Goal: Information Seeking & Learning: Learn about a topic

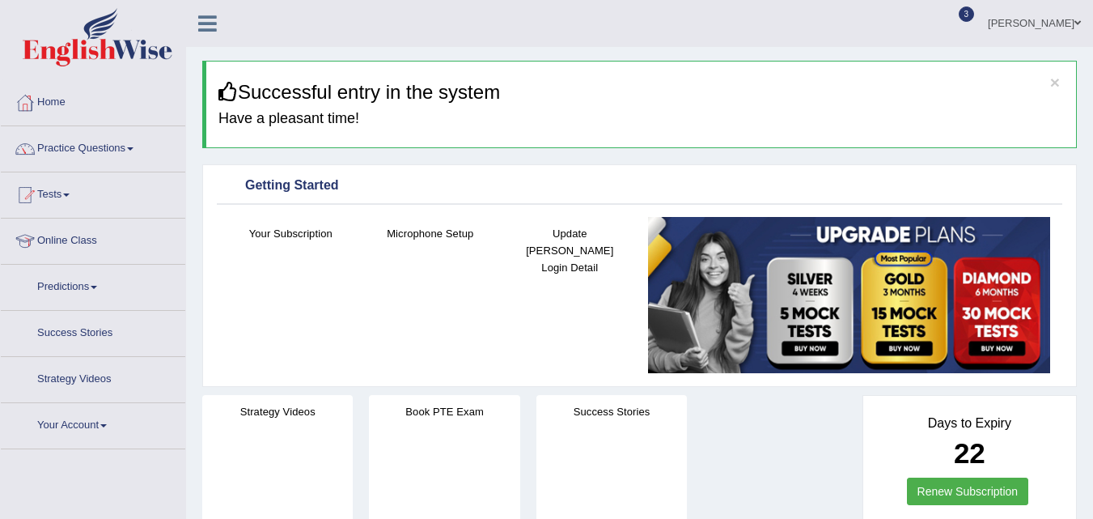
click at [98, 143] on link "Practice Questions" at bounding box center [93, 146] width 184 height 40
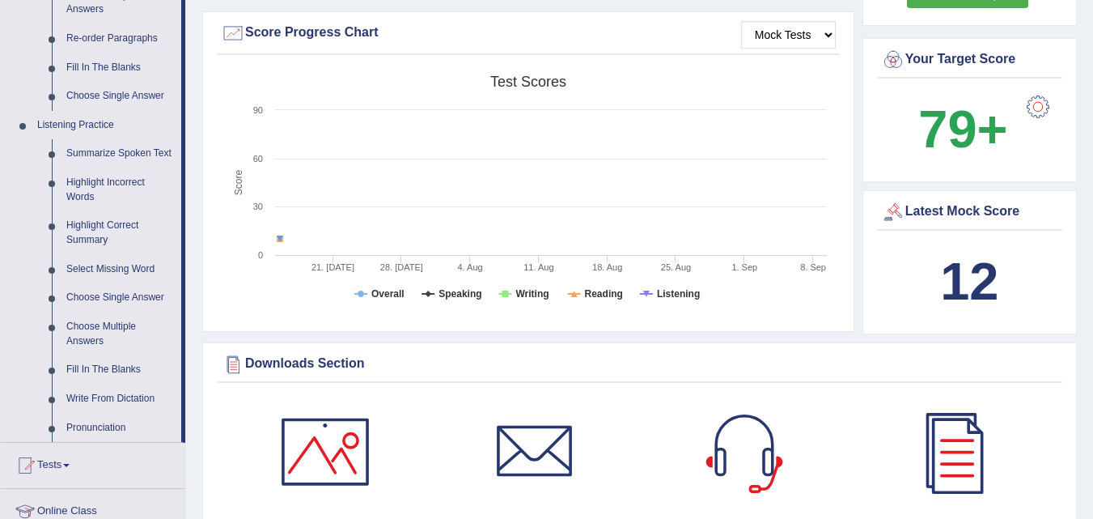
scroll to position [680, 0]
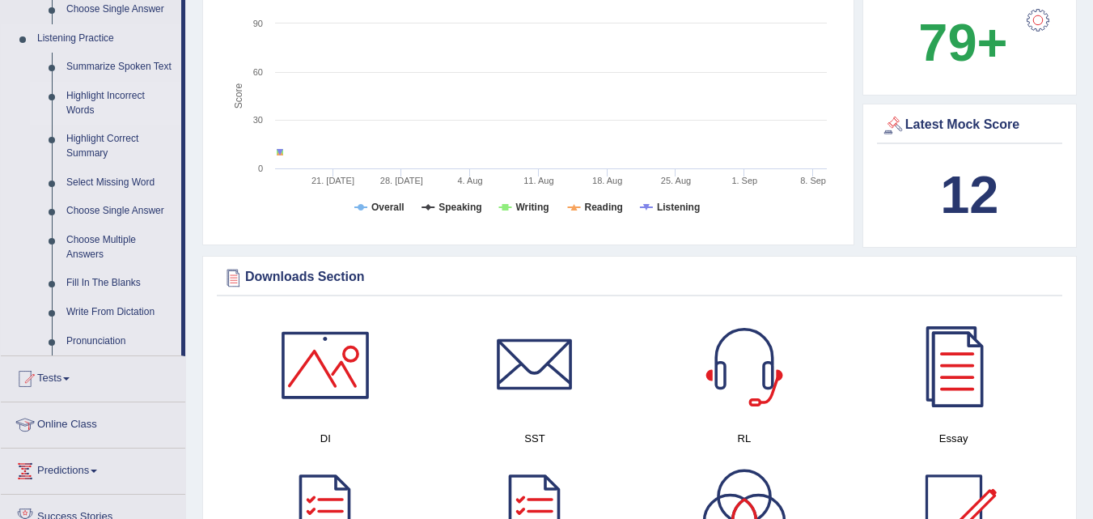
click at [82, 91] on link "Highlight Incorrect Words" at bounding box center [120, 103] width 122 height 43
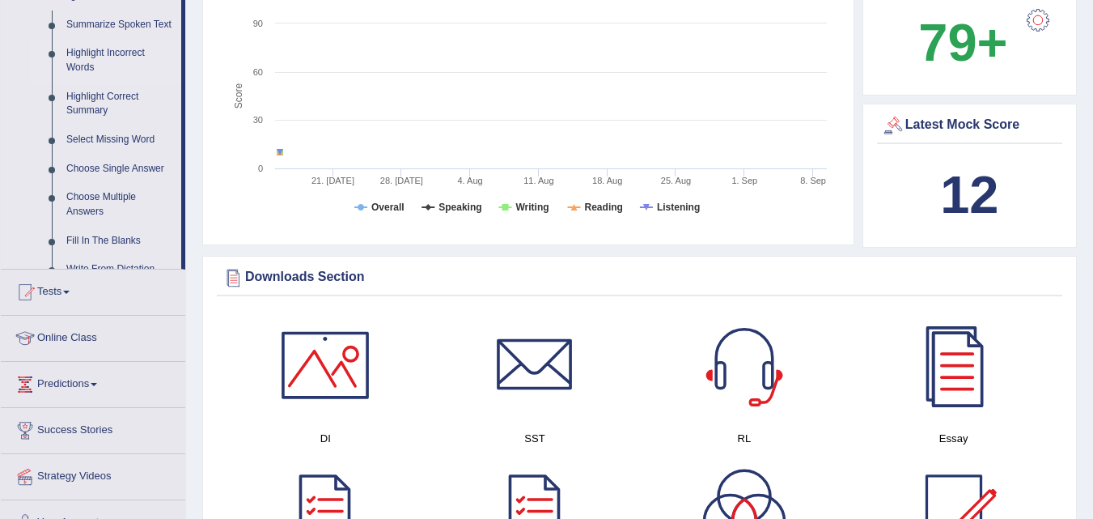
click at [82, 91] on ul "Summarize Spoken Text Highlight Incorrect Words Highlight Correct Summary Selec…" at bounding box center [105, 147] width 151 height 273
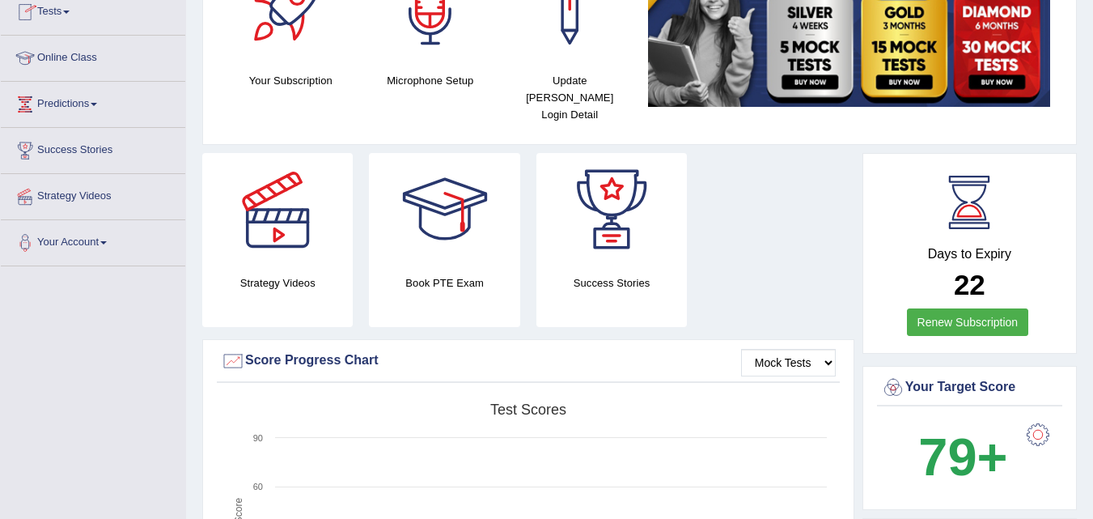
scroll to position [328, 0]
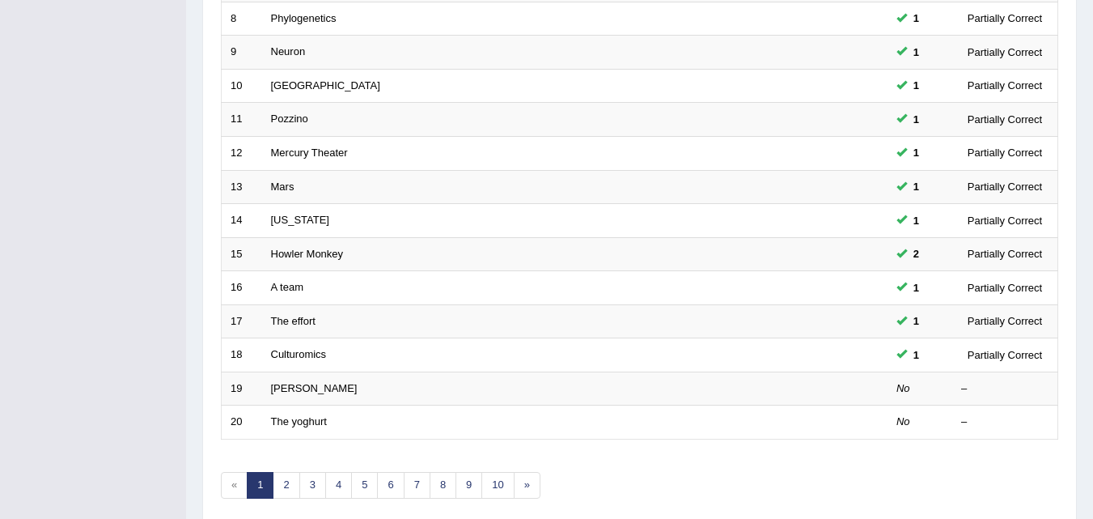
scroll to position [553, 0]
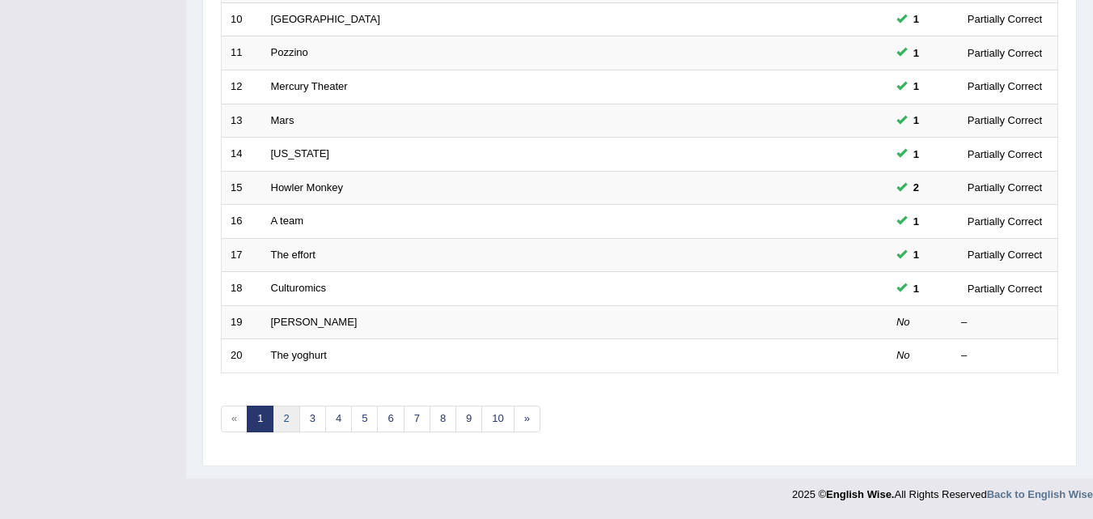
click at [293, 417] on link "2" at bounding box center [286, 418] width 27 height 27
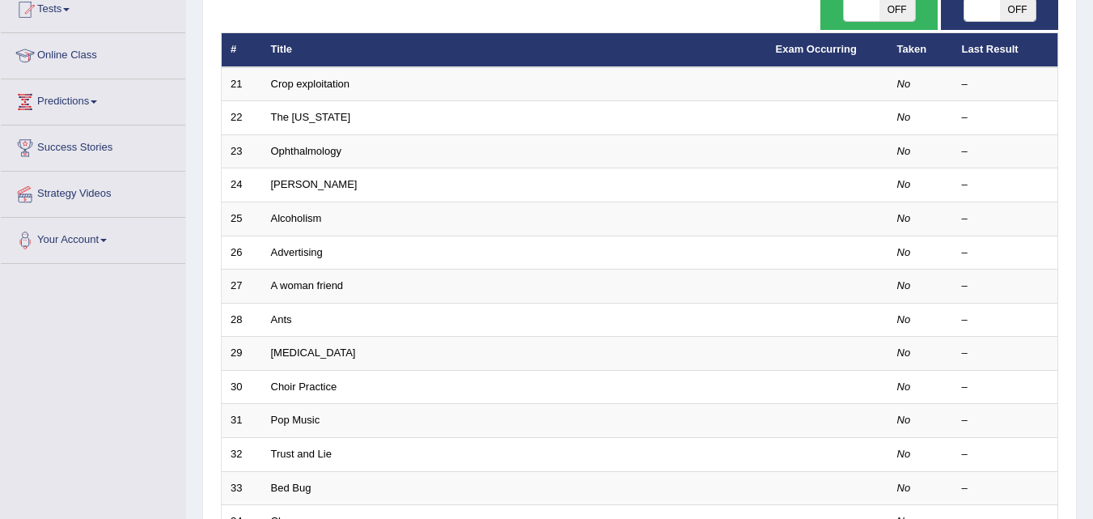
scroll to position [164, 0]
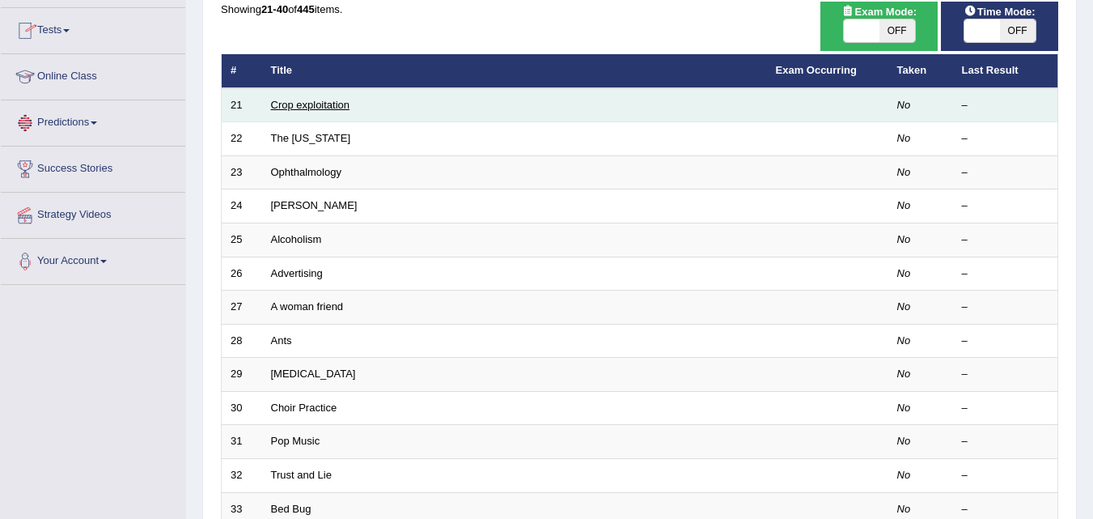
click at [343, 103] on link "Crop exploitation" at bounding box center [310, 105] width 79 height 12
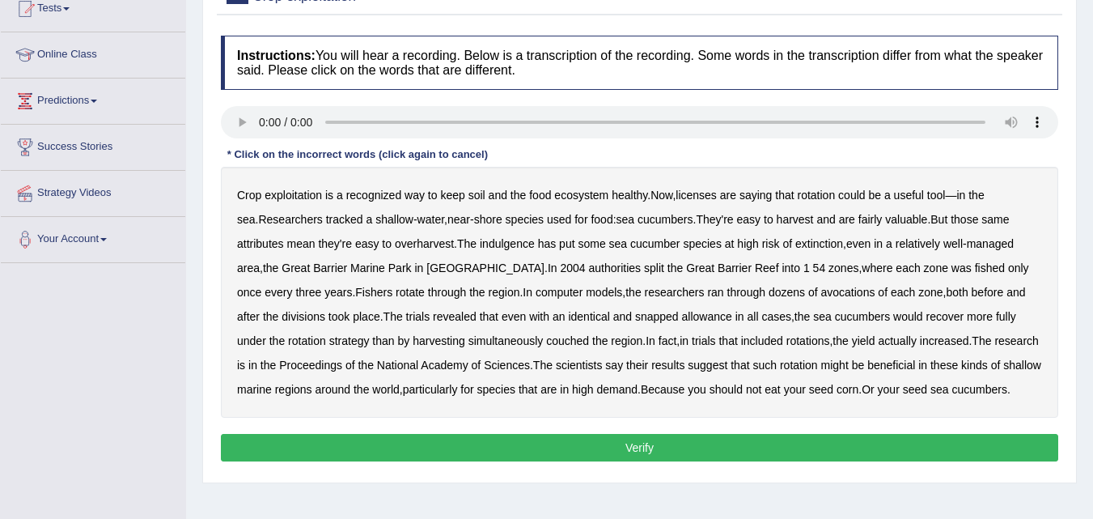
scroll to position [194, 0]
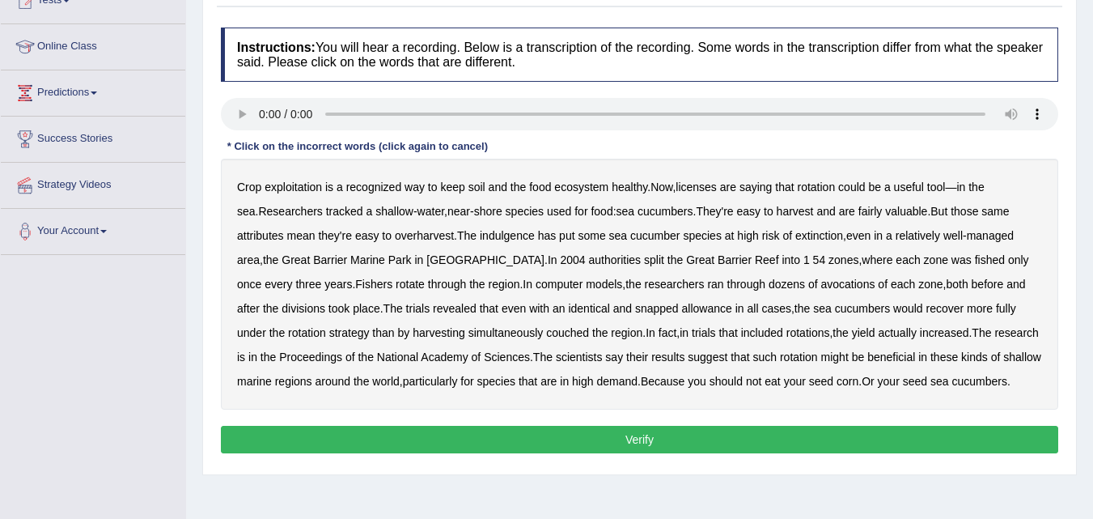
click at [718, 194] on div "Crop exploitation is a recognized way to keep soil and the food ecosystem healt…" at bounding box center [639, 284] width 837 height 251
click at [717, 189] on b "licenses" at bounding box center [696, 186] width 41 height 13
click at [505, 239] on b "indulgence" at bounding box center [507, 235] width 55 height 13
click at [743, 259] on div "Crop exploitation is a recognized way to keep soil and the food ecosystem healt…" at bounding box center [639, 284] width 837 height 251
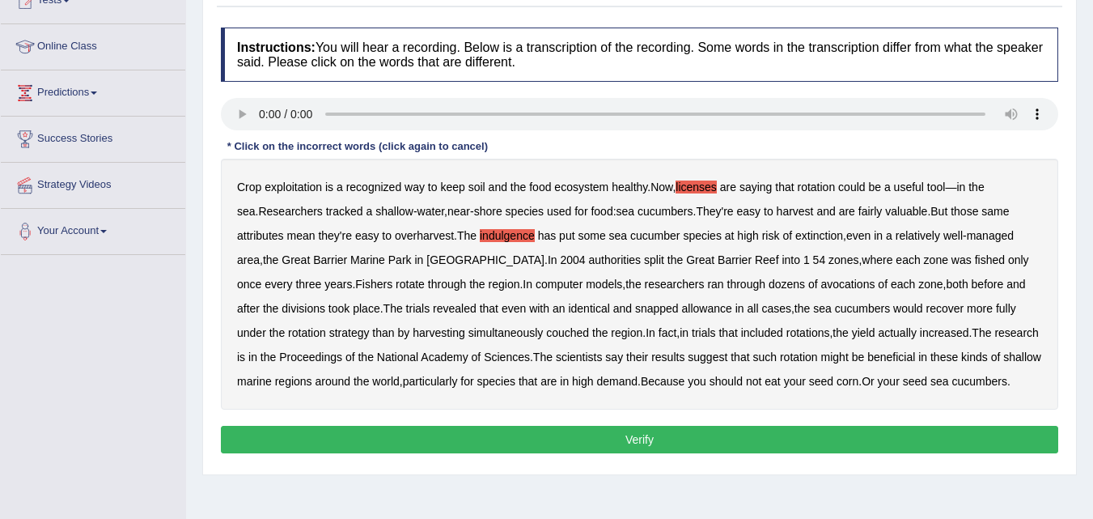
drag, startPoint x: 743, startPoint y: 259, endPoint x: 752, endPoint y: 257, distance: 9.0
click at [752, 257] on div "Crop exploitation is a recognized way to keep soil and the food ecosystem healt…" at bounding box center [639, 284] width 837 height 251
click at [813, 257] on b "54" at bounding box center [819, 259] width 13 height 13
click at [803, 261] on b "1" at bounding box center [806, 259] width 6 height 13
click at [635, 306] on b "snapped" at bounding box center [657, 308] width 44 height 13
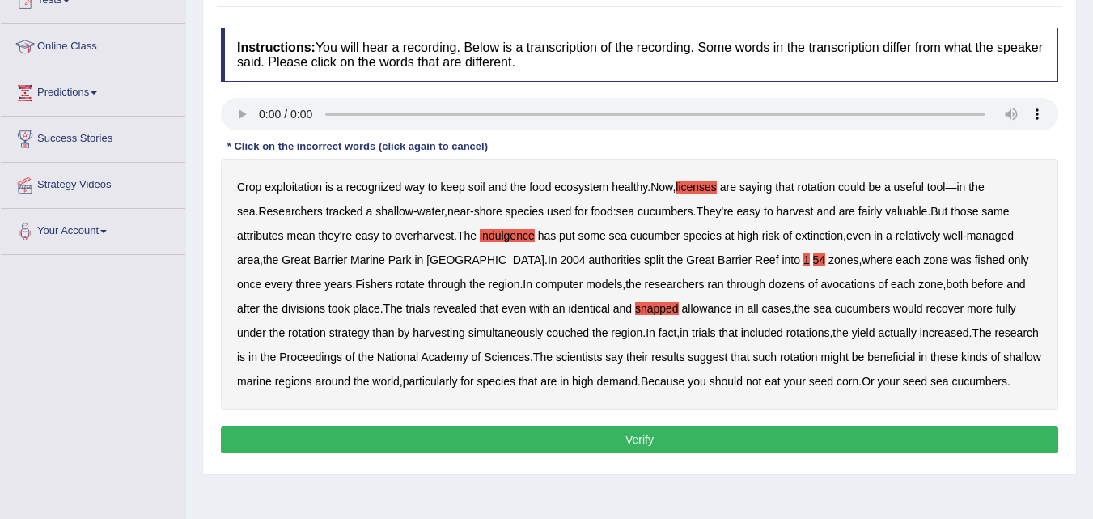
click at [708, 443] on button "Verify" at bounding box center [639, 440] width 837 height 28
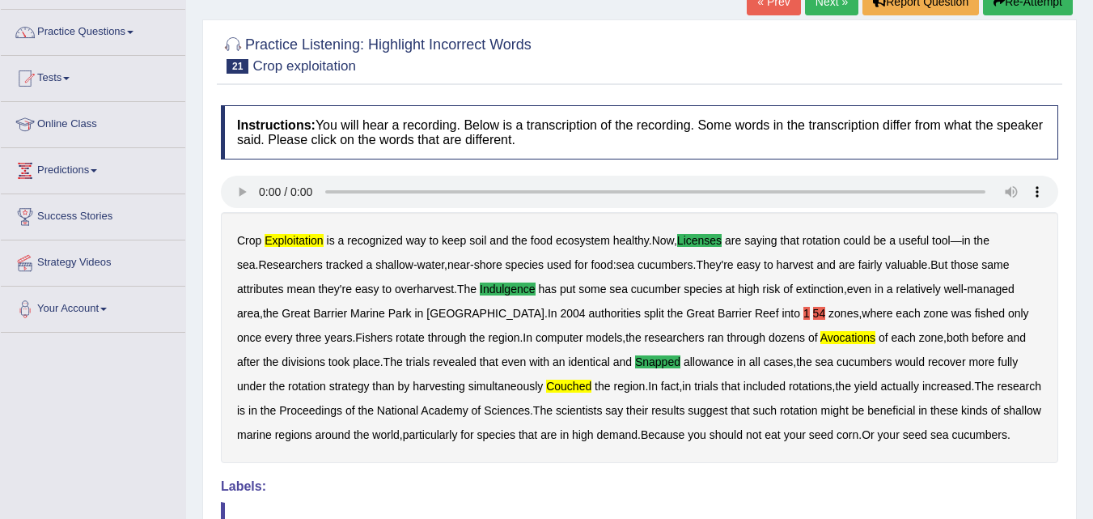
scroll to position [65, 0]
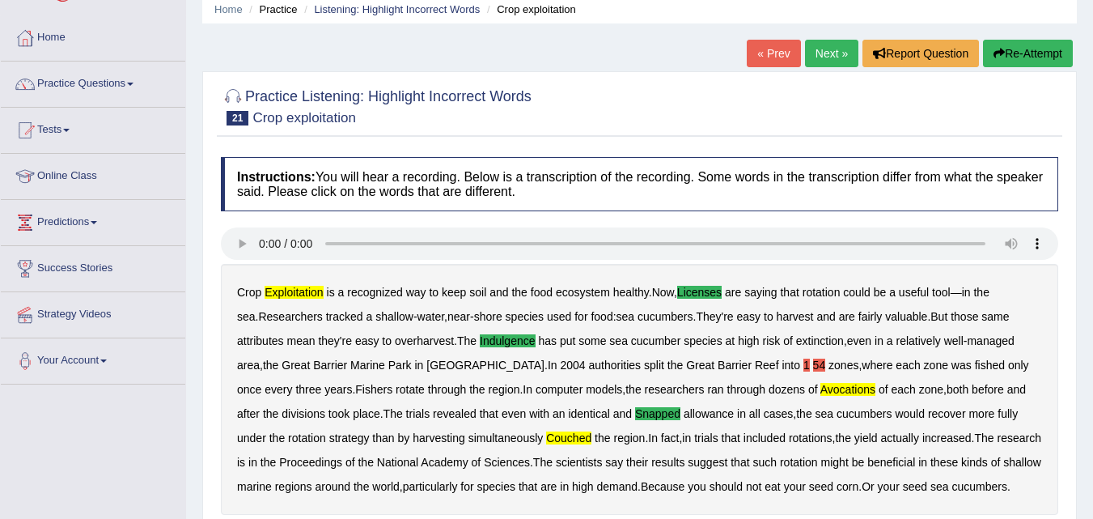
click at [840, 49] on link "Next »" at bounding box center [831, 54] width 53 height 28
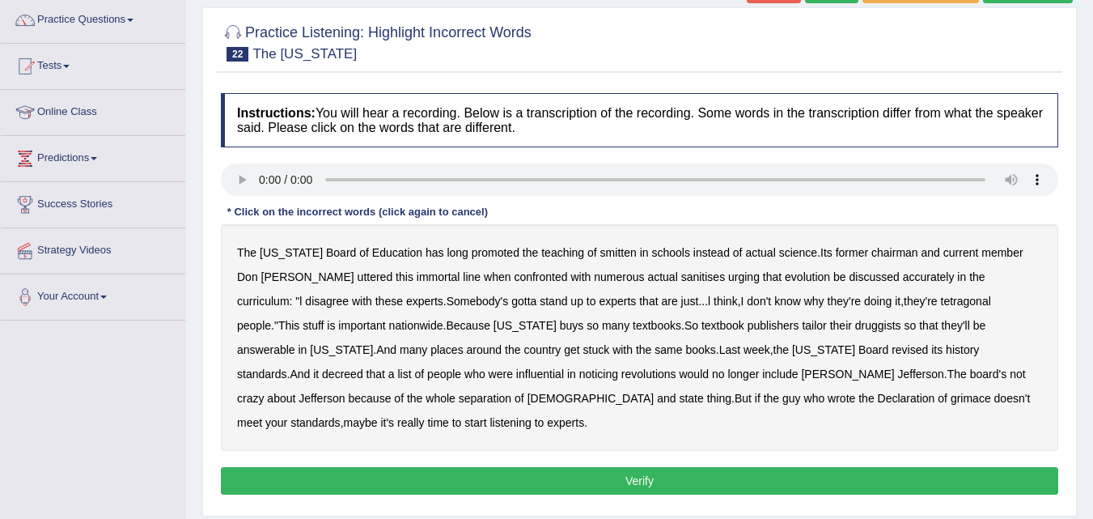
scroll to position [129, 0]
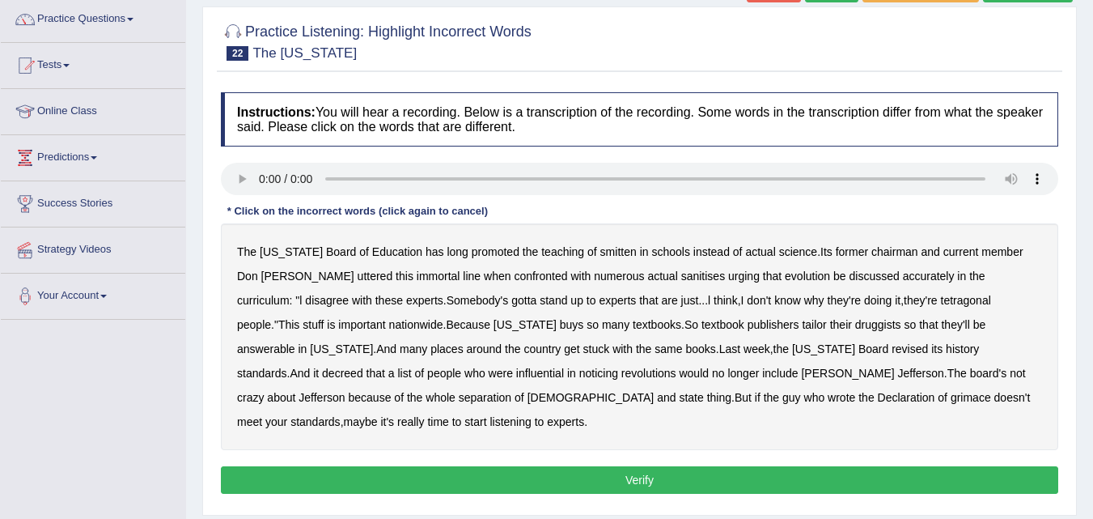
click at [600, 253] on b "smitten" at bounding box center [618, 251] width 36 height 13
click at [941, 303] on b "tetragonal" at bounding box center [966, 300] width 50 height 13
click at [579, 374] on b "noticing" at bounding box center [598, 372] width 39 height 13
click at [655, 391] on b "church" at bounding box center [590, 397] width 127 height 13
click at [427, 430] on div "Instructions: You will hear a recording. Below is a transcription of the record…" at bounding box center [639, 295] width 845 height 422
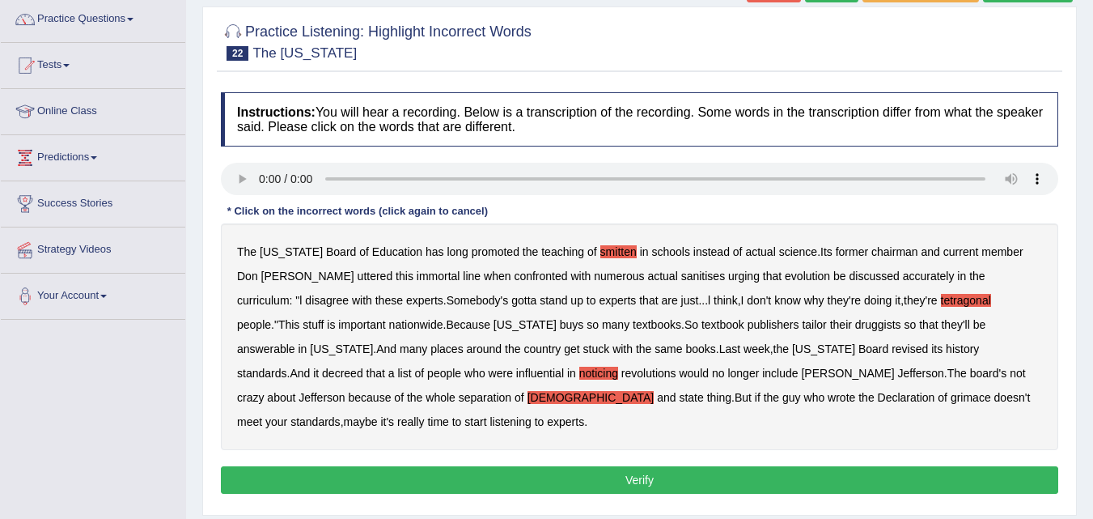
click at [427, 430] on div "Instructions: You will hear a recording. Below is a transcription of the record…" at bounding box center [639, 295] width 845 height 422
click at [735, 466] on button "Verify" at bounding box center [639, 480] width 837 height 28
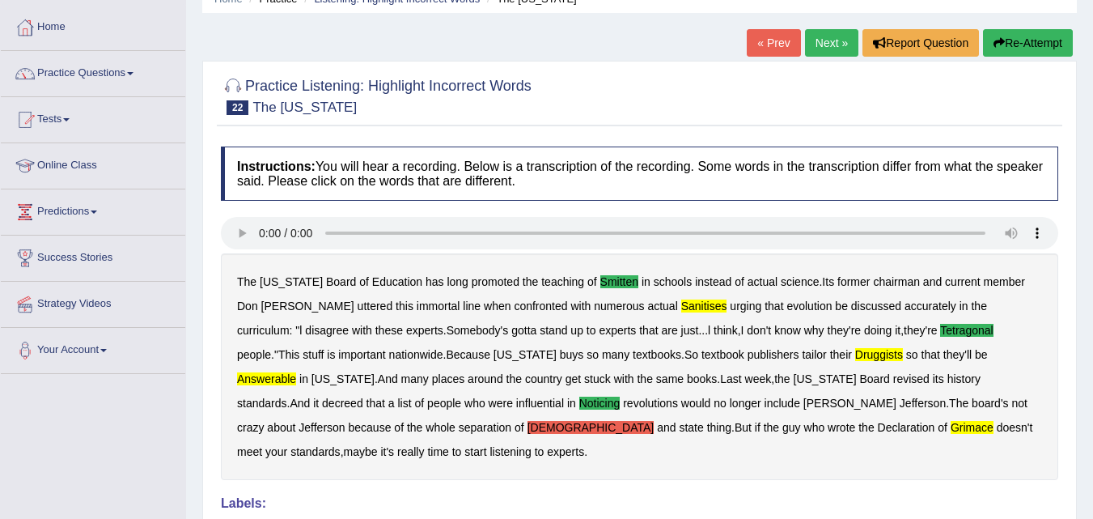
scroll to position [0, 0]
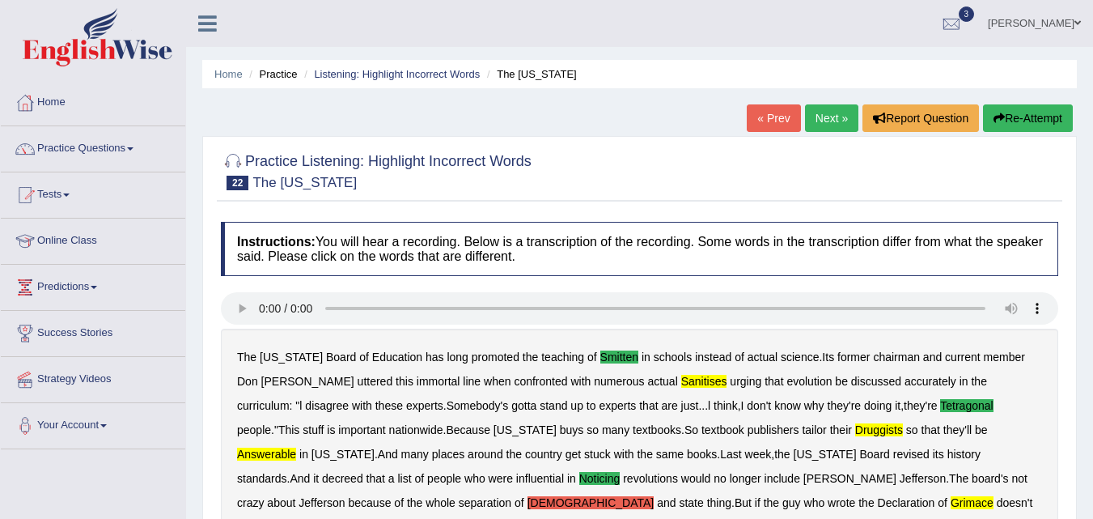
click at [845, 117] on link "Next »" at bounding box center [831, 118] width 53 height 28
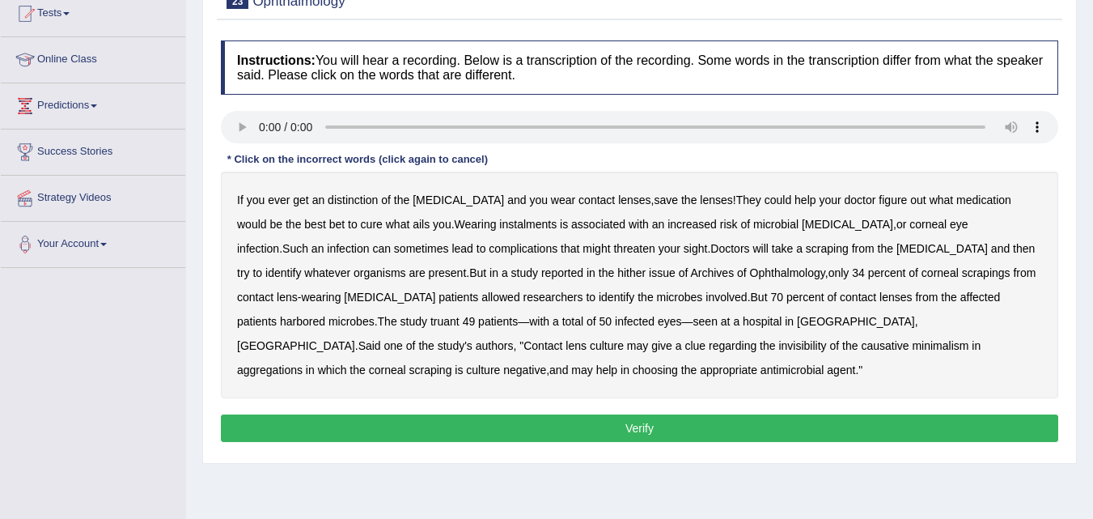
scroll to position [194, 0]
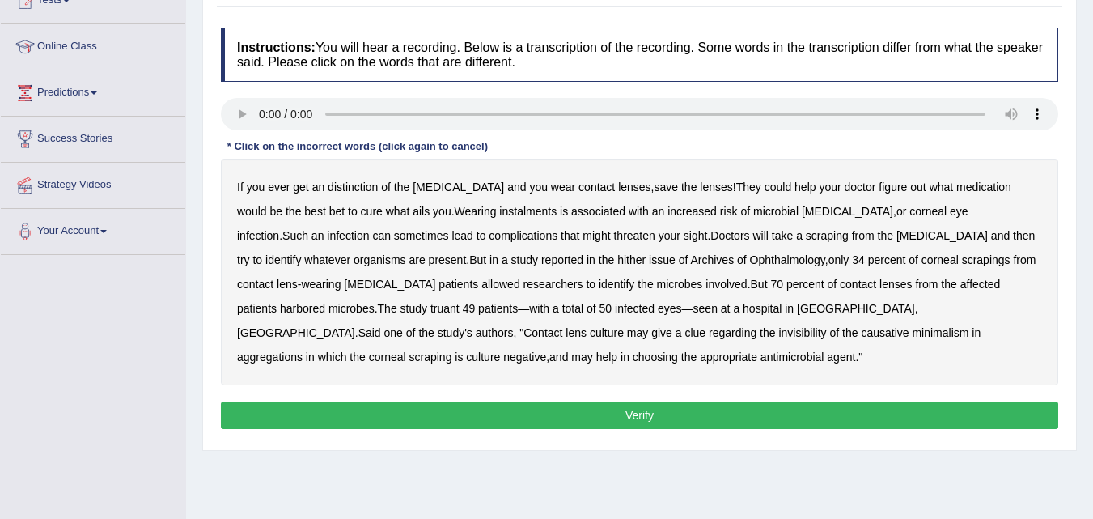
click at [499, 213] on b "instalments" at bounding box center [527, 211] width 57 height 13
click at [617, 263] on b "hither" at bounding box center [631, 259] width 28 height 13
click at [686, 416] on button "Verify" at bounding box center [639, 415] width 837 height 28
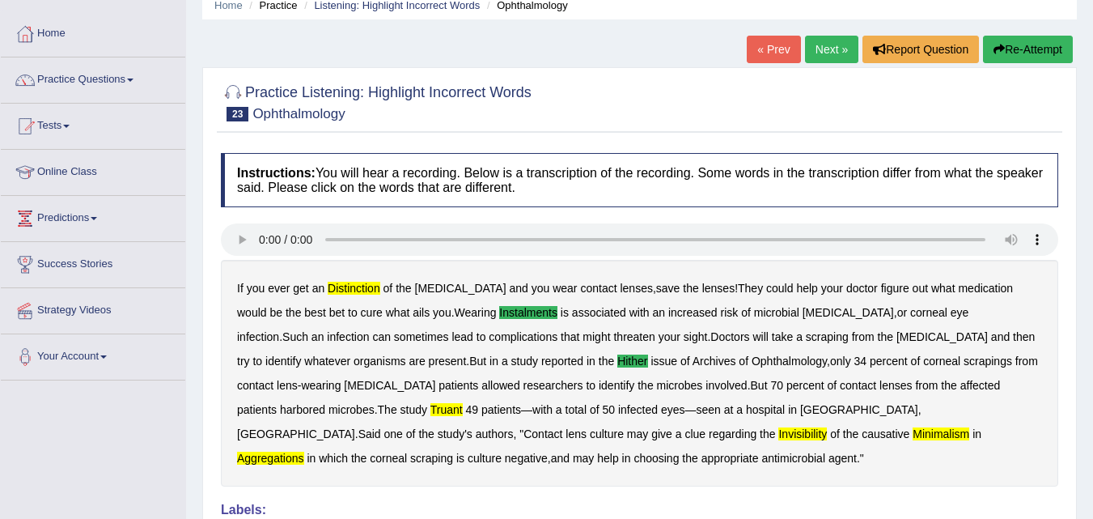
scroll to position [55, 0]
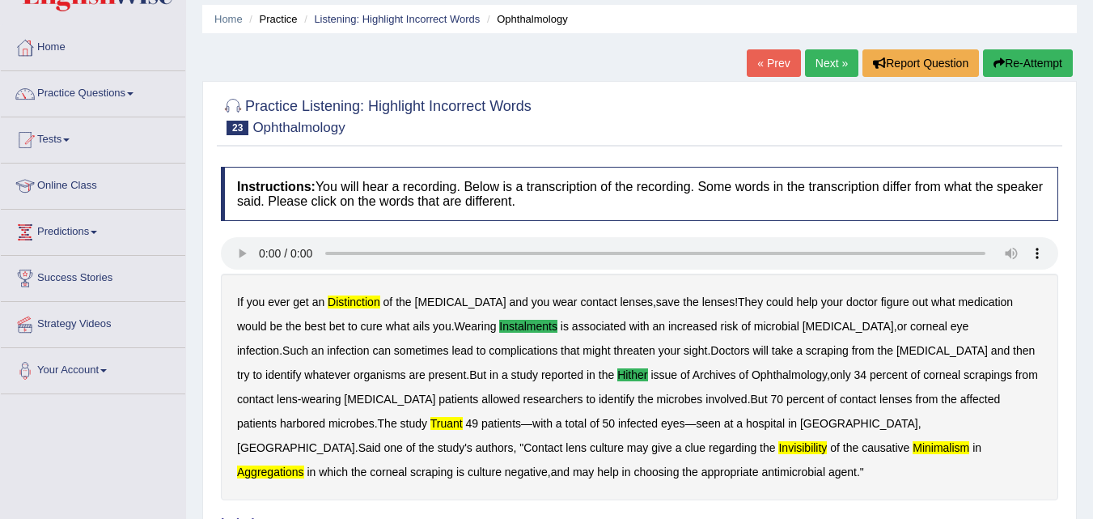
click at [838, 70] on link "Next »" at bounding box center [831, 63] width 53 height 28
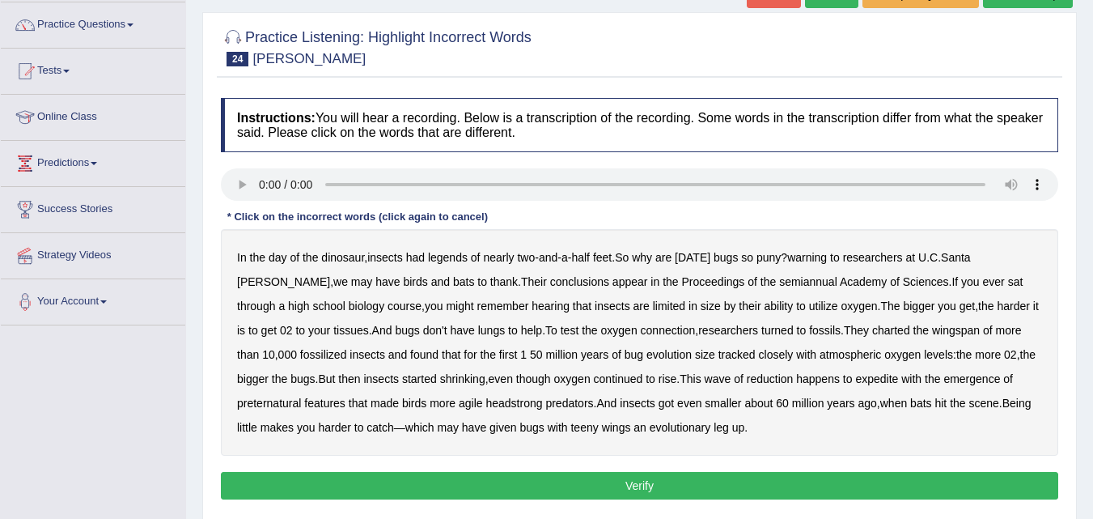
scroll to position [129, 0]
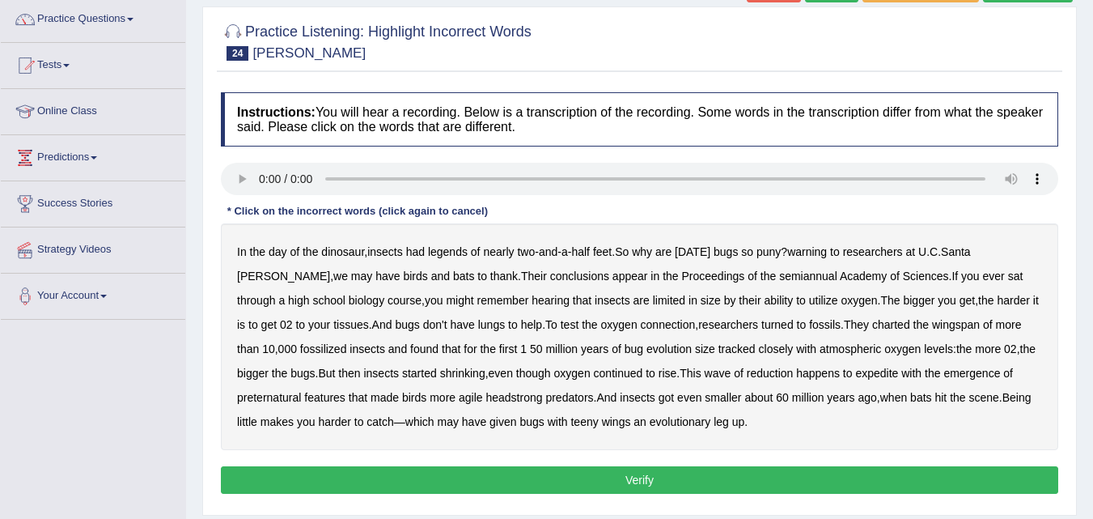
click at [827, 252] on b "warning" at bounding box center [807, 251] width 40 height 13
click at [855, 375] on b "expedite" at bounding box center [876, 372] width 43 height 13
click at [796, 375] on b "happens" at bounding box center [818, 372] width 44 height 13
click at [855, 377] on b "expedite" at bounding box center [876, 372] width 43 height 13
click at [479, 472] on button "Verify" at bounding box center [639, 480] width 837 height 28
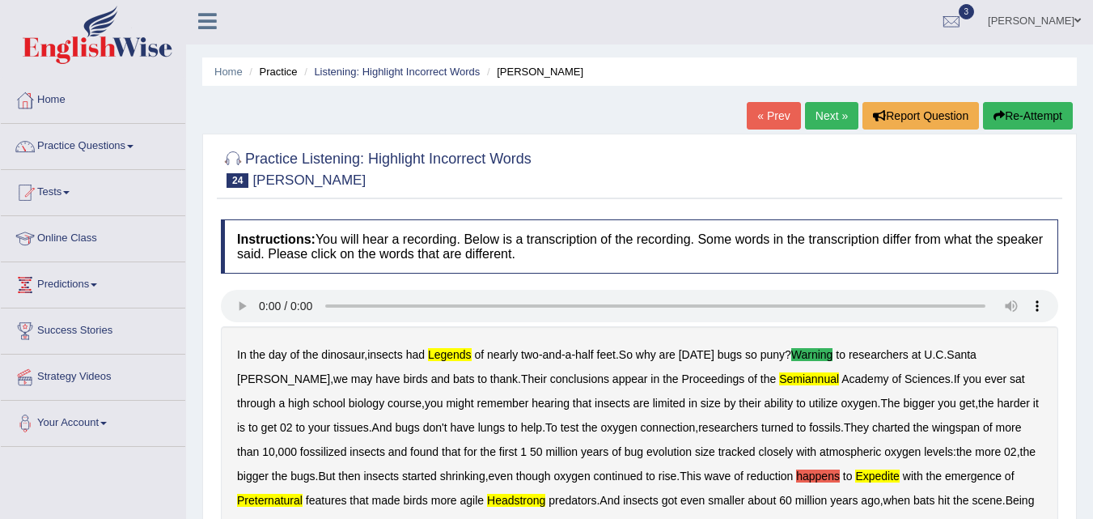
scroll to position [0, 0]
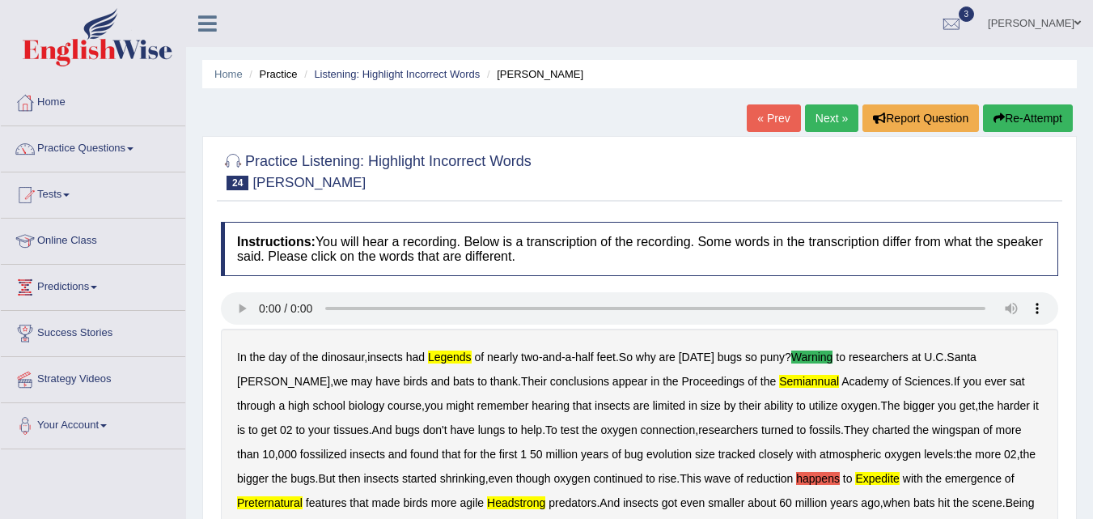
click at [830, 122] on link "Next »" at bounding box center [831, 118] width 53 height 28
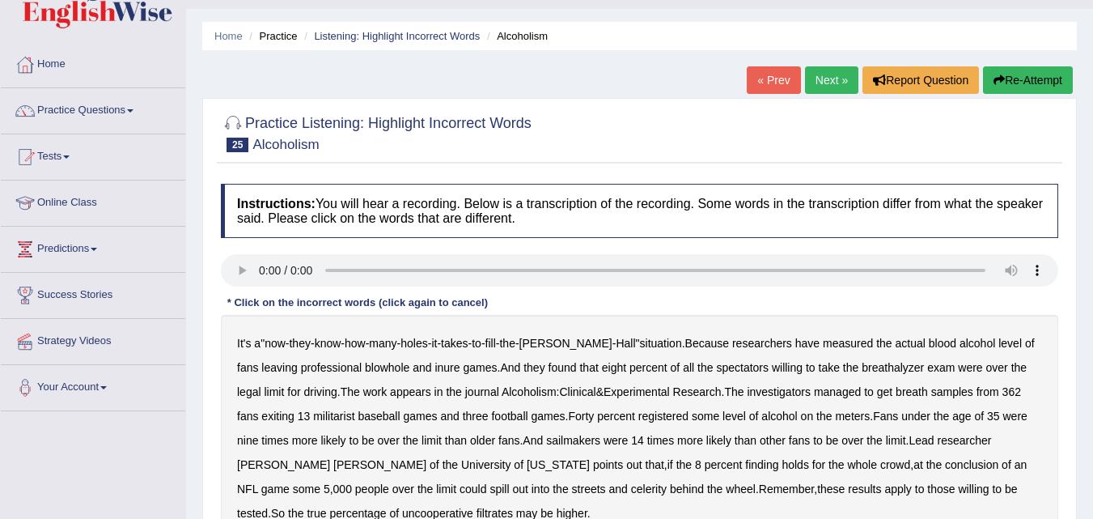
scroll to position [32, 0]
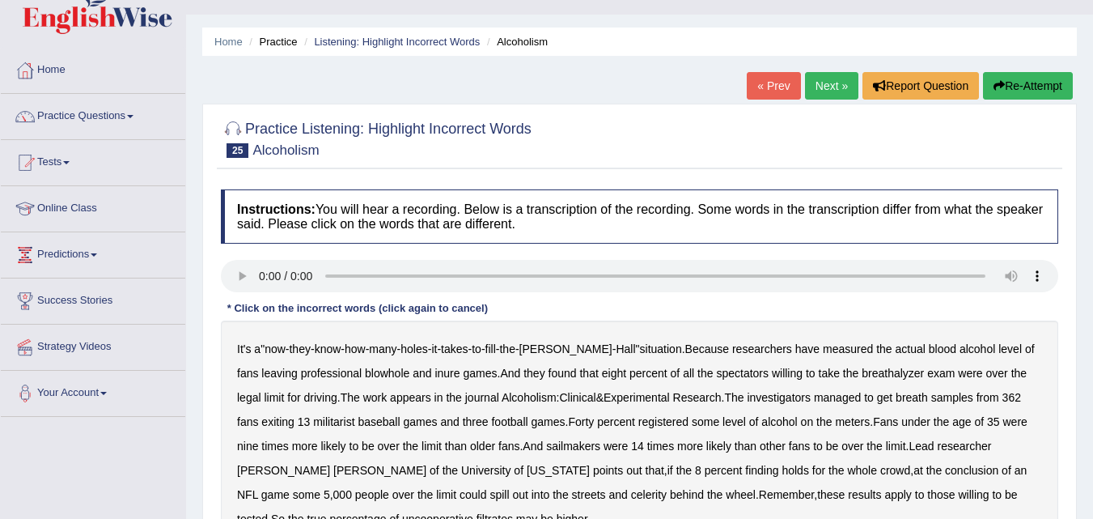
click at [756, 88] on link "« Prev" at bounding box center [773, 86] width 53 height 28
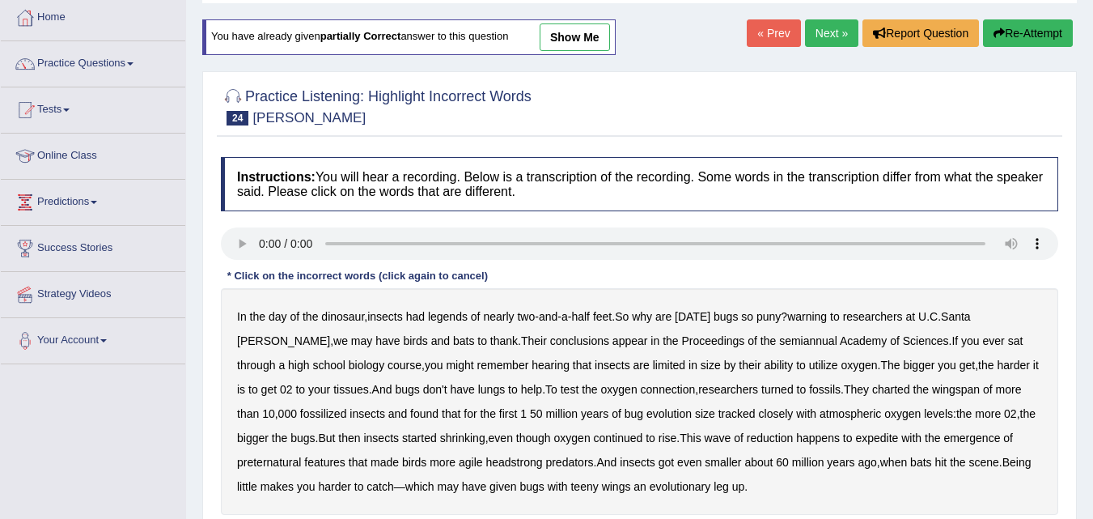
scroll to position [97, 0]
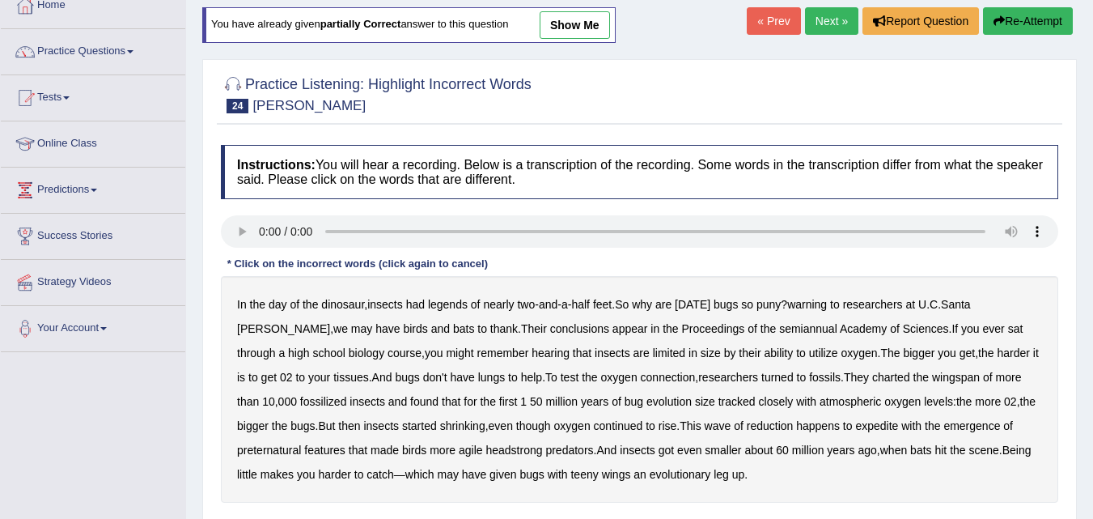
click at [450, 310] on b "legends" at bounding box center [448, 304] width 40 height 13
click at [779, 331] on b "semiannual" at bounding box center [808, 328] width 58 height 13
click at [872, 379] on b "charted" at bounding box center [891, 377] width 38 height 13
click at [813, 385] on div "In the day of the dinosaur , insects had legends of nearly two - and - a - half…" at bounding box center [639, 389] width 837 height 227
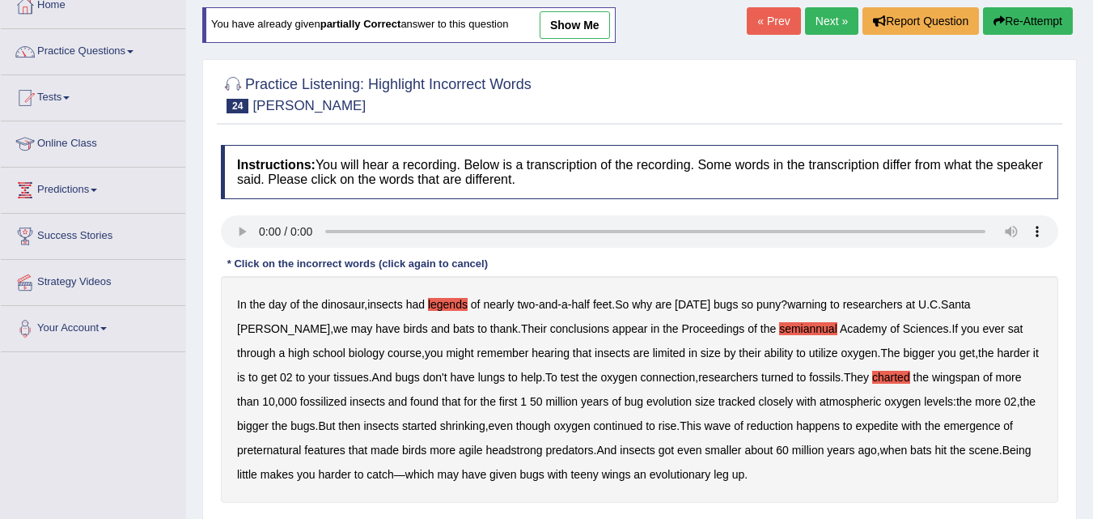
click at [872, 375] on b "charted" at bounding box center [891, 377] width 38 height 13
click at [855, 422] on b "expedite" at bounding box center [876, 425] width 43 height 13
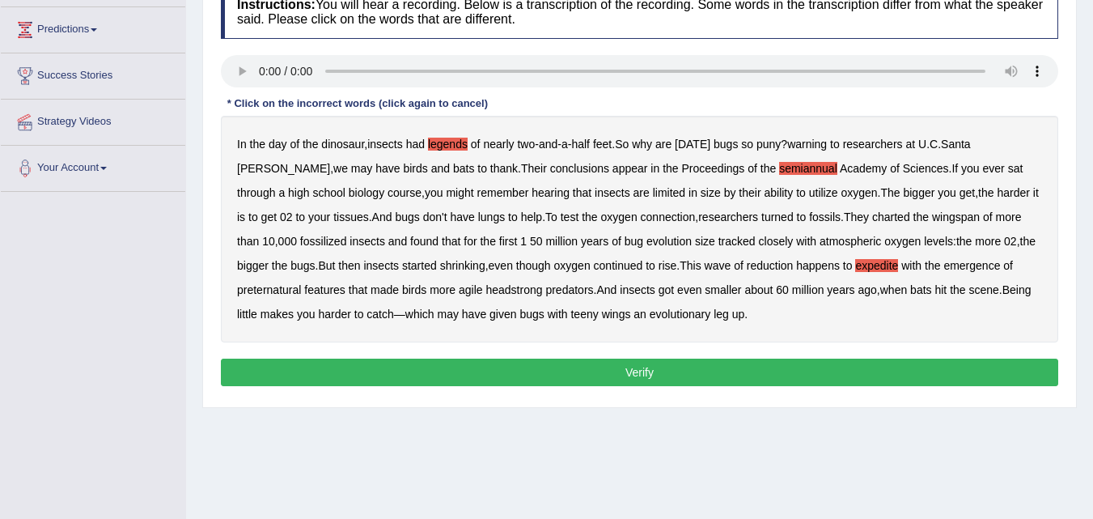
scroll to position [259, 0]
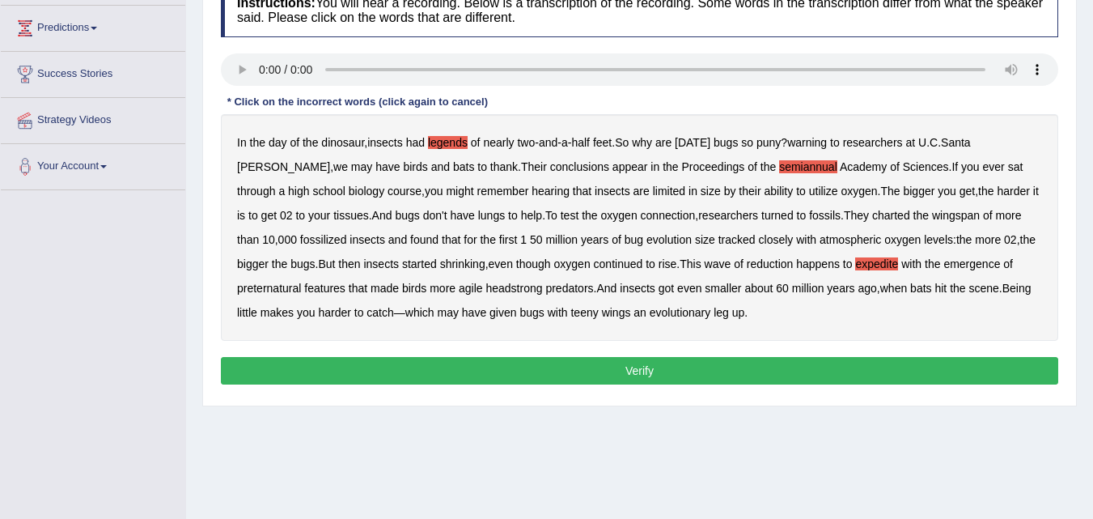
click at [768, 364] on button "Verify" at bounding box center [639, 371] width 837 height 28
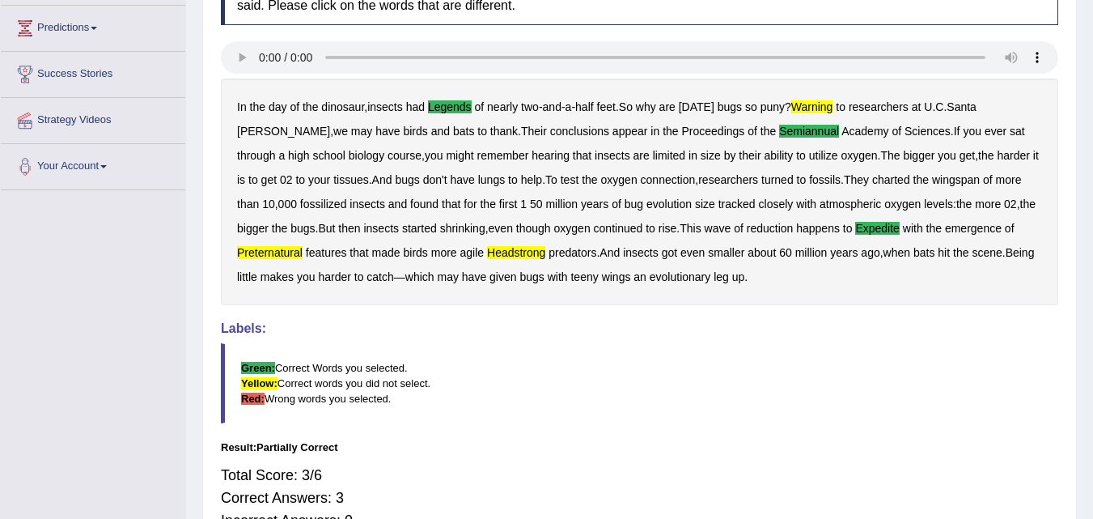
drag, startPoint x: 1091, startPoint y: 14, endPoint x: 1098, endPoint y: 6, distance: 10.3
click at [1092, 6] on html "Toggle navigation Home Practice Questions Speaking Practice Read Aloud Repeat S…" at bounding box center [546, 0] width 1093 height 519
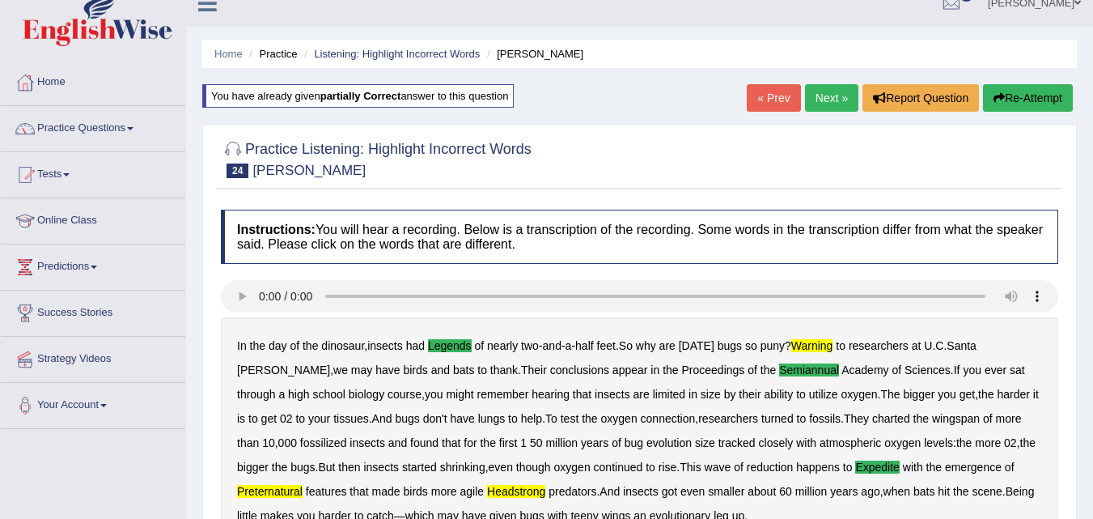
scroll to position [0, 0]
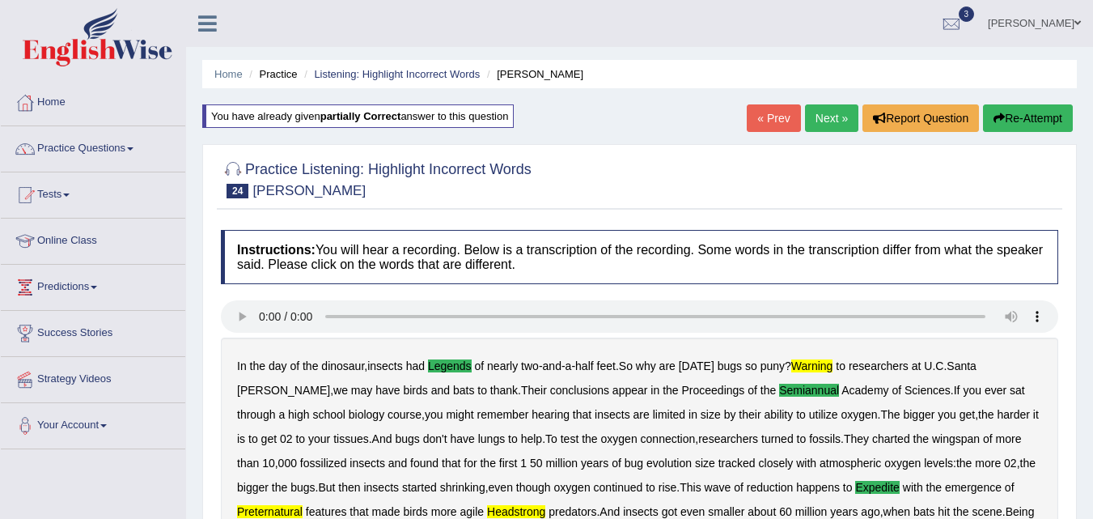
click at [836, 116] on link "Next »" at bounding box center [831, 118] width 53 height 28
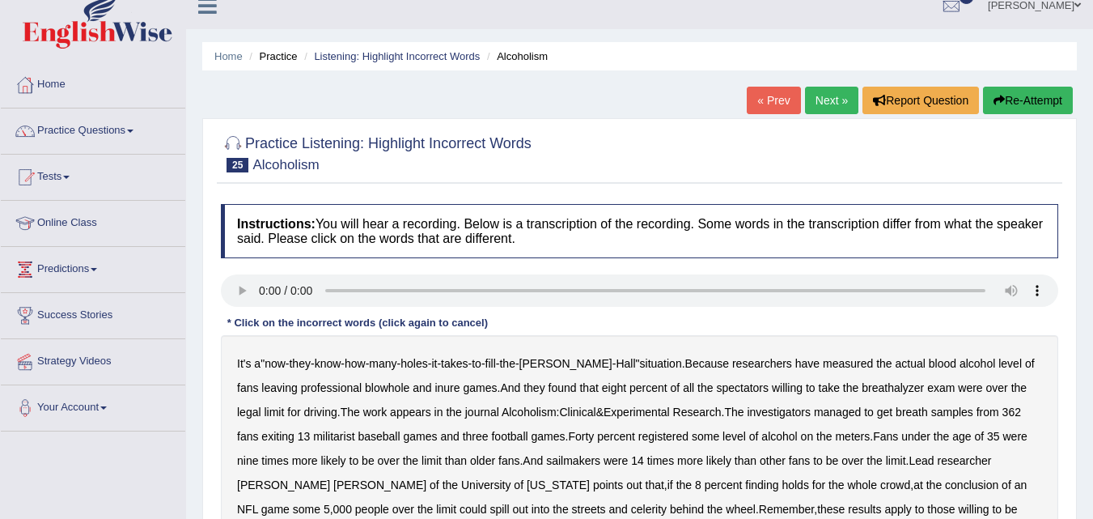
click at [1092, 501] on html "Toggle navigation Home Practice Questions Speaking Practice Read Aloud Repeat S…" at bounding box center [546, 241] width 1093 height 519
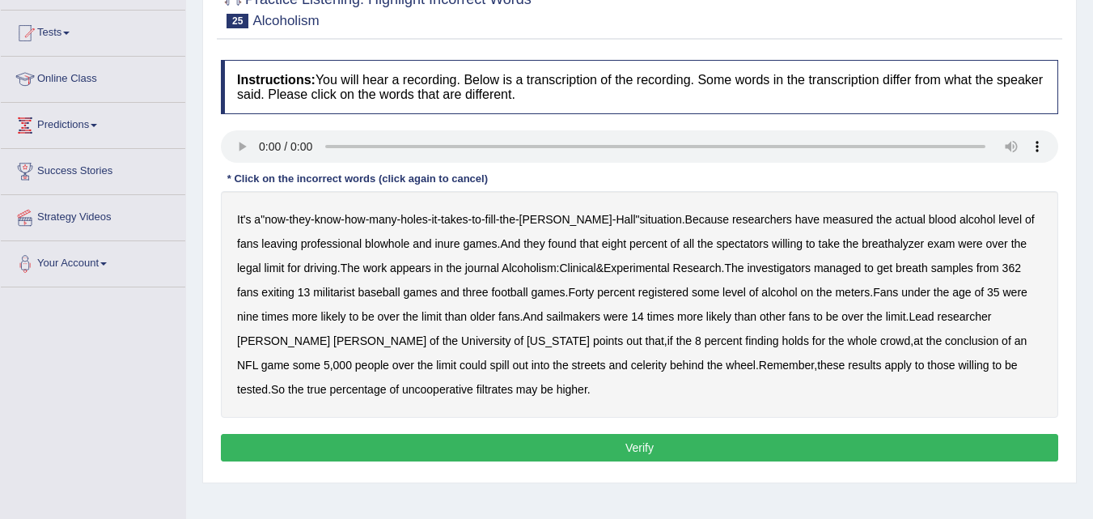
scroll to position [194, 0]
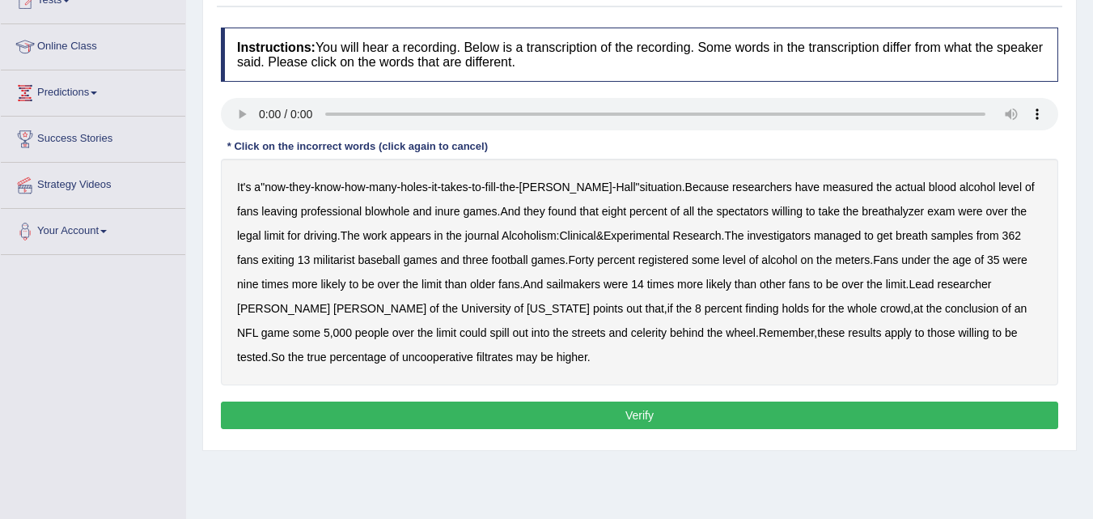
click at [556, 285] on b "sailmakers" at bounding box center [573, 283] width 54 height 13
click at [631, 333] on b "celerity" at bounding box center [649, 332] width 36 height 13
click at [422, 407] on button "Verify" at bounding box center [639, 415] width 837 height 28
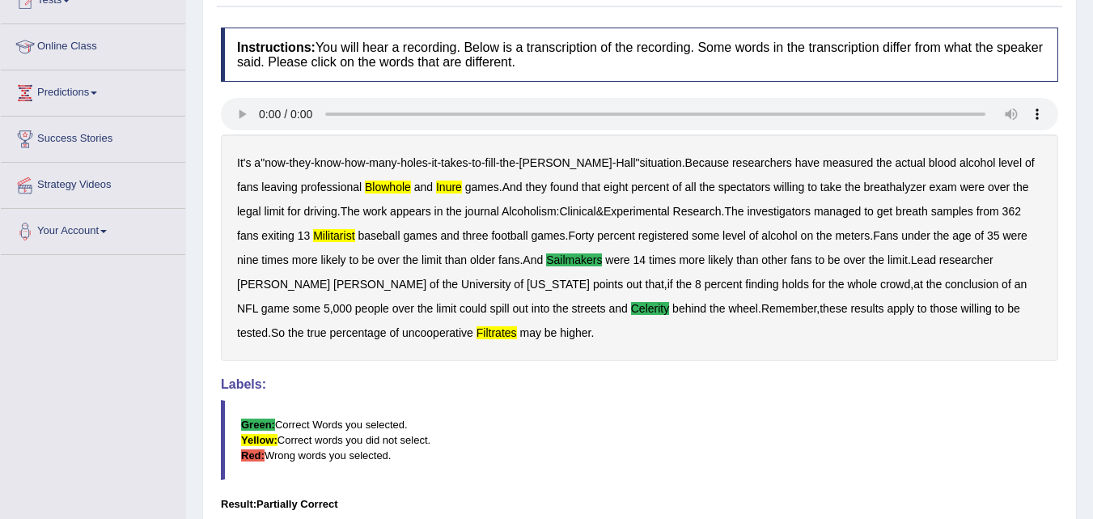
click at [1092, 6] on div "Home Practice Listening: Highlight Incorrect Words [MEDICAL_DATA] « Prev Next »…" at bounding box center [639, 218] width 907 height 824
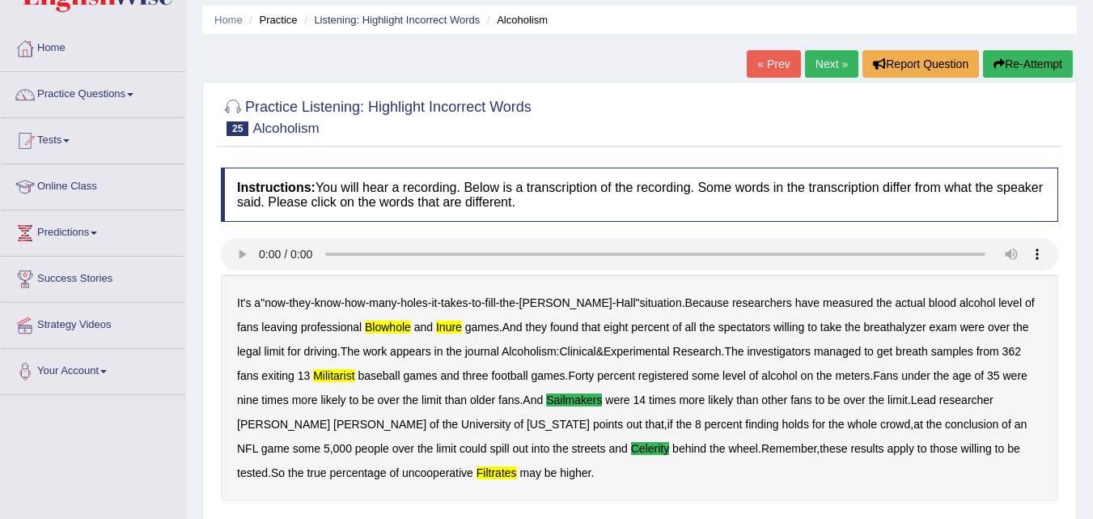
scroll to position [32, 0]
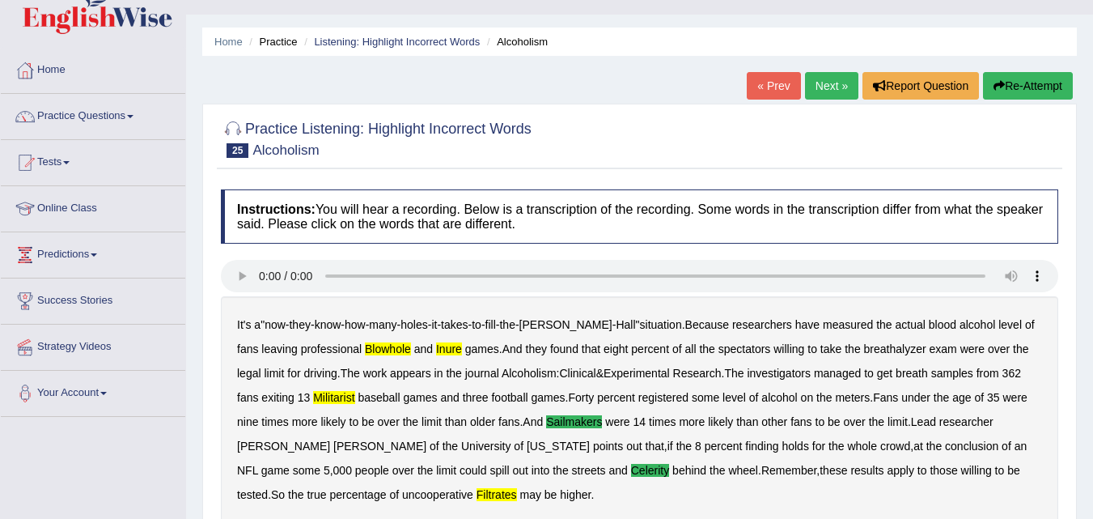
click at [1038, 78] on button "Re-Attempt" at bounding box center [1028, 86] width 90 height 28
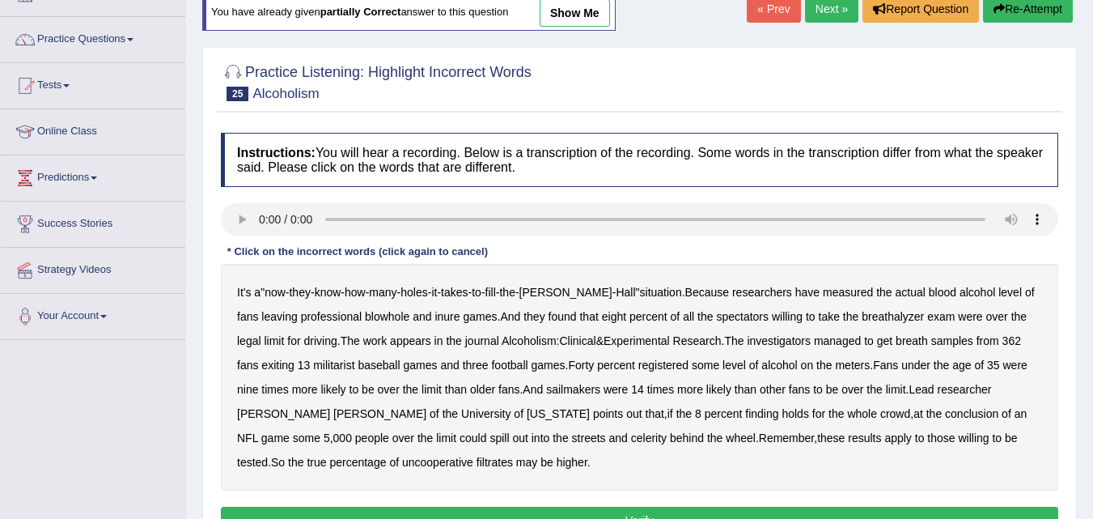
scroll to position [129, 0]
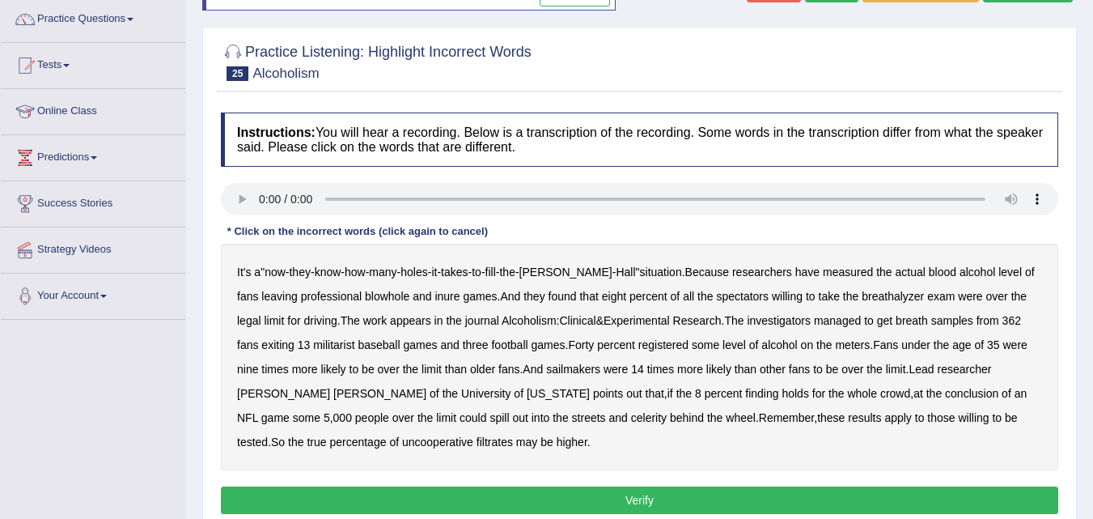
click at [367, 299] on b "blowhole" at bounding box center [387, 296] width 44 height 13
click at [434, 300] on b "inure" at bounding box center [446, 296] width 25 height 13
click at [329, 345] on b "militarist" at bounding box center [333, 344] width 41 height 13
click at [546, 374] on b "sailmakers" at bounding box center [573, 368] width 54 height 13
click at [839, 494] on button "Verify" at bounding box center [639, 500] width 837 height 28
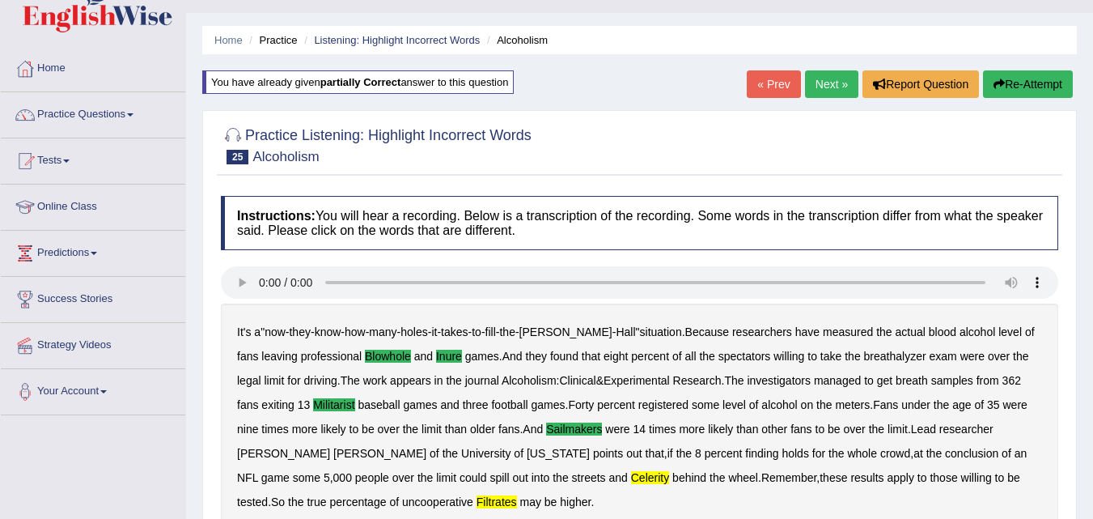
scroll to position [32, 0]
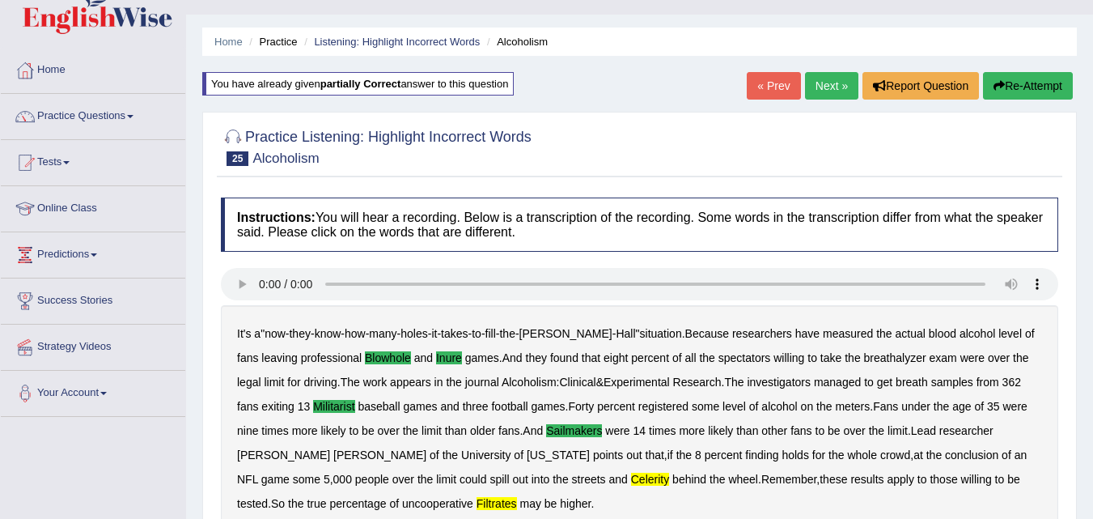
click at [844, 87] on link "Next »" at bounding box center [831, 86] width 53 height 28
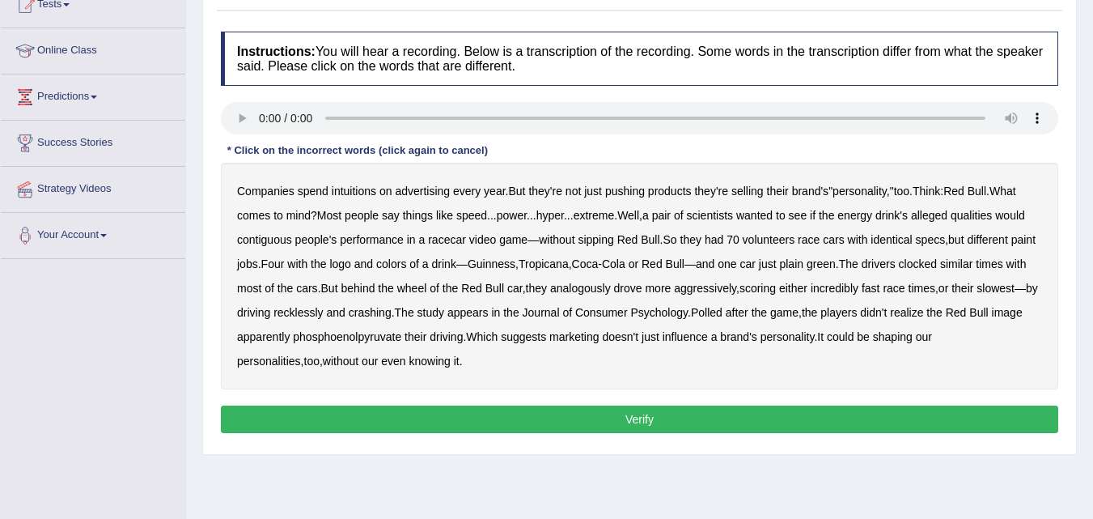
scroll to position [169, 0]
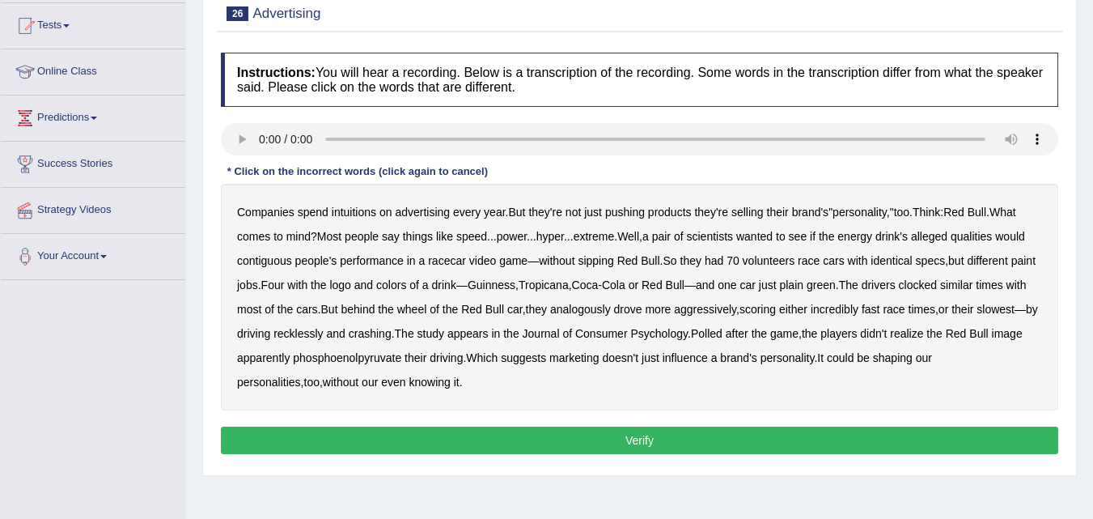
click at [371, 216] on b "intuitions" at bounding box center [354, 211] width 44 height 13
click at [277, 261] on b "contiguous" at bounding box center [264, 260] width 55 height 13
click at [582, 304] on b "analogously" at bounding box center [580, 309] width 61 height 13
click at [401, 362] on b "phosphoenolpyruvate" at bounding box center [347, 357] width 108 height 13
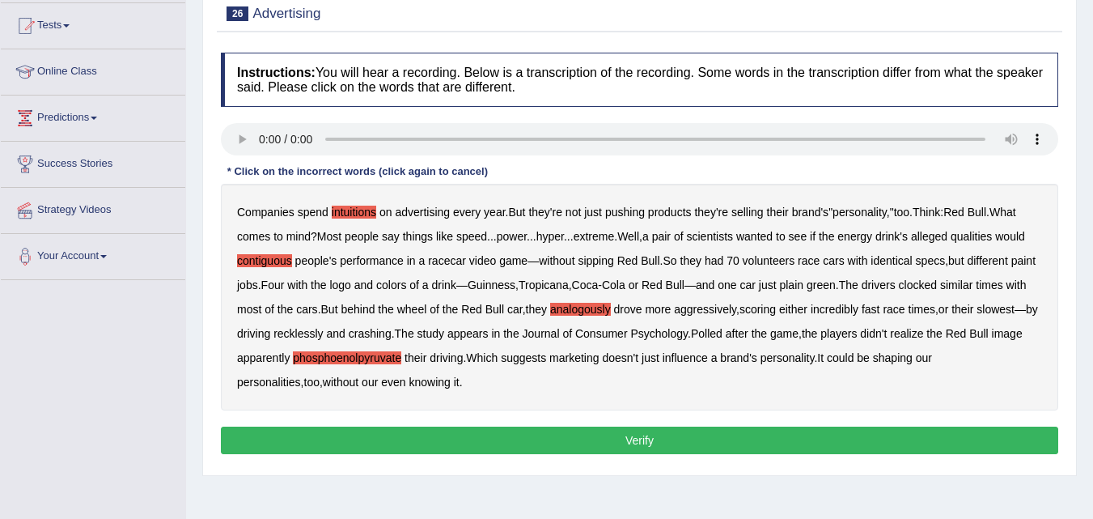
click at [401, 362] on b "phosphoenolpyruvate" at bounding box center [347, 357] width 108 height 13
click at [581, 430] on button "Verify" at bounding box center [639, 440] width 837 height 28
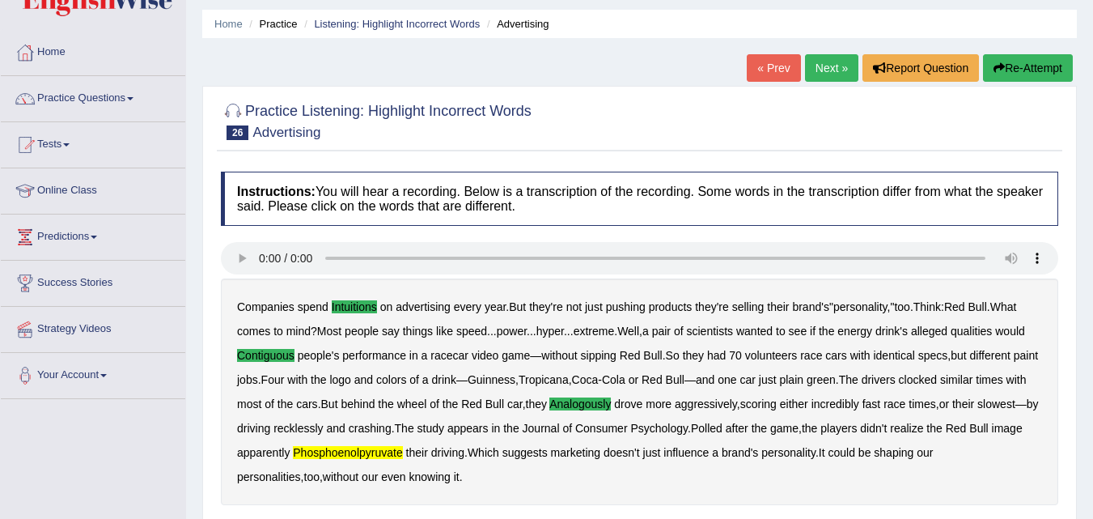
scroll to position [40, 0]
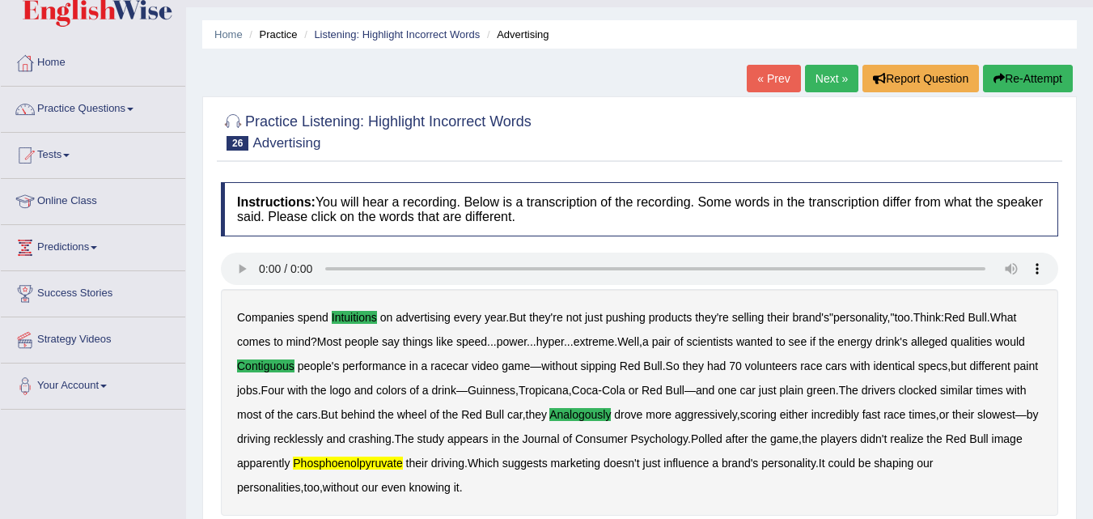
click at [1030, 74] on button "Re-Attempt" at bounding box center [1028, 79] width 90 height 28
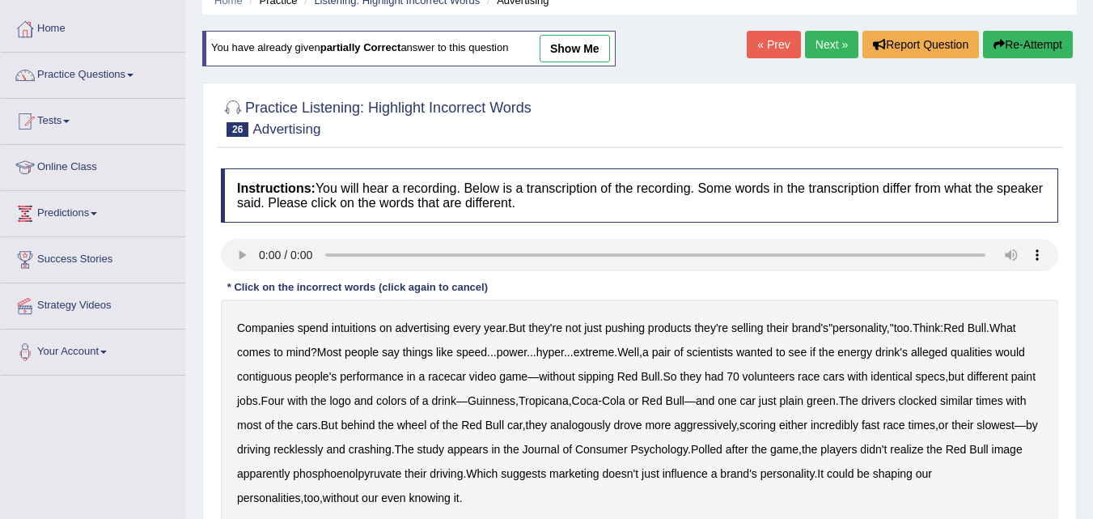
scroll to position [104, 0]
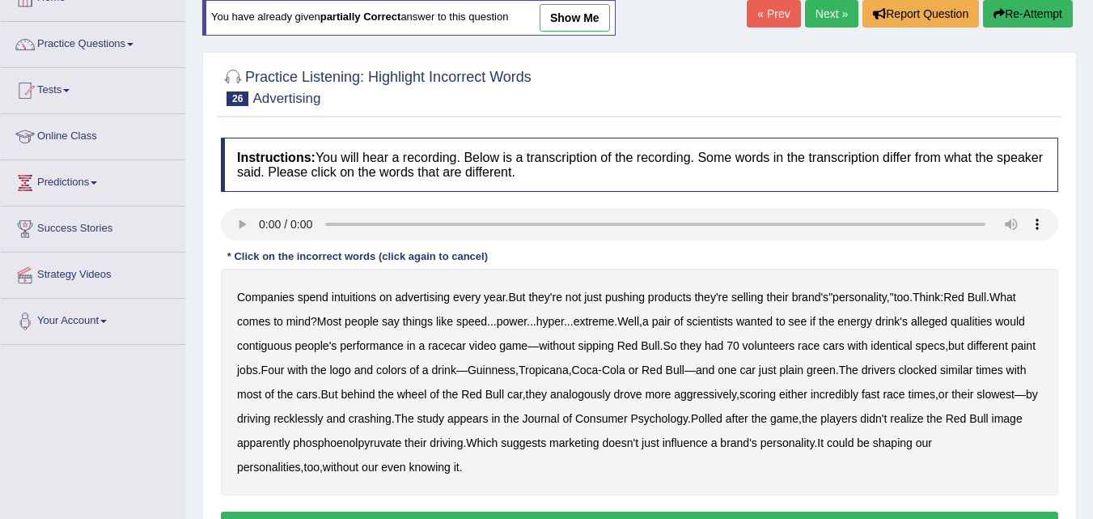
click at [820, 5] on link "Next »" at bounding box center [831, 14] width 53 height 28
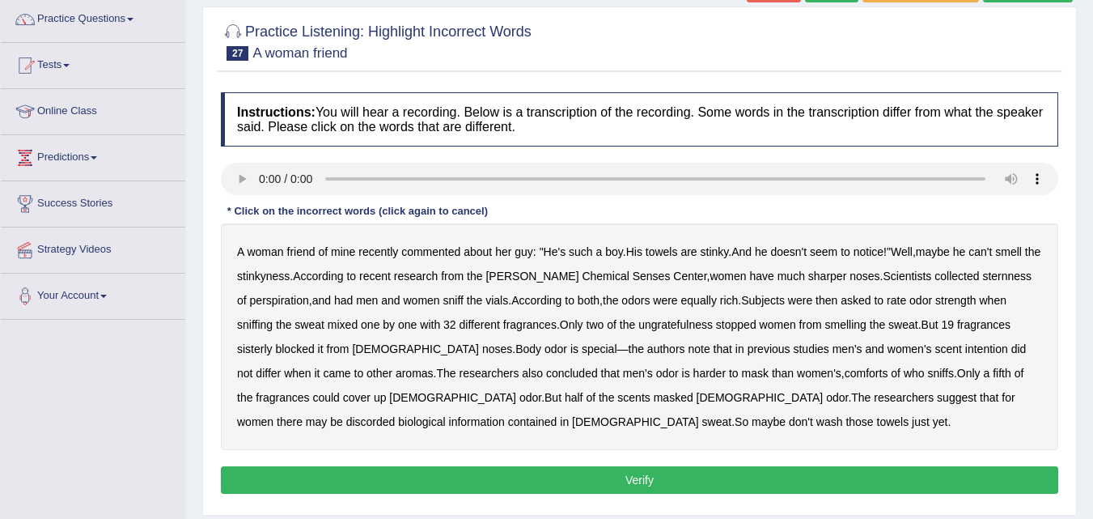
scroll to position [162, 0]
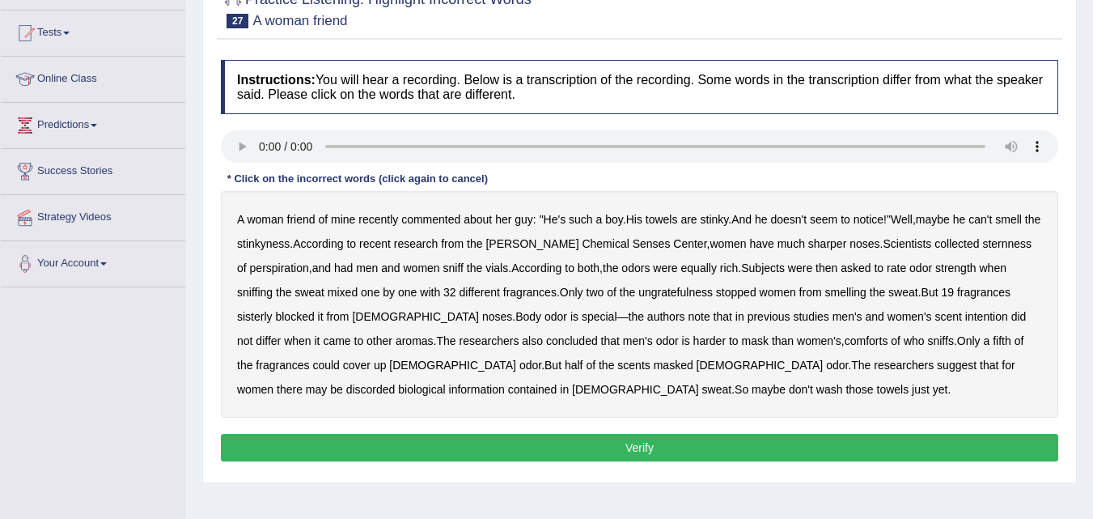
click at [982, 244] on b "sternness" at bounding box center [1006, 243] width 49 height 13
click at [685, 291] on b "ungratefulness" at bounding box center [675, 292] width 74 height 13
click at [769, 436] on button "Verify" at bounding box center [639, 448] width 837 height 28
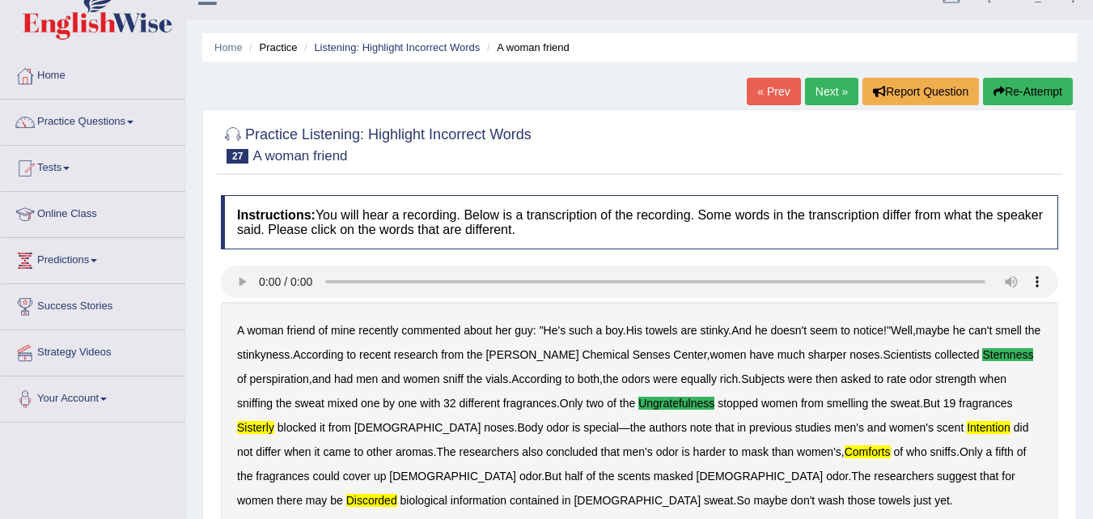
scroll to position [0, 0]
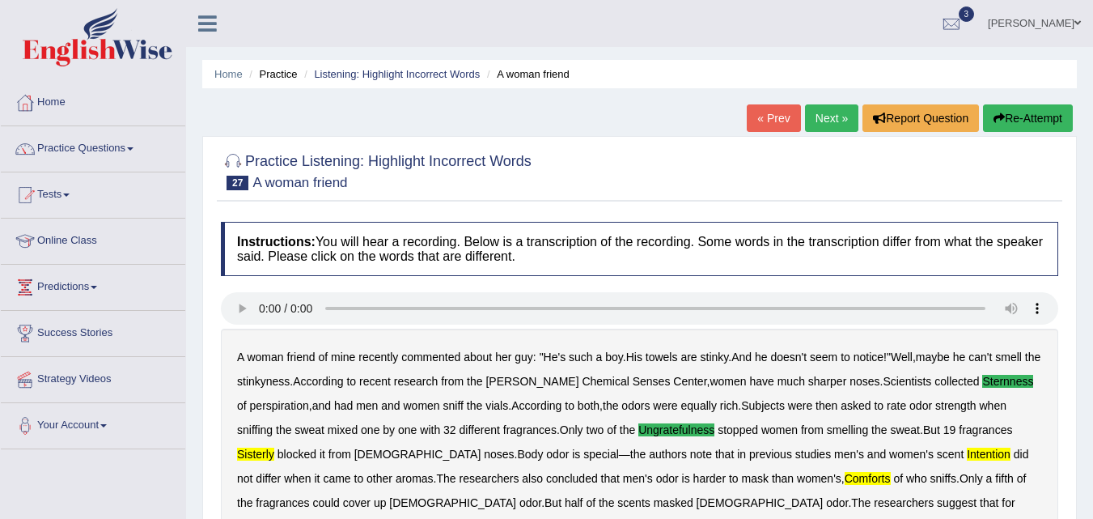
click at [819, 112] on link "Next »" at bounding box center [831, 118] width 53 height 28
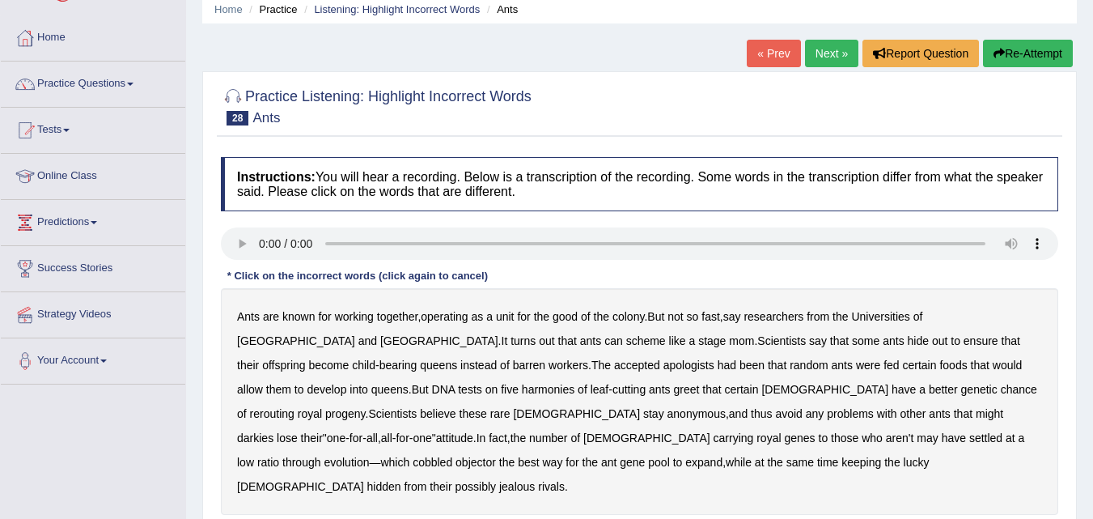
scroll to position [97, 0]
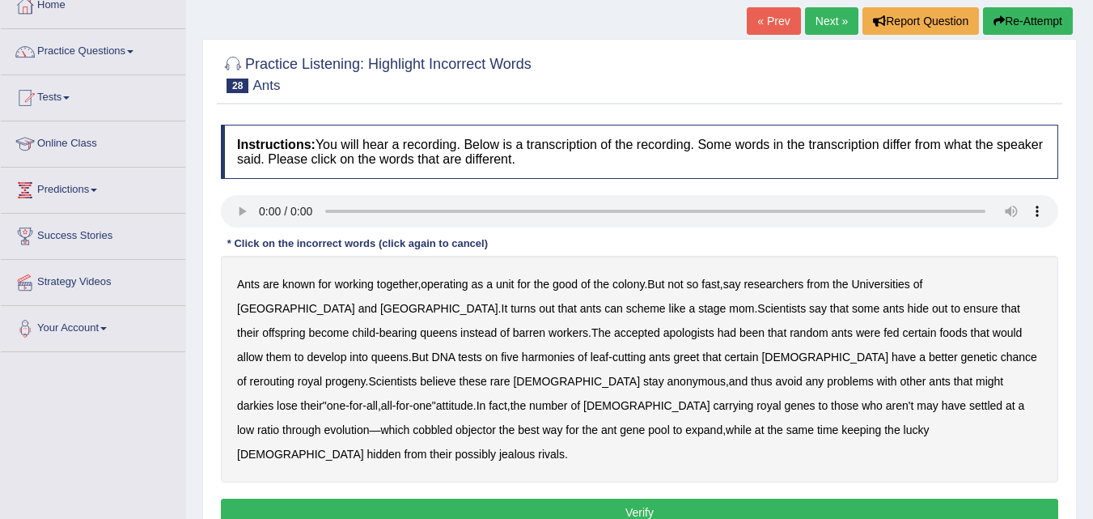
click at [547, 289] on b "the" at bounding box center [541, 283] width 15 height 13
click at [549, 286] on b "the" at bounding box center [541, 283] width 15 height 13
click at [663, 337] on b "apologists" at bounding box center [688, 332] width 51 height 13
click at [522, 358] on b "harmonies" at bounding box center [548, 356] width 53 height 13
click at [294, 375] on b "rerouting" at bounding box center [272, 381] width 44 height 13
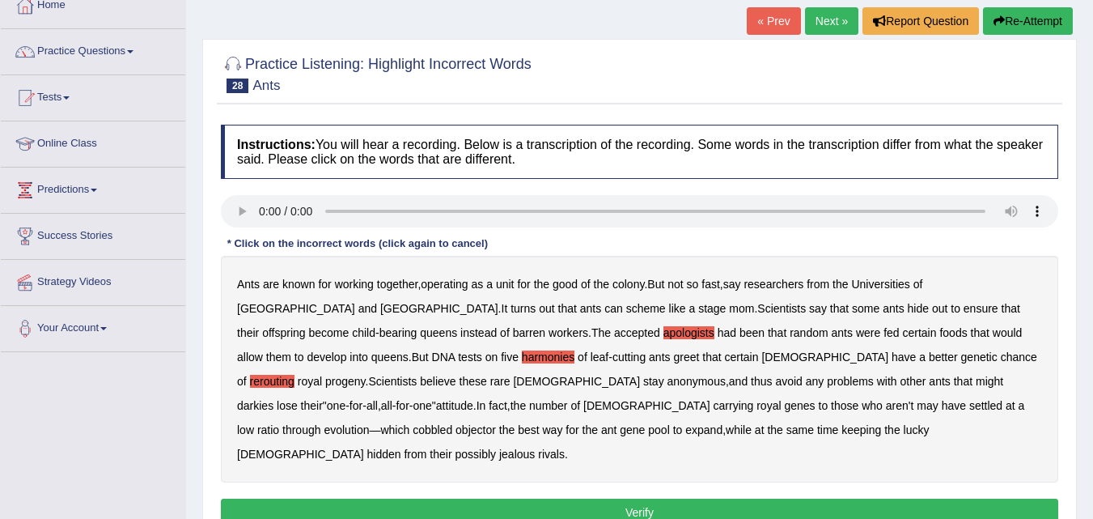
click at [976, 383] on b "might" at bounding box center [990, 381] width 28 height 13
click at [726, 429] on b "while" at bounding box center [739, 429] width 26 height 13
click at [410, 498] on button "Verify" at bounding box center [639, 512] width 837 height 28
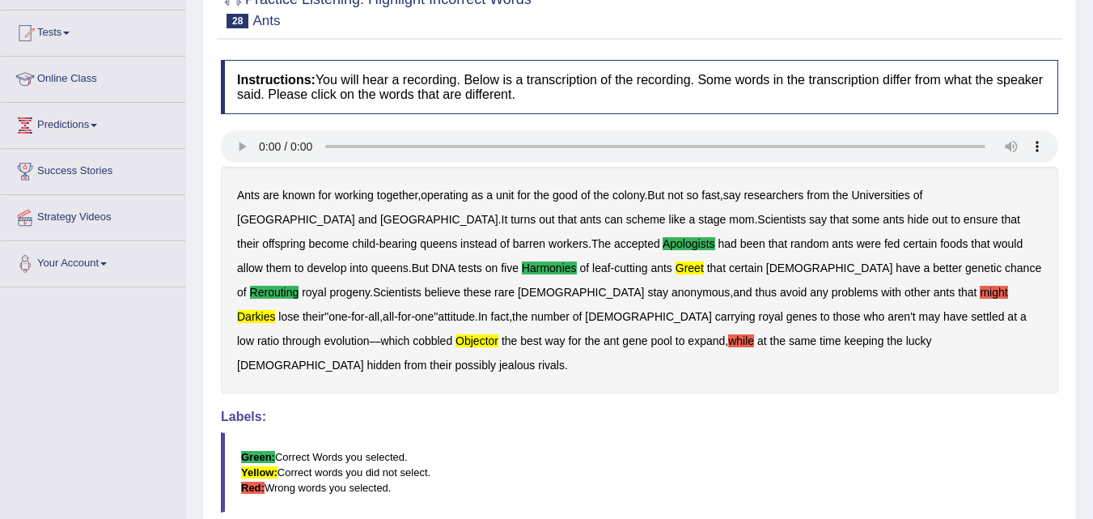
scroll to position [108, 0]
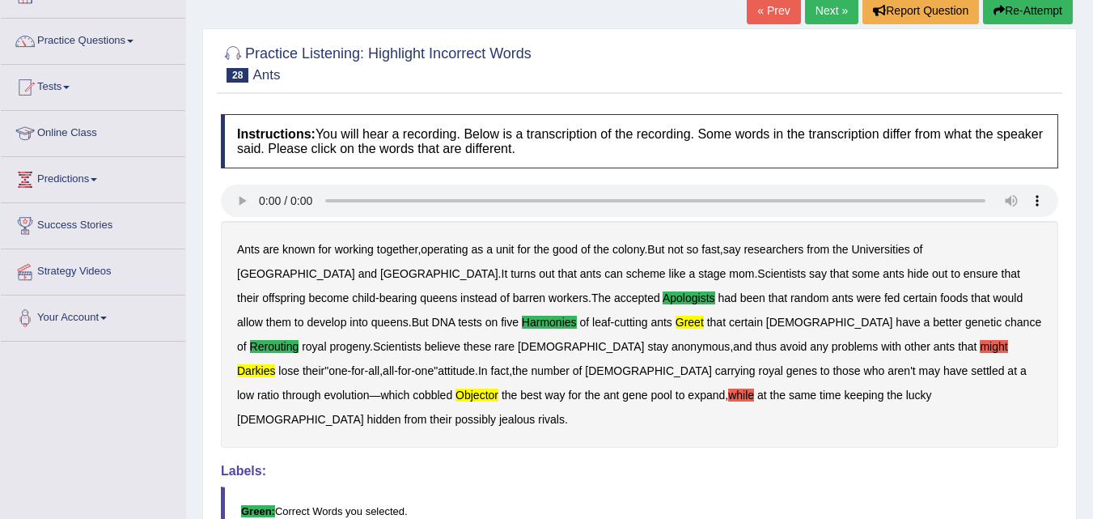
click at [838, 6] on link "Next »" at bounding box center [831, 11] width 53 height 28
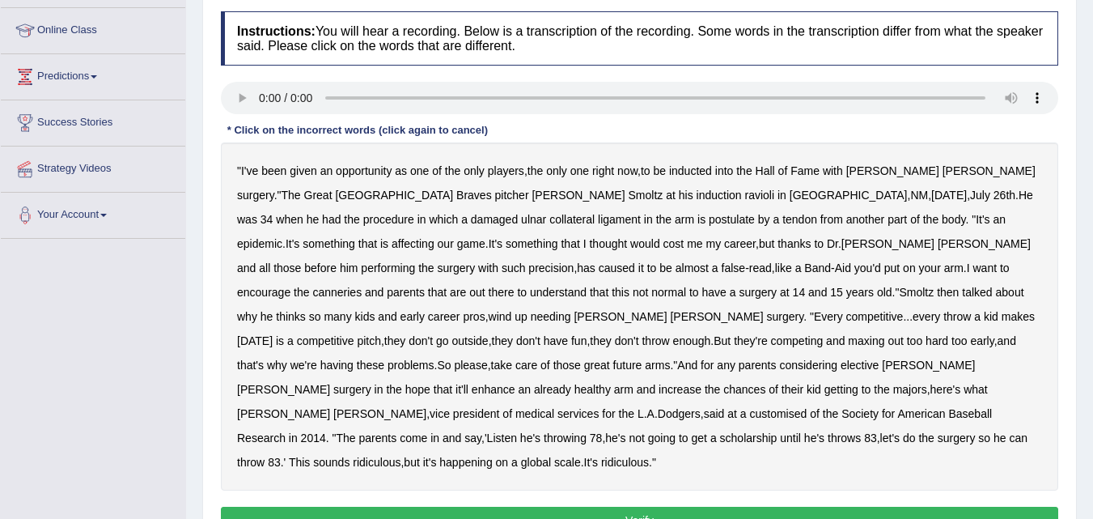
scroll to position [227, 0]
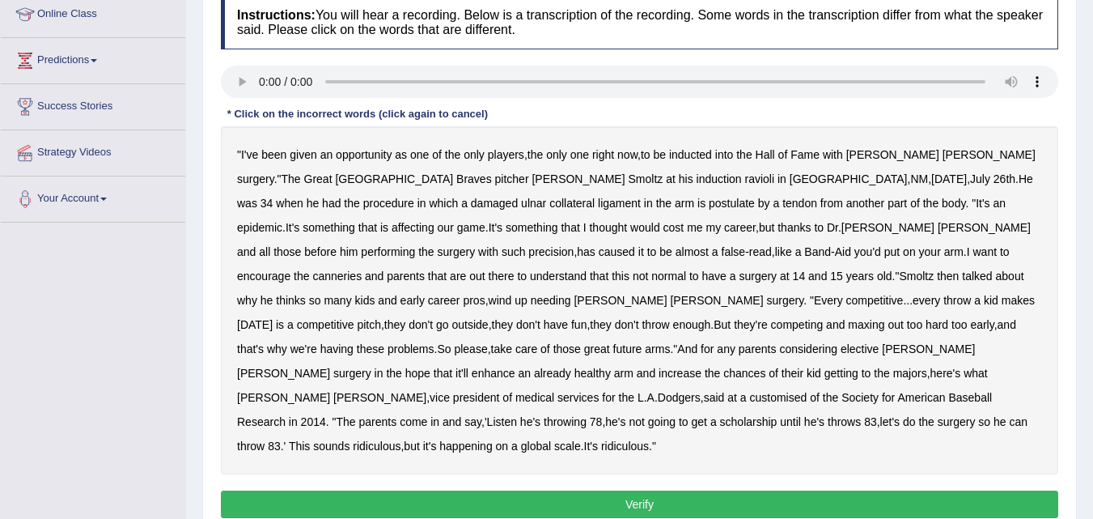
click at [744, 180] on b "ravioli" at bounding box center [759, 178] width 30 height 13
click at [744, 176] on b "ravioli" at bounding box center [759, 178] width 30 height 13
click at [744, 180] on b "ravioli" at bounding box center [759, 178] width 30 height 13
click at [709, 201] on b "postulate" at bounding box center [732, 203] width 46 height 13
click at [362, 269] on b "canneries" at bounding box center [336, 275] width 49 height 13
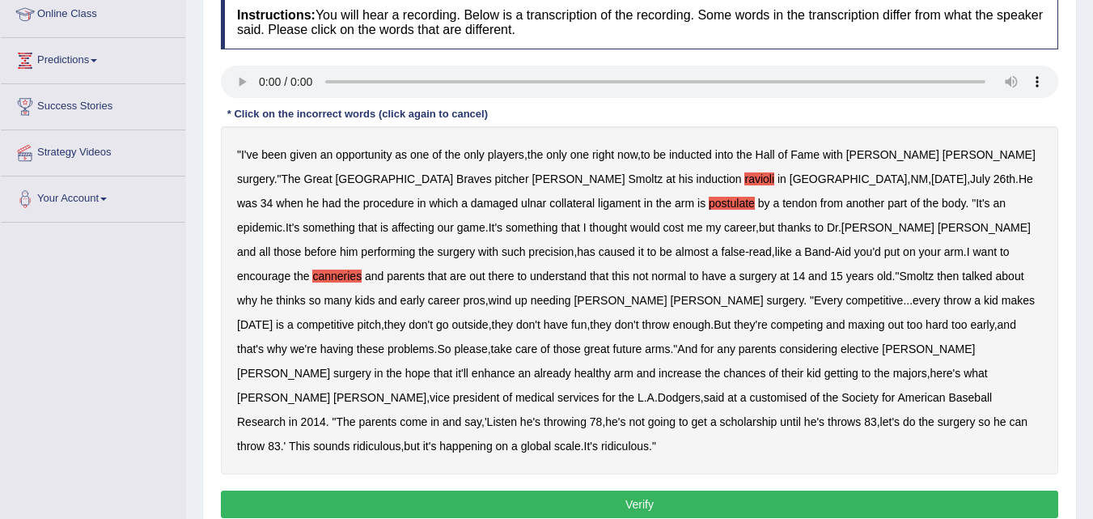
click at [772, 391] on b "customised" at bounding box center [777, 397] width 57 height 13
click at [353, 439] on b "ridiculous" at bounding box center [377, 445] width 48 height 13
click at [334, 490] on button "Verify" at bounding box center [639, 504] width 837 height 28
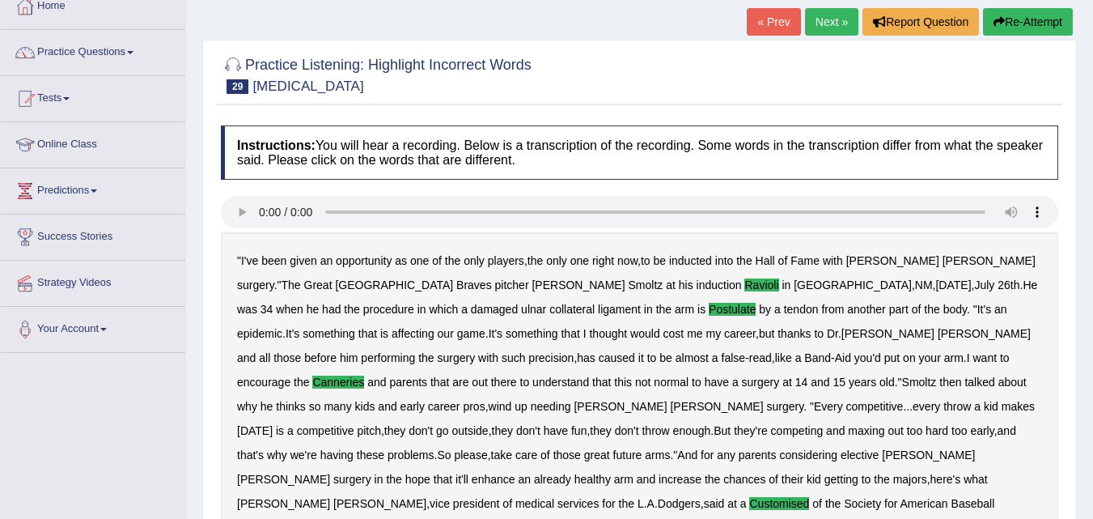
scroll to position [75, 0]
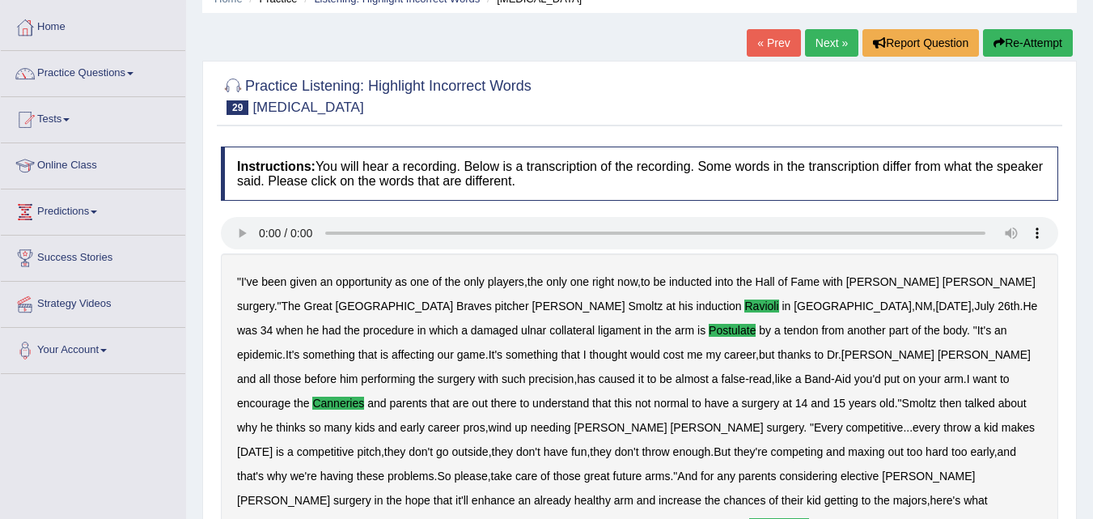
click at [825, 43] on link "Next »" at bounding box center [831, 43] width 53 height 28
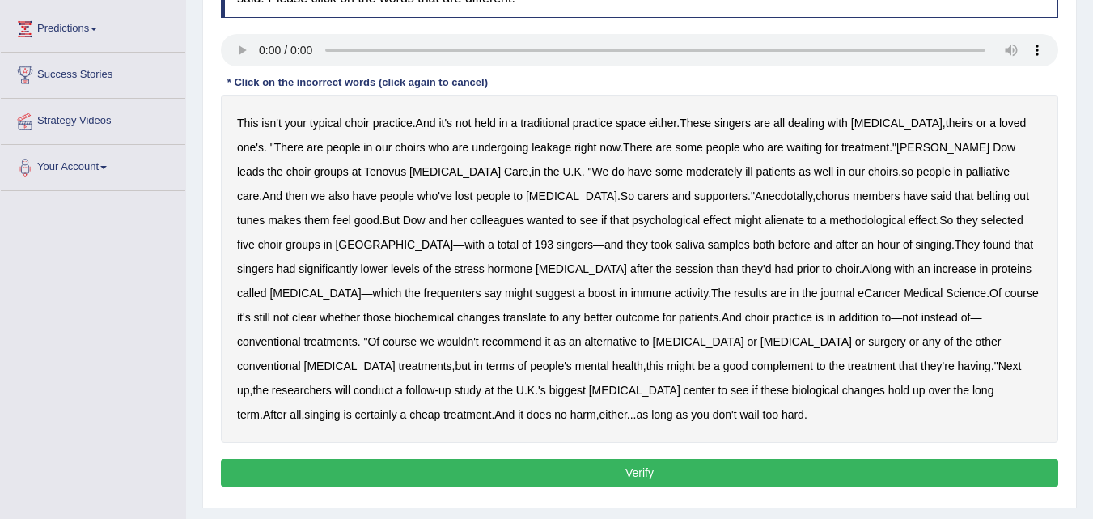
scroll to position [259, 0]
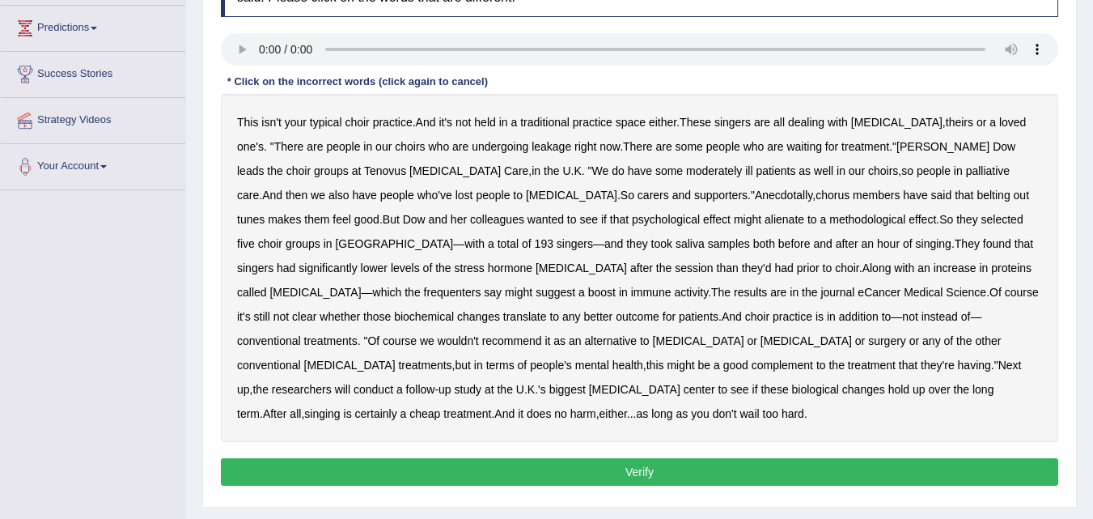
click at [304, 123] on b "your" at bounding box center [296, 122] width 22 height 13
click at [297, 126] on b "your" at bounding box center [296, 122] width 22 height 13
click at [686, 164] on b "moderately" at bounding box center [714, 170] width 56 height 13
click at [829, 218] on b "methodological" at bounding box center [867, 219] width 76 height 13
click at [481, 286] on b "frequenters" at bounding box center [452, 292] width 57 height 13
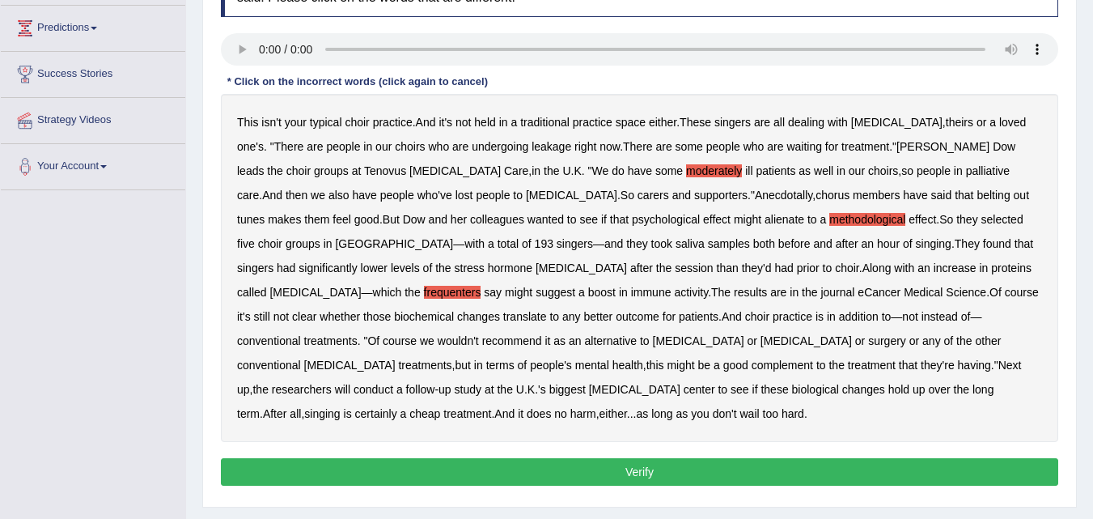
click at [707, 458] on button "Verify" at bounding box center [639, 472] width 837 height 28
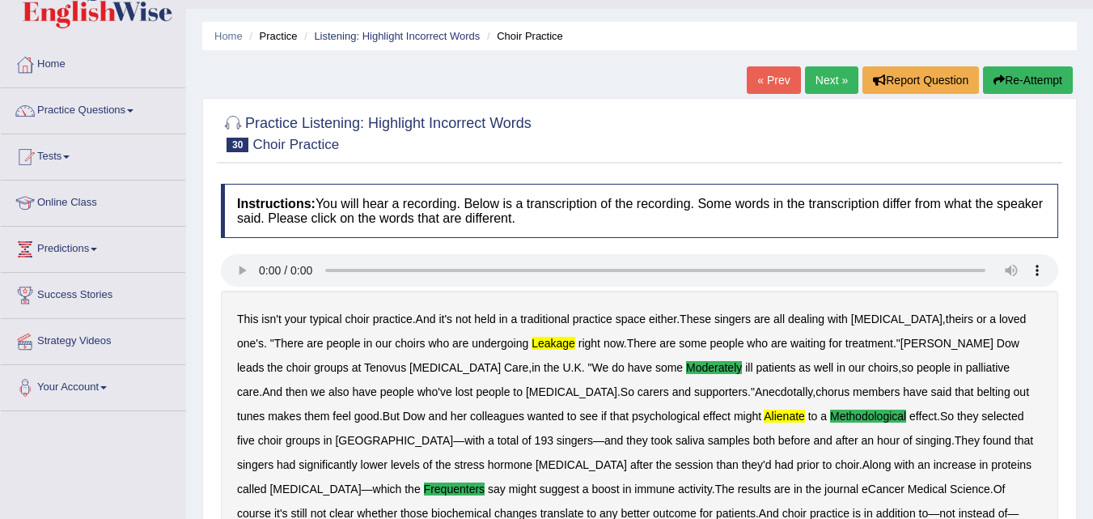
scroll to position [23, 0]
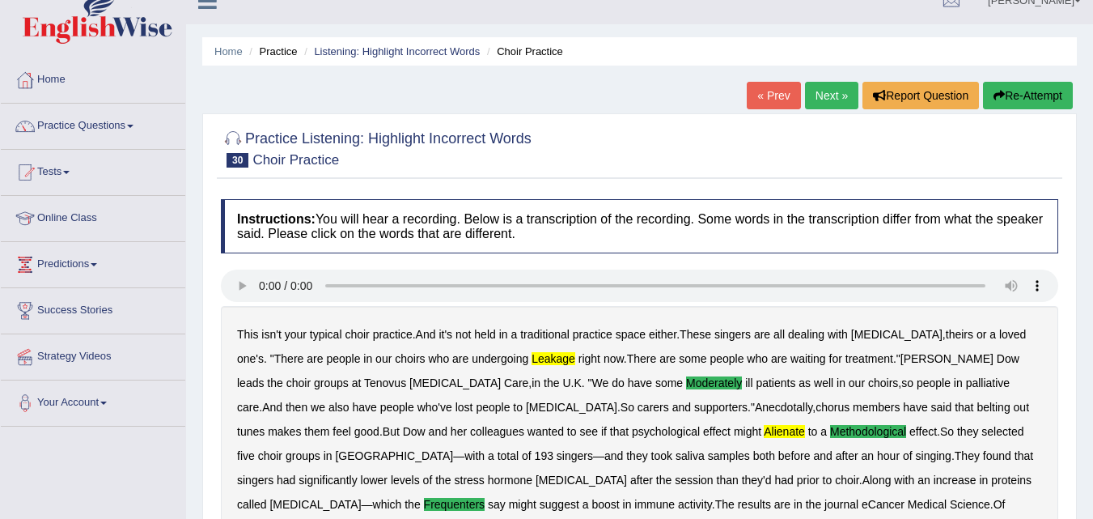
click at [816, 98] on link "Next »" at bounding box center [831, 96] width 53 height 28
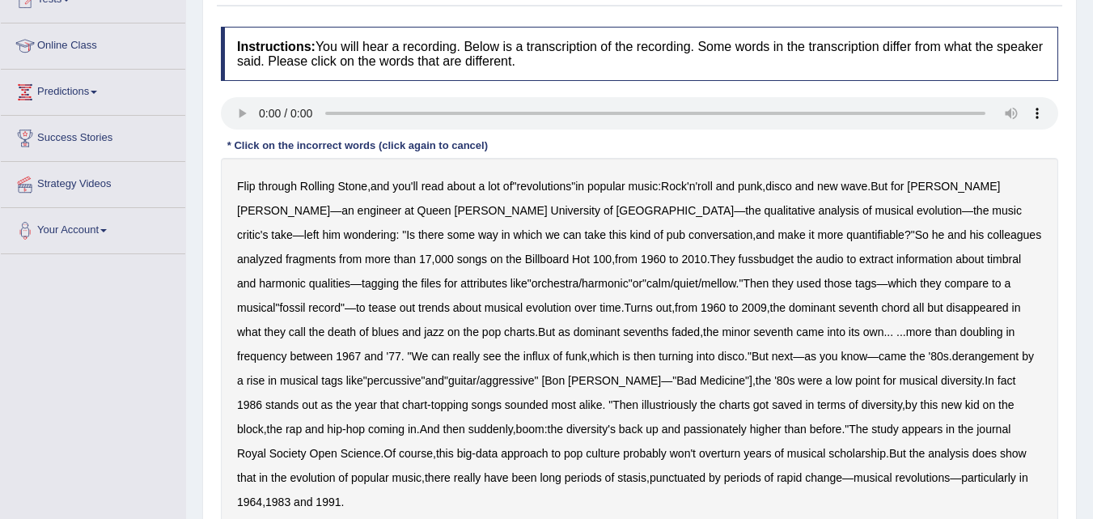
scroll to position [227, 0]
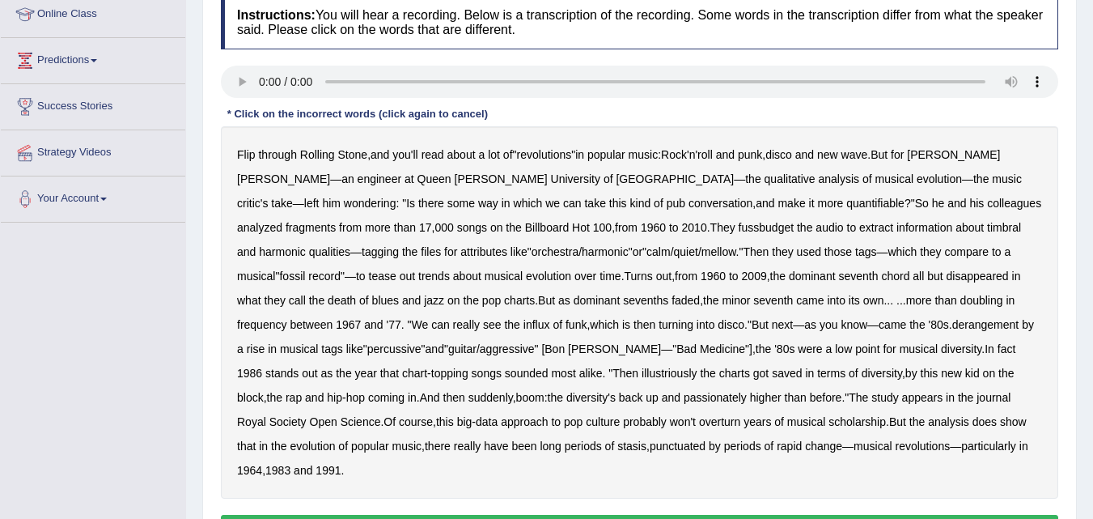
click at [527, 235] on div "Flip through Rolling Stone , and you'll read about a lot of " revolutions " in …" at bounding box center [639, 312] width 837 height 372
click at [739, 227] on b "fussbudget" at bounding box center [767, 227] width 56 height 13
click at [590, 324] on b "which" at bounding box center [604, 324] width 29 height 13
click at [642, 373] on b "illustriously" at bounding box center [669, 372] width 55 height 13
click at [684, 399] on b "passionately" at bounding box center [715, 397] width 63 height 13
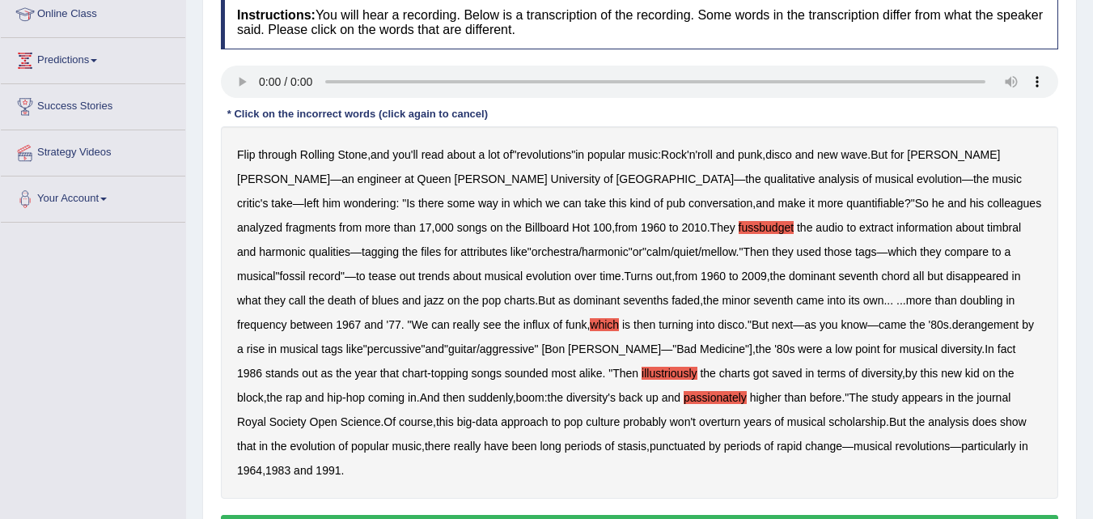
click at [756, 515] on button "Verify" at bounding box center [639, 529] width 837 height 28
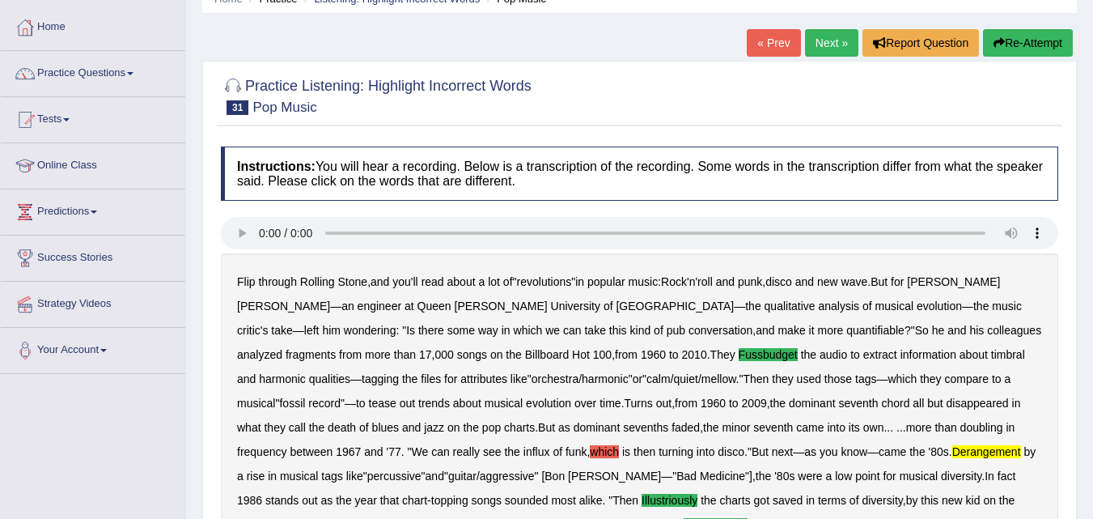
scroll to position [0, 0]
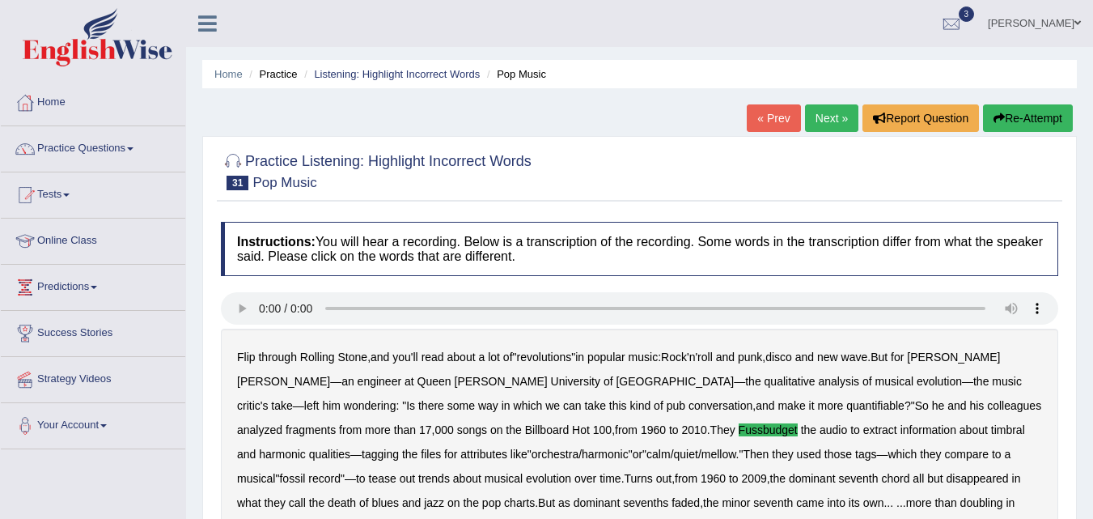
click at [834, 114] on link "Next »" at bounding box center [831, 118] width 53 height 28
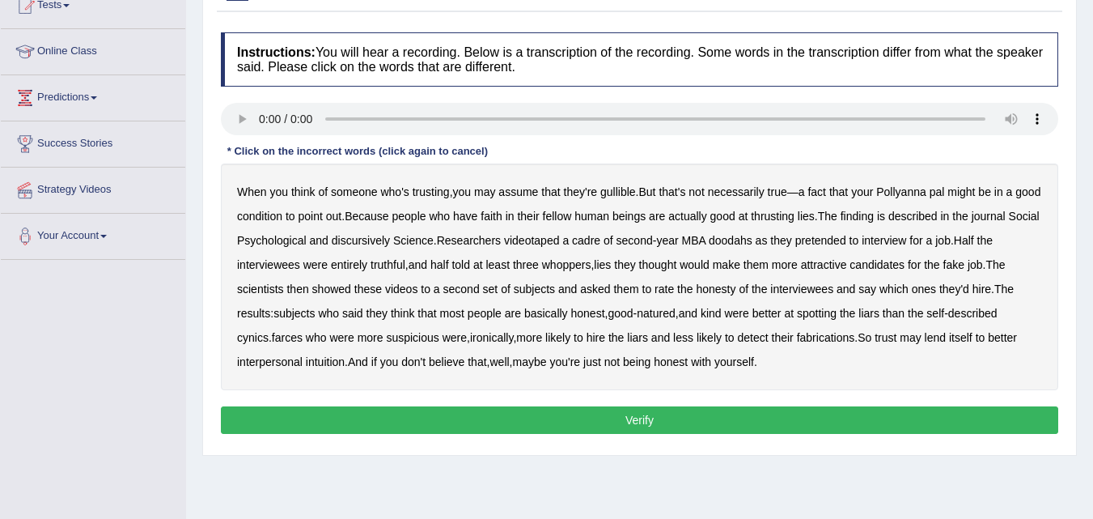
scroll to position [194, 0]
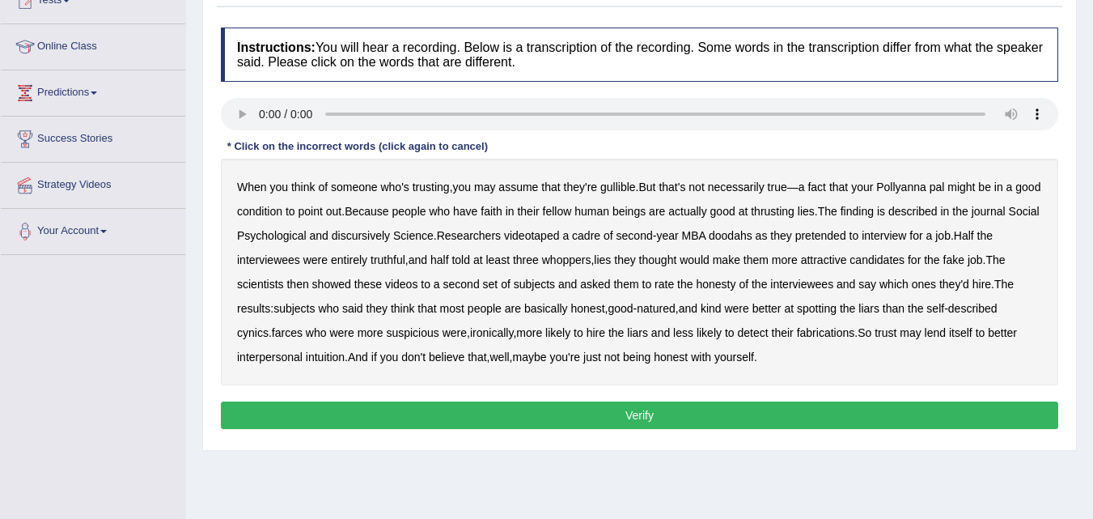
click at [852, 408] on button "Verify" at bounding box center [639, 415] width 837 height 28
click at [282, 213] on b "condition" at bounding box center [259, 211] width 45 height 13
click at [390, 238] on b "discursively" at bounding box center [361, 235] width 58 height 13
click at [752, 235] on b "doodahs" at bounding box center [731, 235] width 44 height 13
click at [297, 336] on b "farces" at bounding box center [287, 332] width 31 height 13
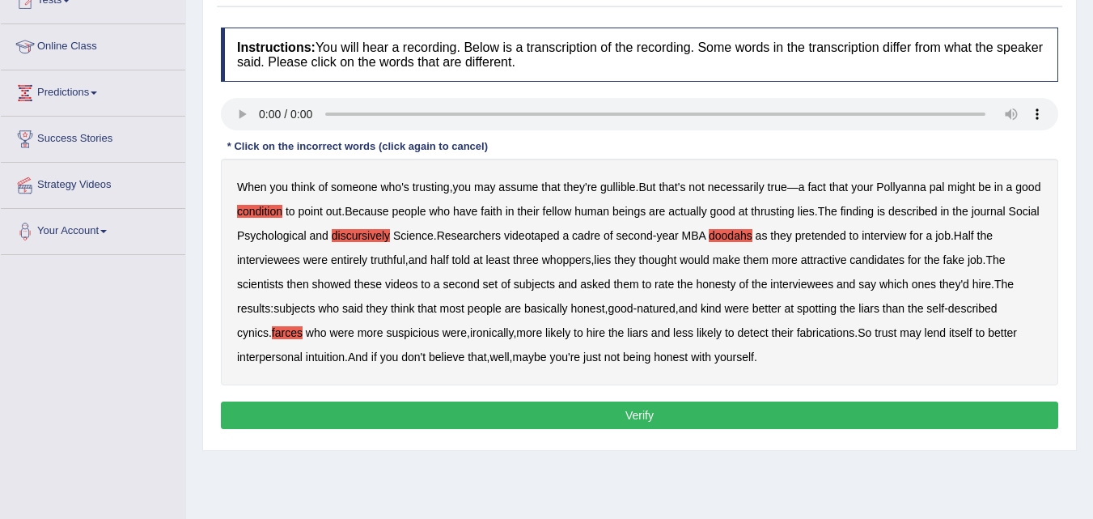
click at [816, 409] on button "Verify" at bounding box center [639, 415] width 837 height 28
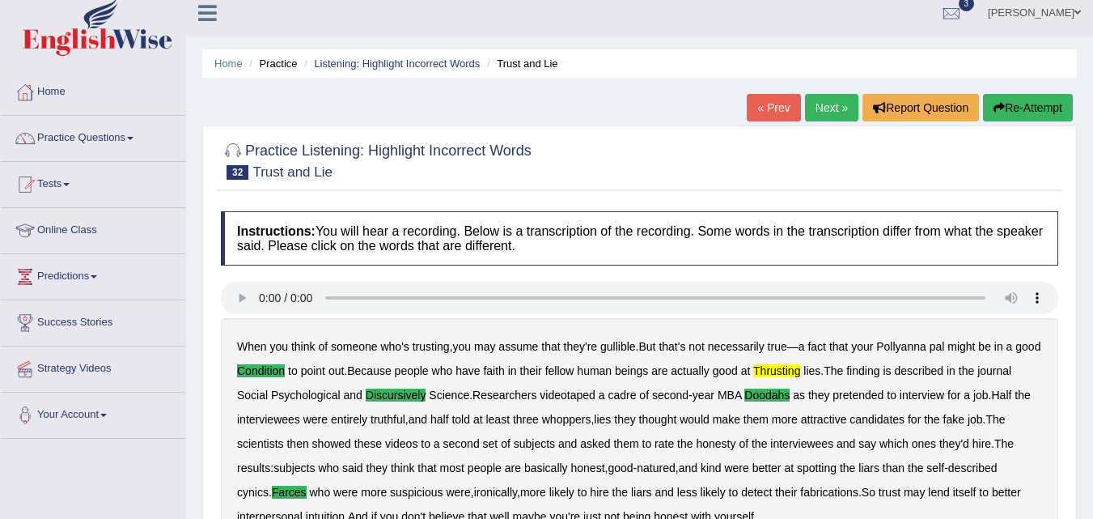
scroll to position [0, 0]
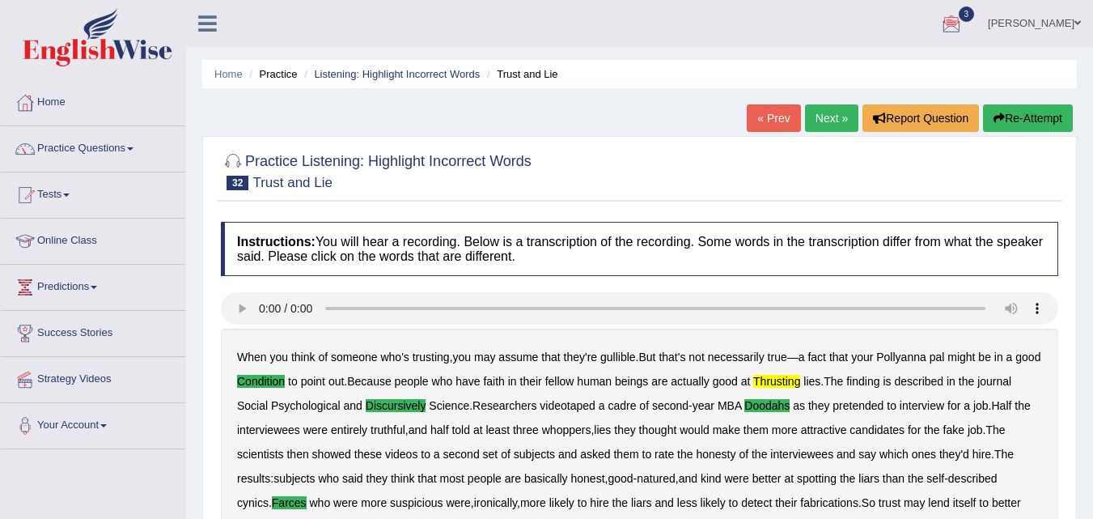
click at [819, 126] on link "Next »" at bounding box center [831, 118] width 53 height 28
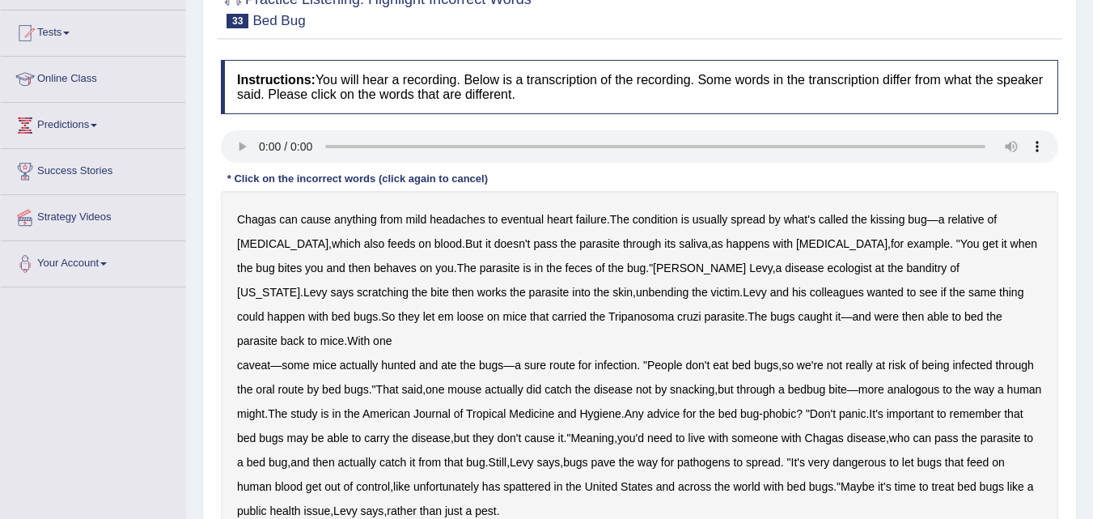
scroll to position [194, 0]
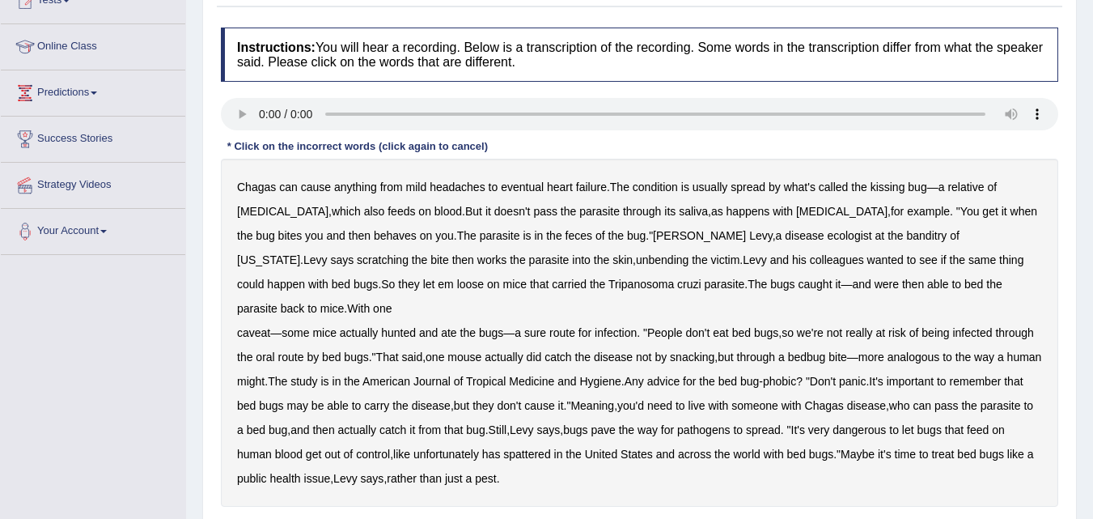
click b "behaves"
click b "banditry"
click b "unbending"
click button "Verify"
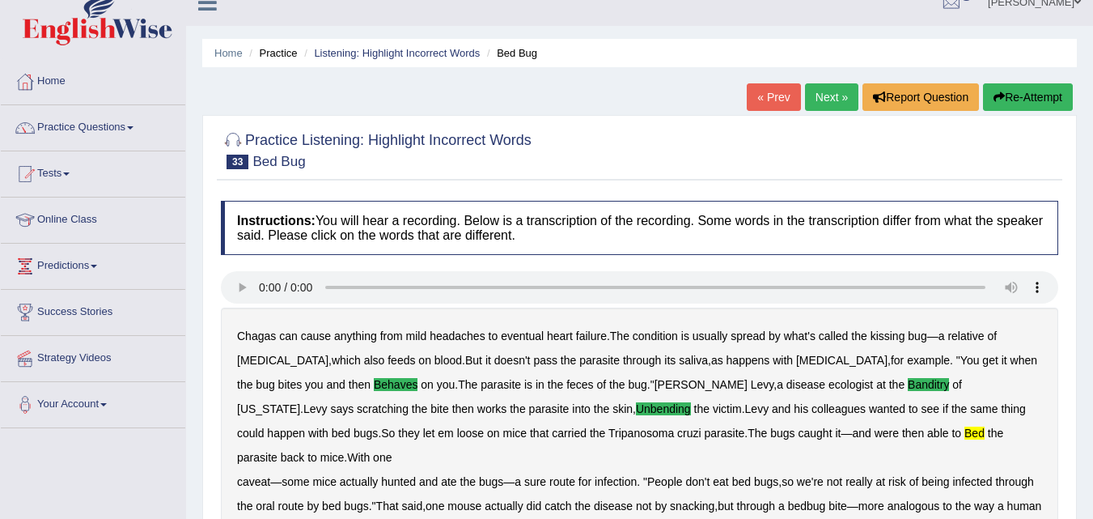
scroll to position [0, 0]
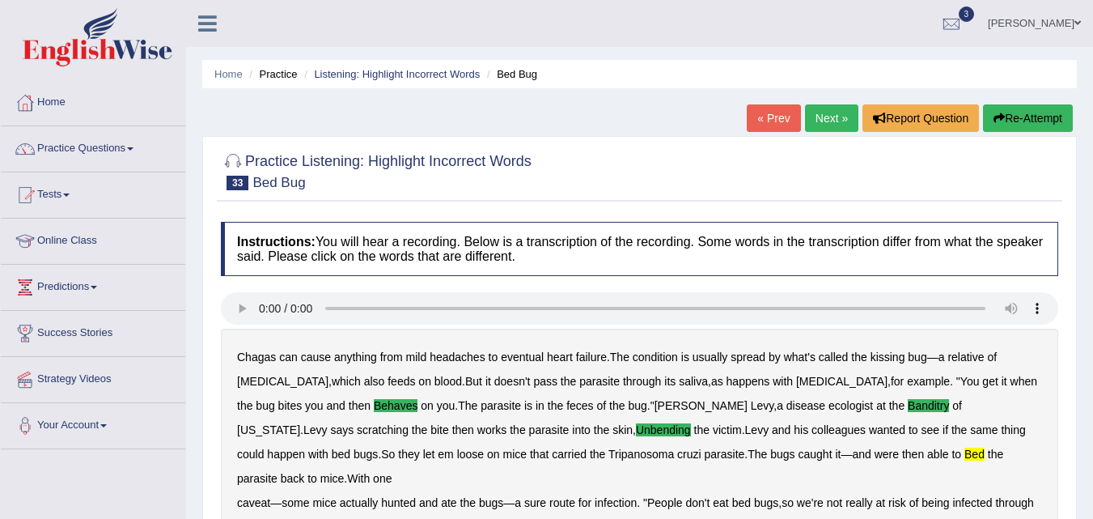
click link "Next »"
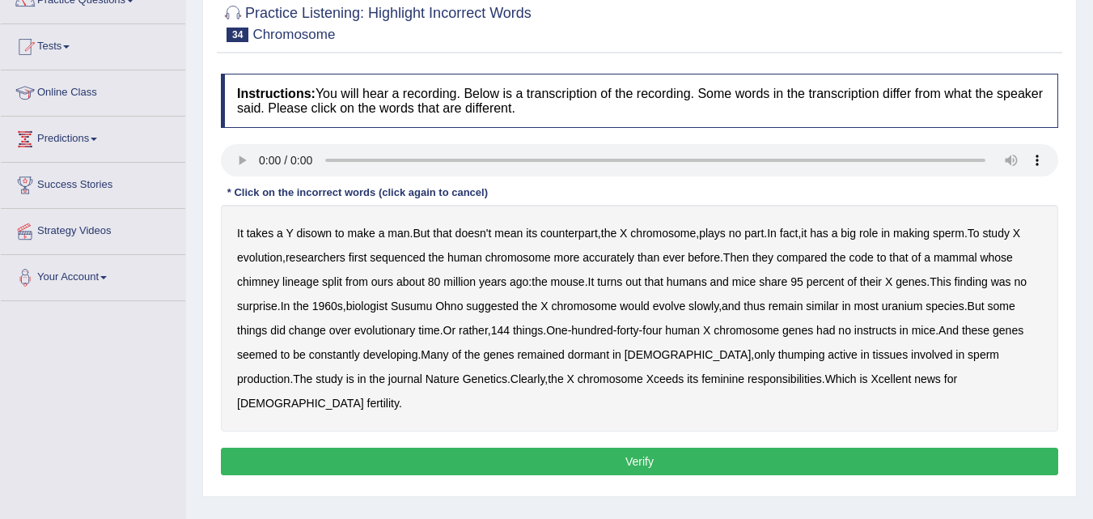
scroll to position [162, 0]
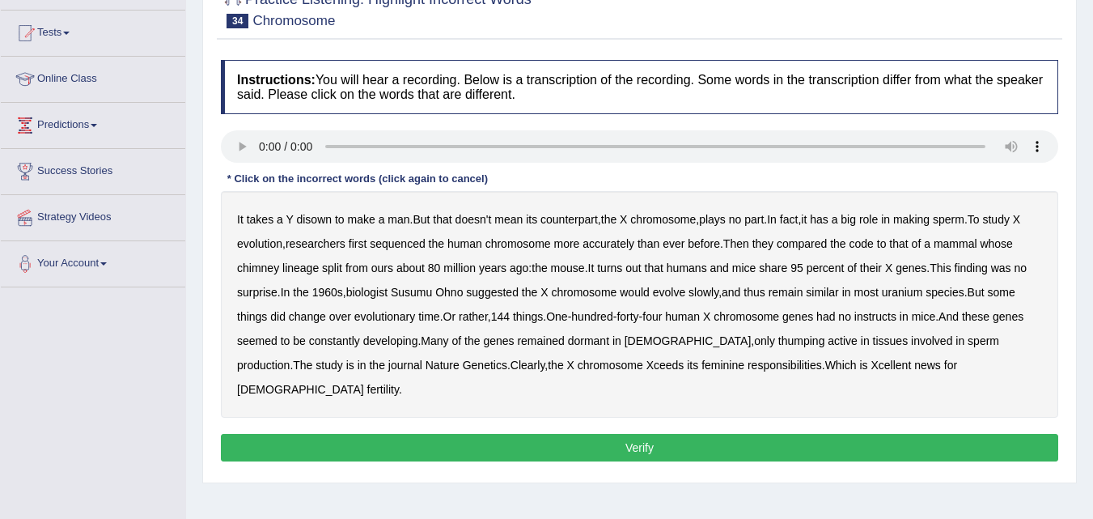
click at [301, 270] on b "lineage" at bounding box center [300, 267] width 36 height 13
click at [298, 266] on b "lineage" at bounding box center [300, 267] width 36 height 13
click at [264, 261] on b "chimney" at bounding box center [258, 267] width 42 height 13
click at [676, 295] on b "evolve" at bounding box center [669, 292] width 32 height 13
click at [778, 342] on b "thumping" at bounding box center [801, 340] width 47 height 13
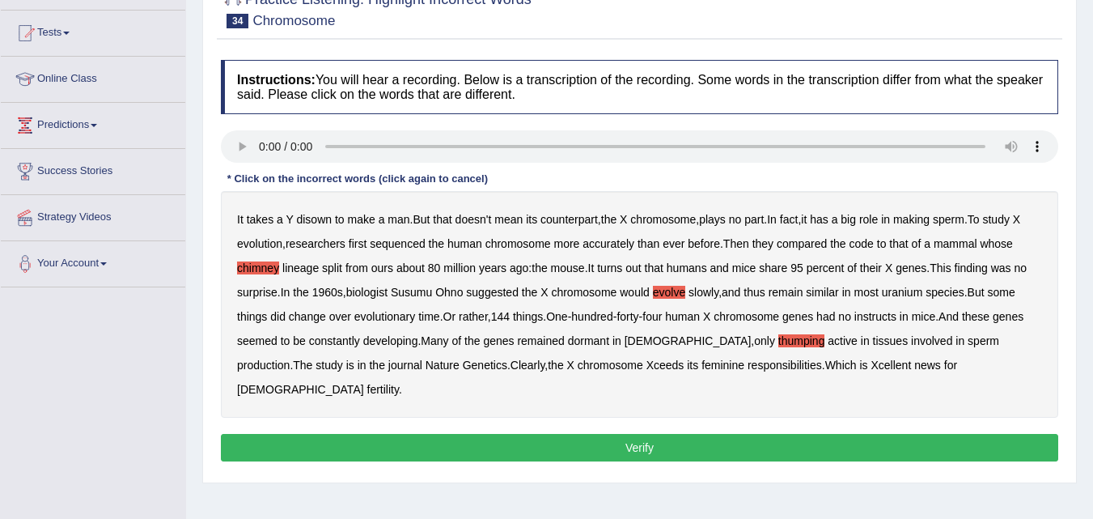
click at [717, 434] on button "Verify" at bounding box center [639, 448] width 837 height 28
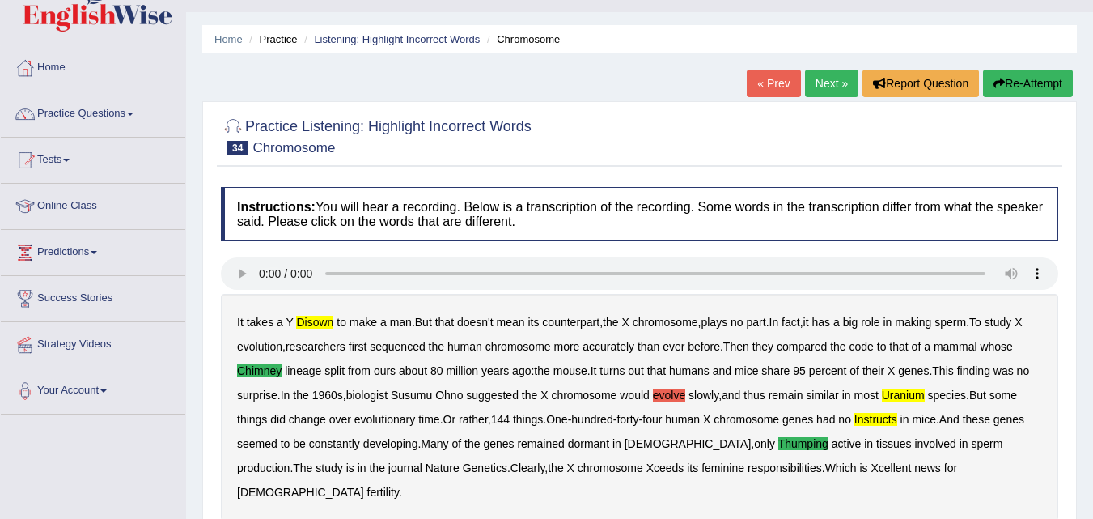
scroll to position [32, 0]
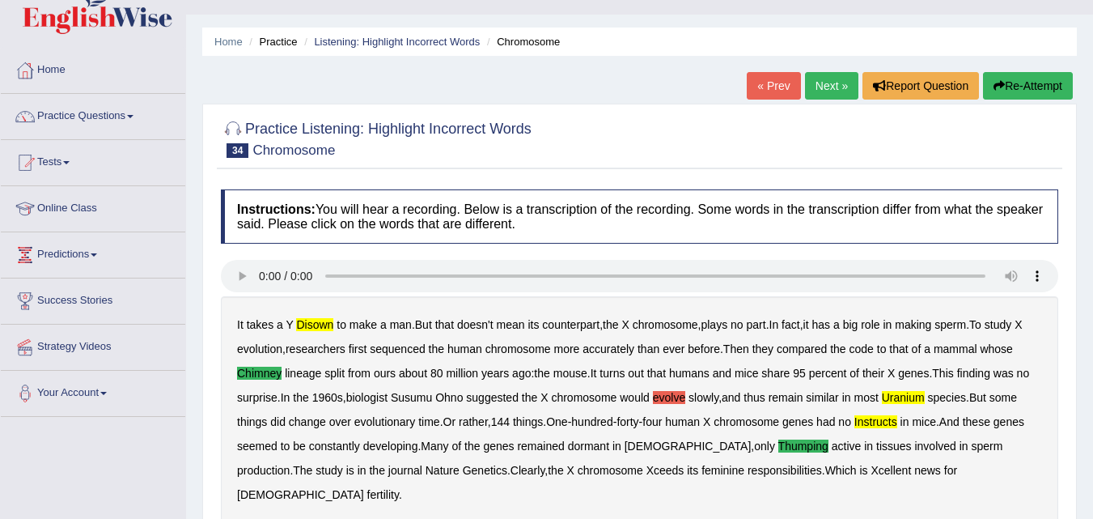
click at [1010, 99] on button "Re-Attempt" at bounding box center [1028, 86] width 90 height 28
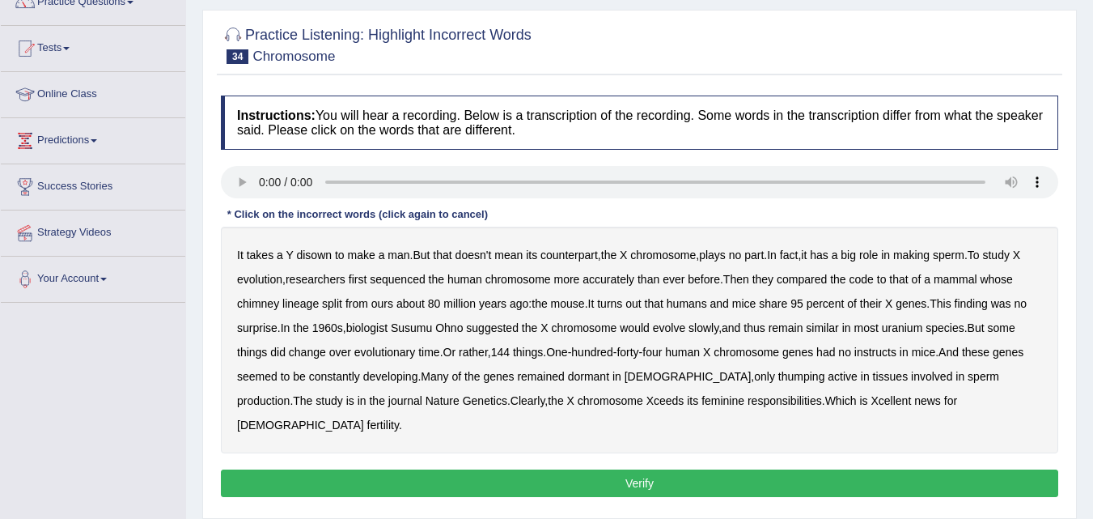
scroll to position [162, 0]
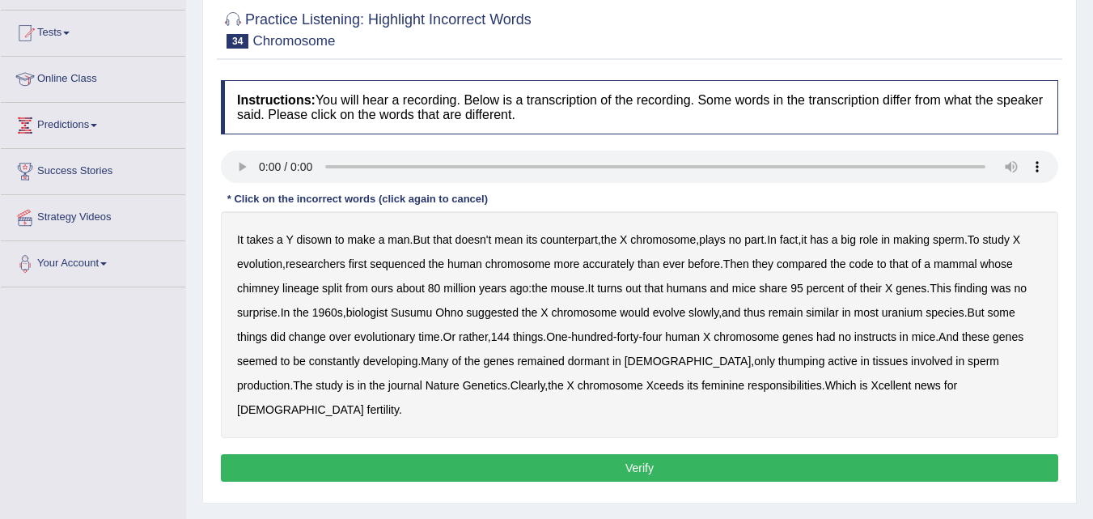
click at [309, 240] on b "disown" at bounding box center [314, 239] width 36 height 13
click at [268, 287] on b "chimney" at bounding box center [258, 288] width 42 height 13
click at [938, 311] on b "species" at bounding box center [945, 312] width 38 height 13
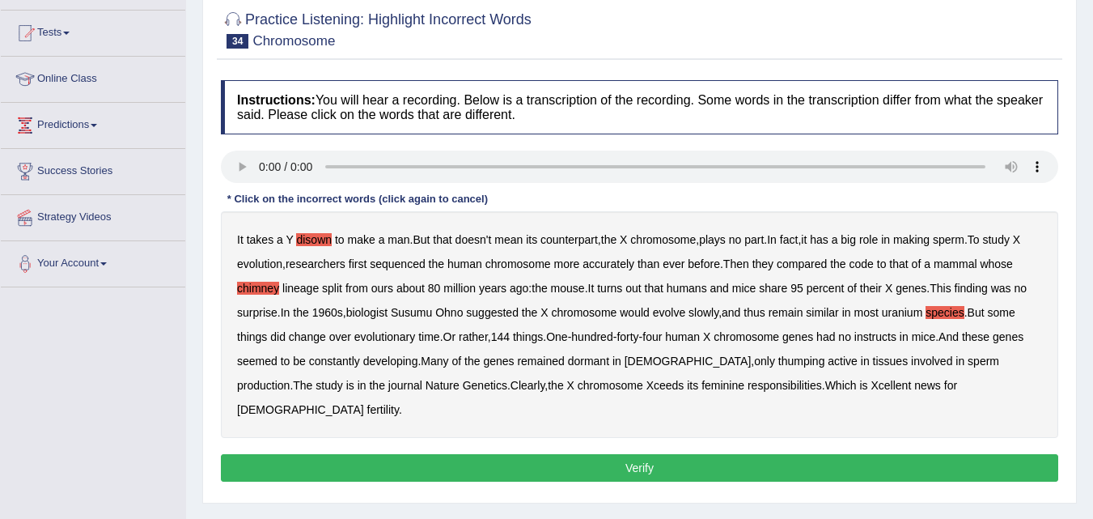
click at [778, 359] on b "thumping" at bounding box center [801, 360] width 47 height 13
click at [671, 454] on button "Verify" at bounding box center [639, 468] width 837 height 28
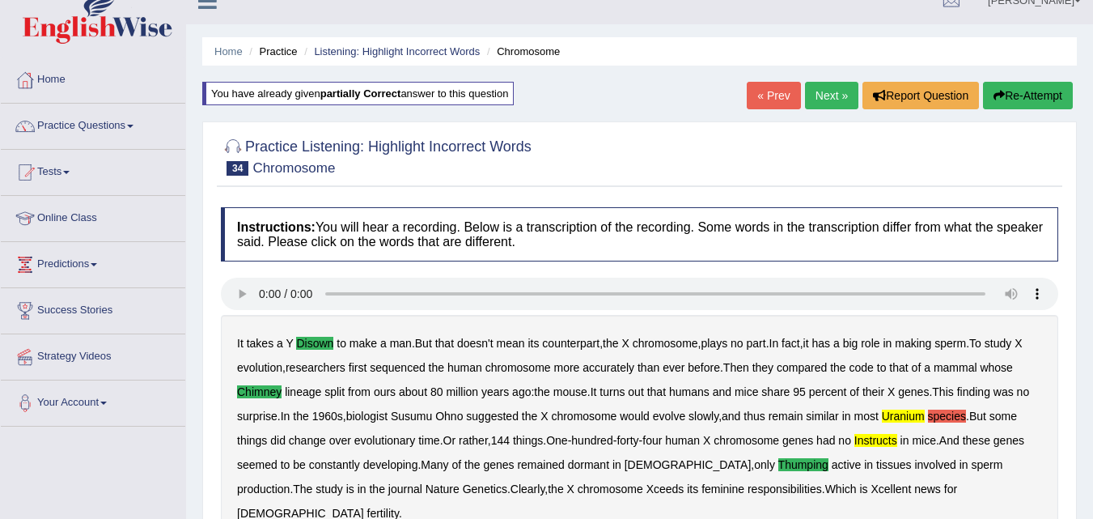
scroll to position [0, 0]
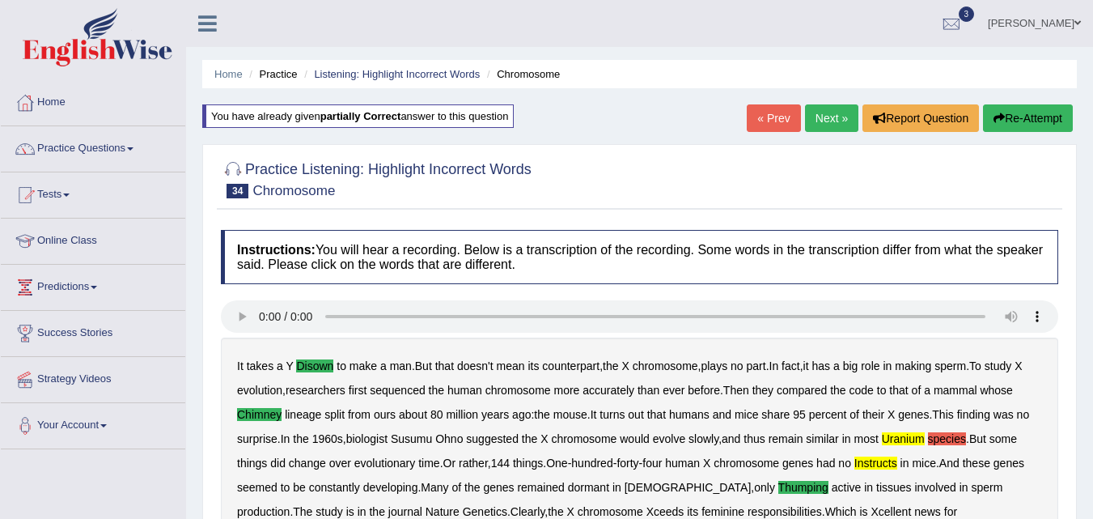
click at [830, 113] on link "Next »" at bounding box center [831, 118] width 53 height 28
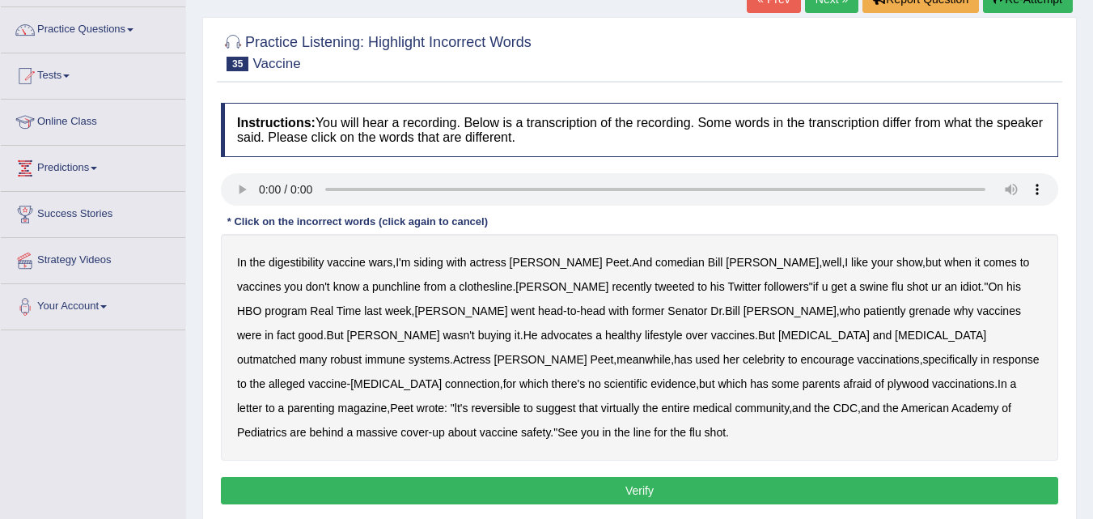
scroll to position [129, 0]
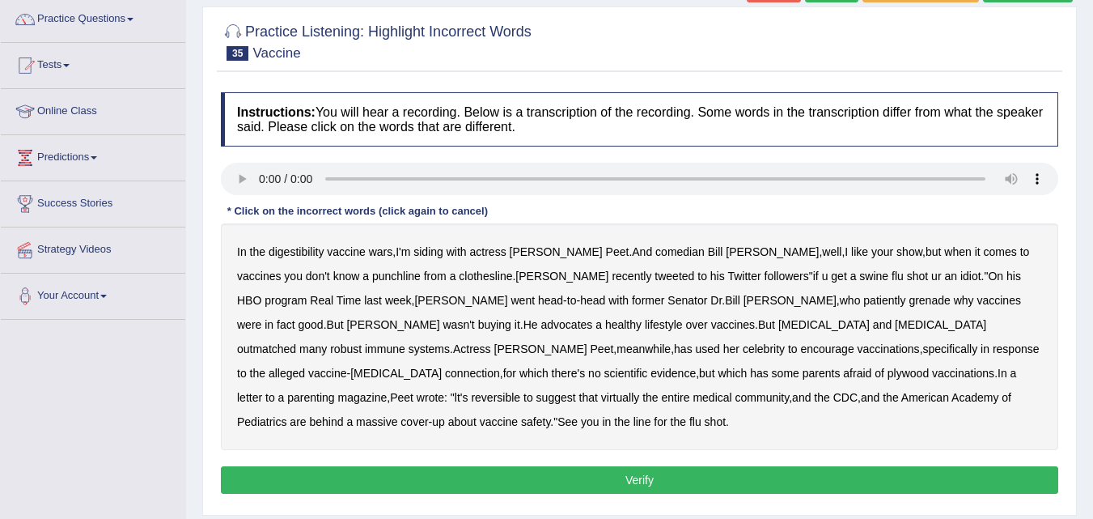
click at [909, 298] on b "grenade" at bounding box center [929, 300] width 41 height 13
click at [645, 466] on button "Verify" at bounding box center [639, 480] width 837 height 28
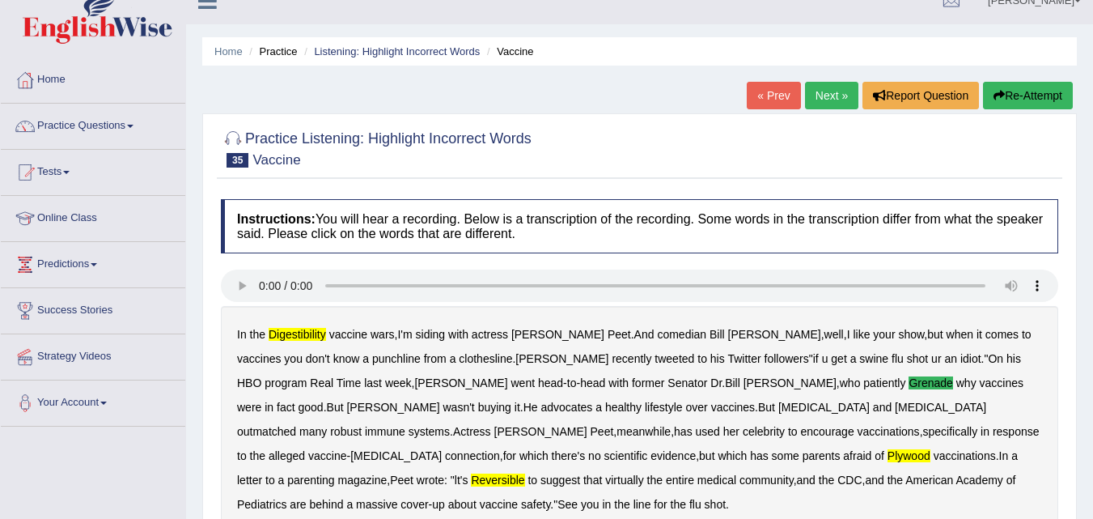
scroll to position [0, 0]
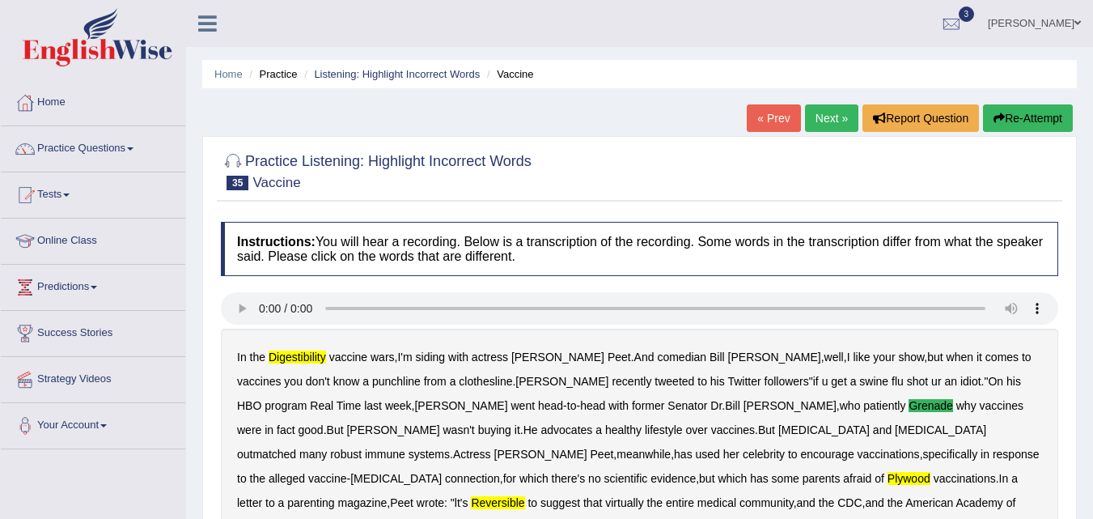
click at [815, 109] on link "Next »" at bounding box center [831, 118] width 53 height 28
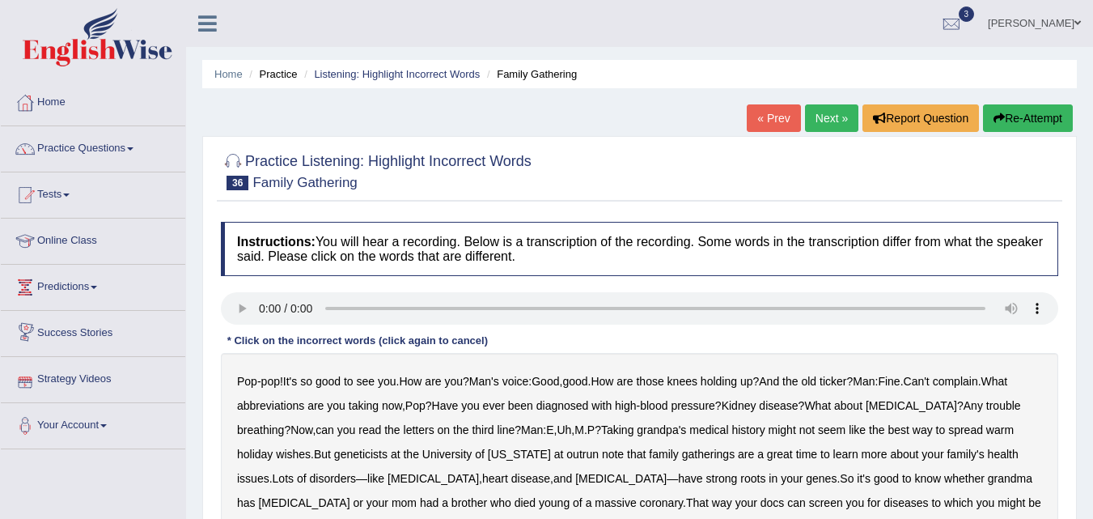
click at [821, 111] on link "Next »" at bounding box center [831, 118] width 53 height 28
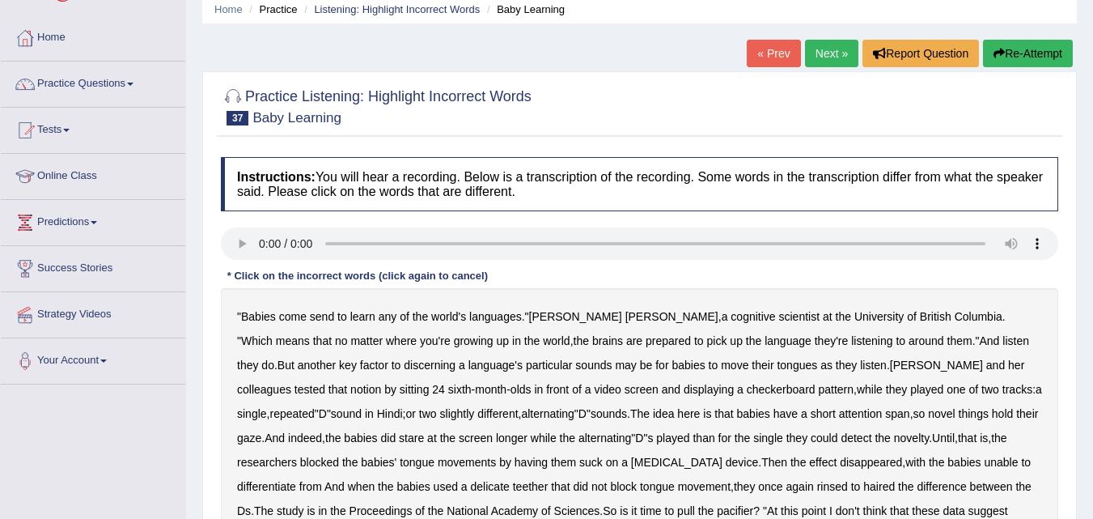
scroll to position [97, 0]
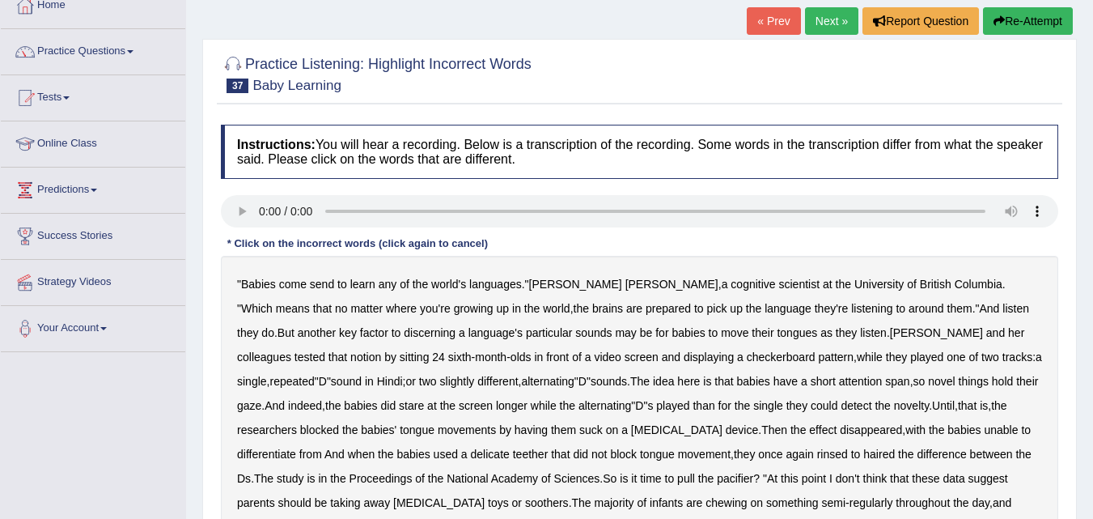
click at [760, 23] on link "« Prev" at bounding box center [773, 21] width 53 height 28
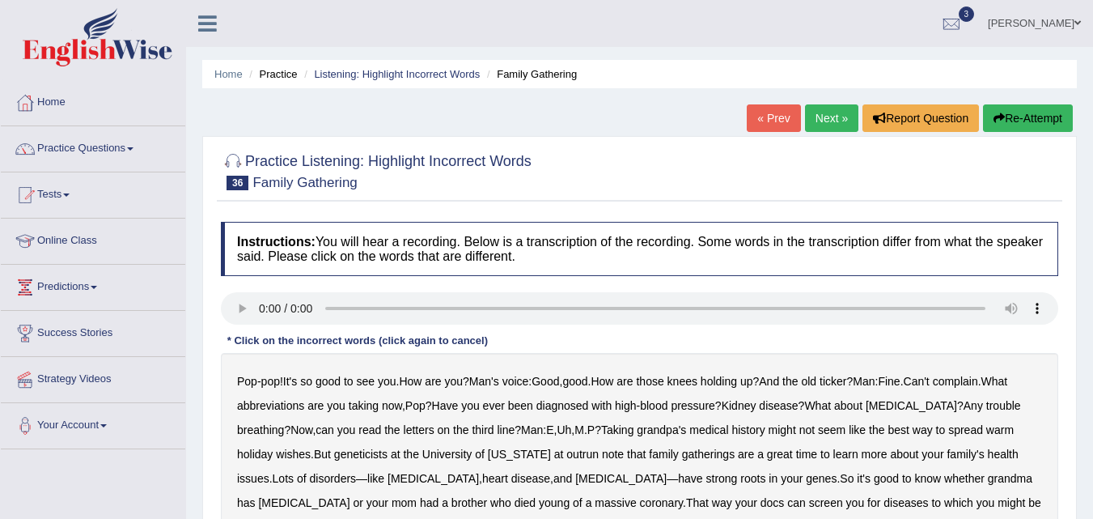
click at [776, 120] on link "« Prev" at bounding box center [773, 118] width 53 height 28
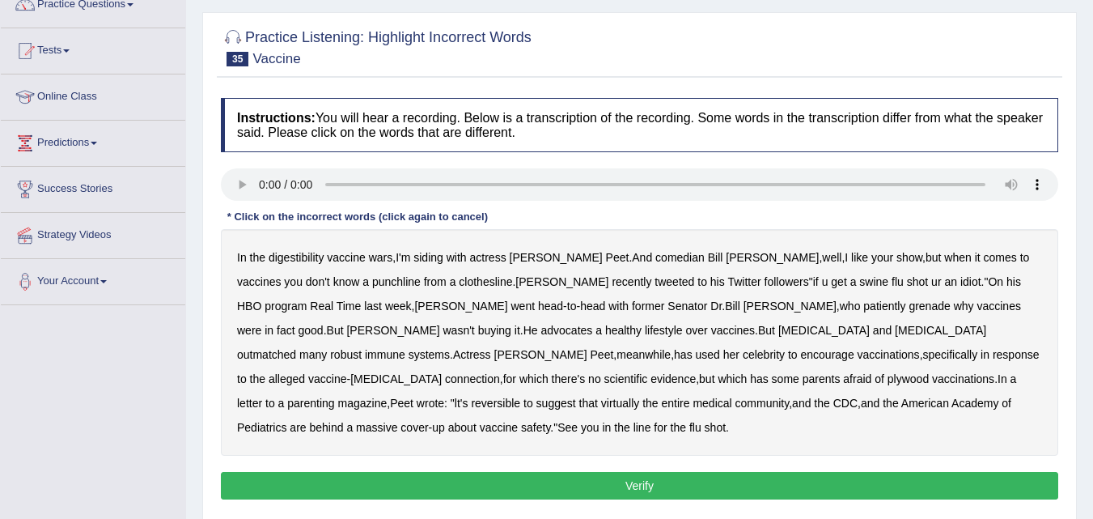
scroll to position [162, 0]
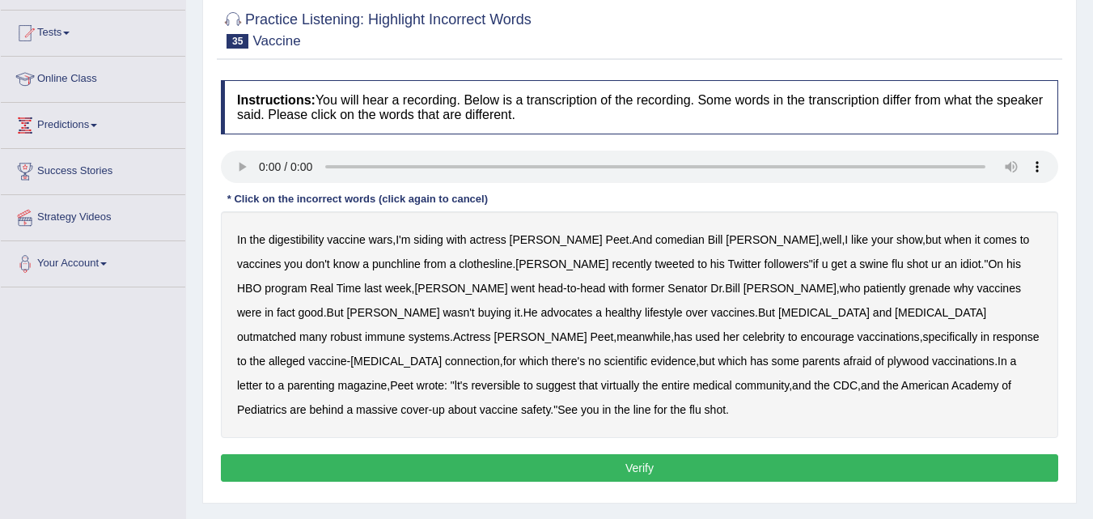
click at [296, 245] on b "digestibility" at bounding box center [296, 239] width 55 height 13
click at [520, 379] on b "reversible" at bounding box center [495, 385] width 49 height 13
click at [887, 355] on b "plywood" at bounding box center [907, 360] width 41 height 13
click at [878, 454] on button "Verify" at bounding box center [639, 468] width 837 height 28
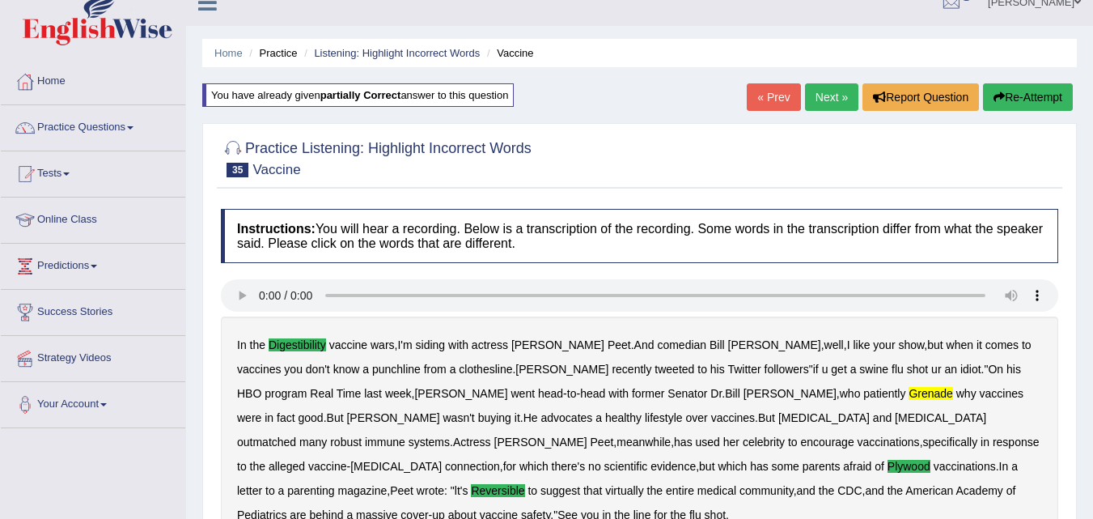
scroll to position [0, 0]
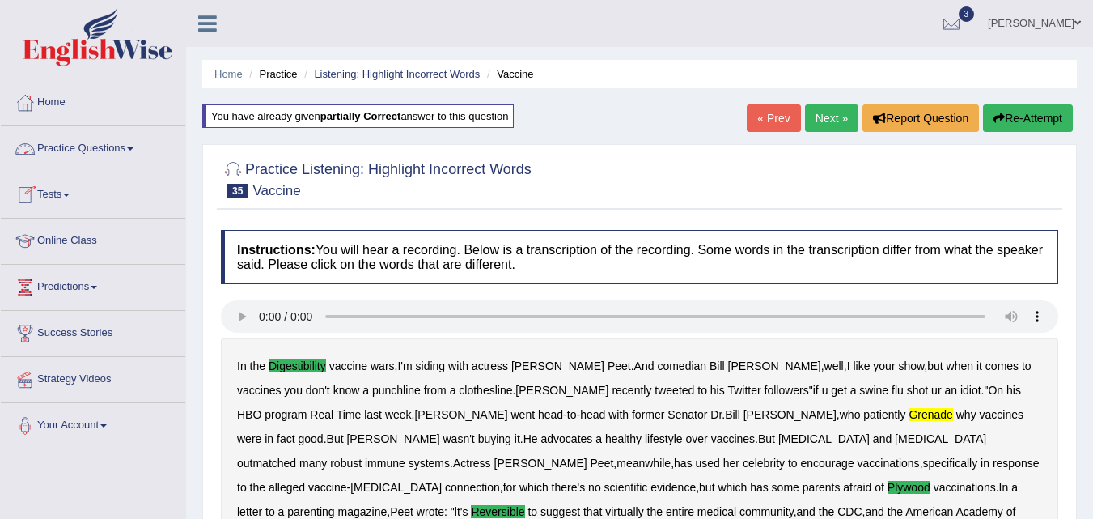
click at [122, 145] on link "Practice Questions" at bounding box center [93, 146] width 184 height 40
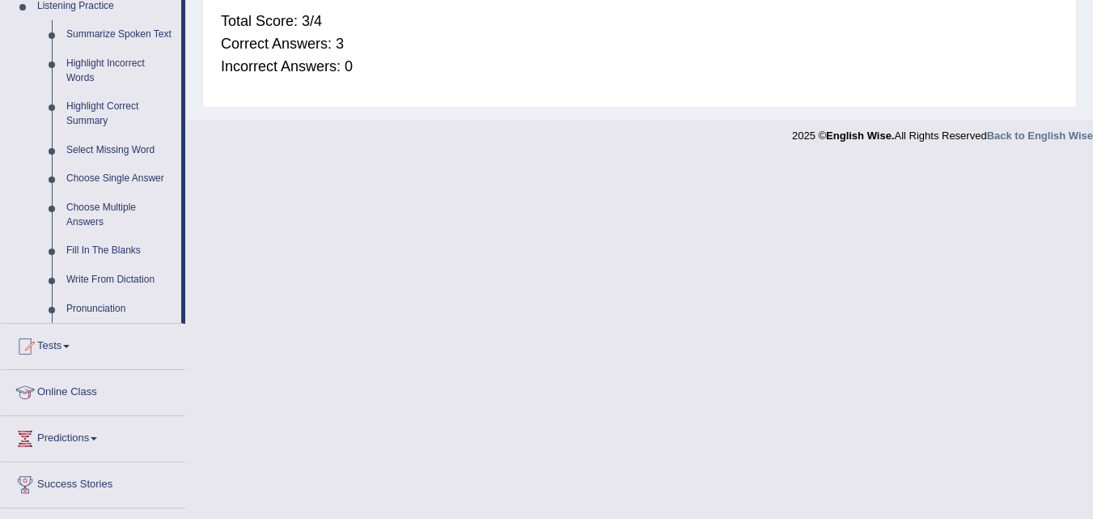
scroll to position [659, 0]
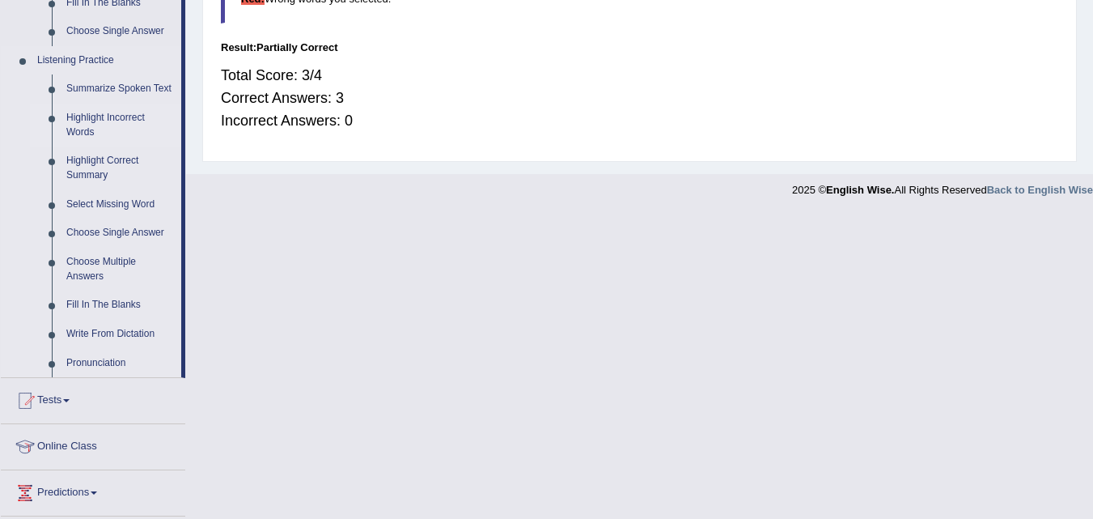
click at [87, 123] on link "Highlight Incorrect Words" at bounding box center [120, 125] width 122 height 43
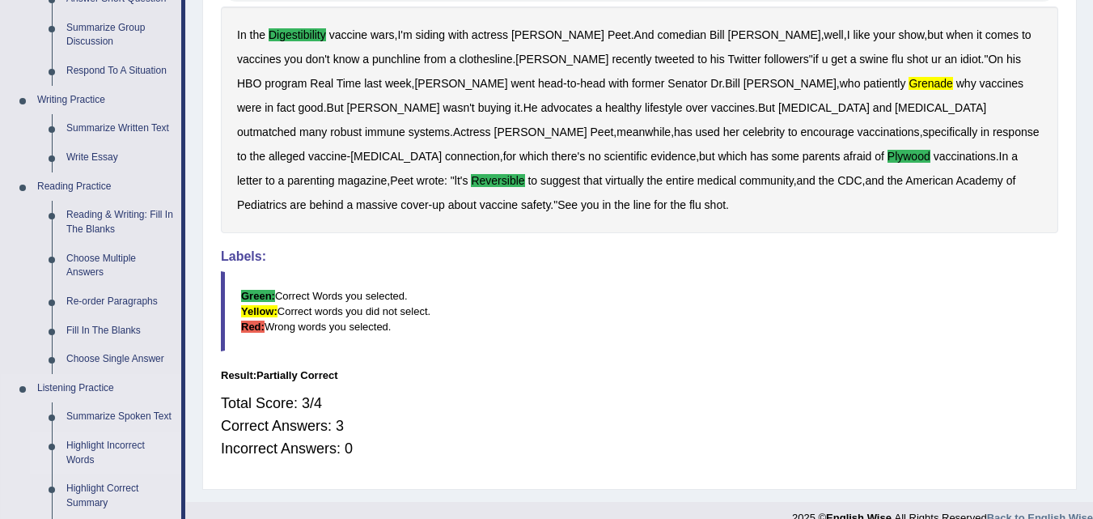
scroll to position [612, 0]
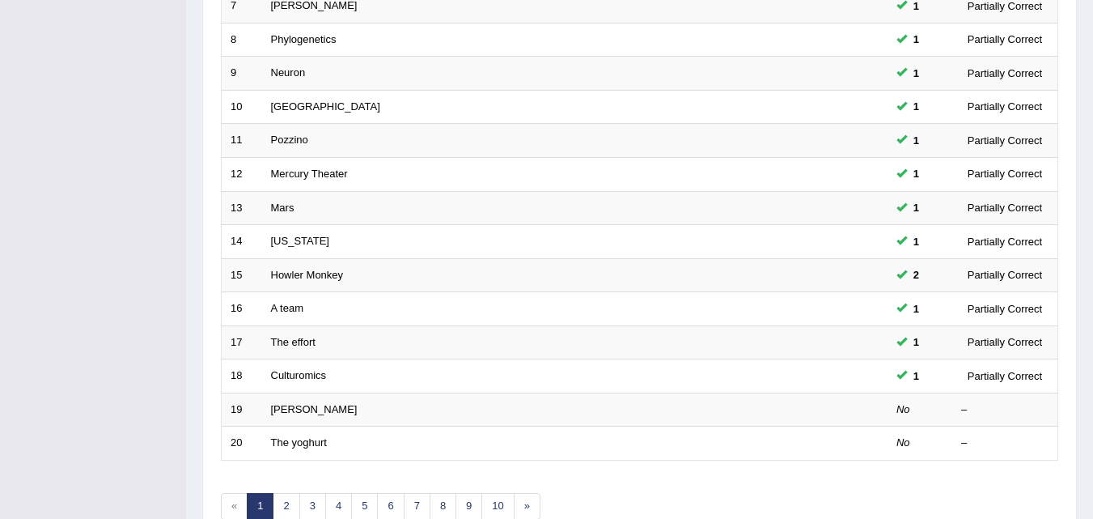
scroll to position [530, 0]
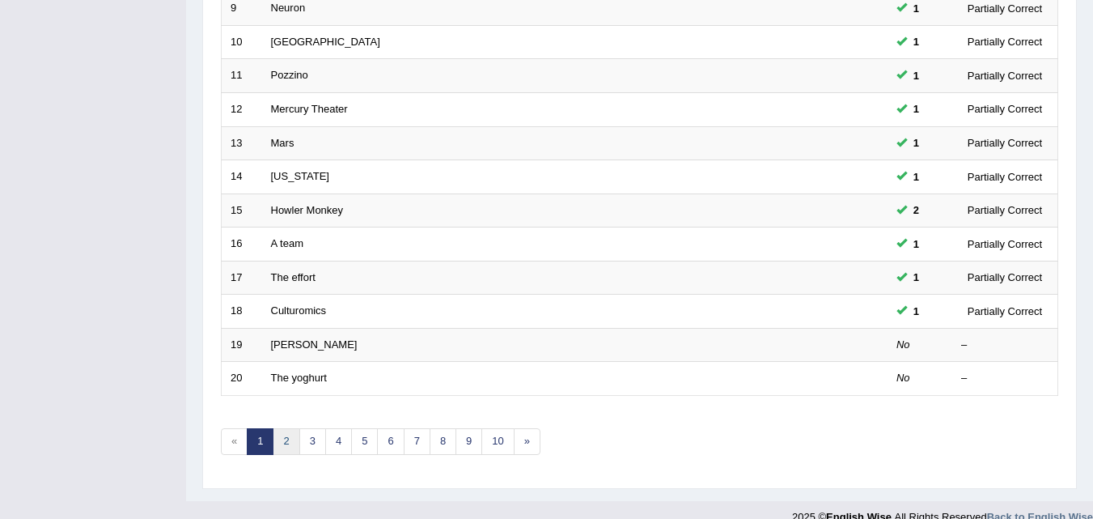
click at [290, 443] on link "2" at bounding box center [286, 441] width 27 height 27
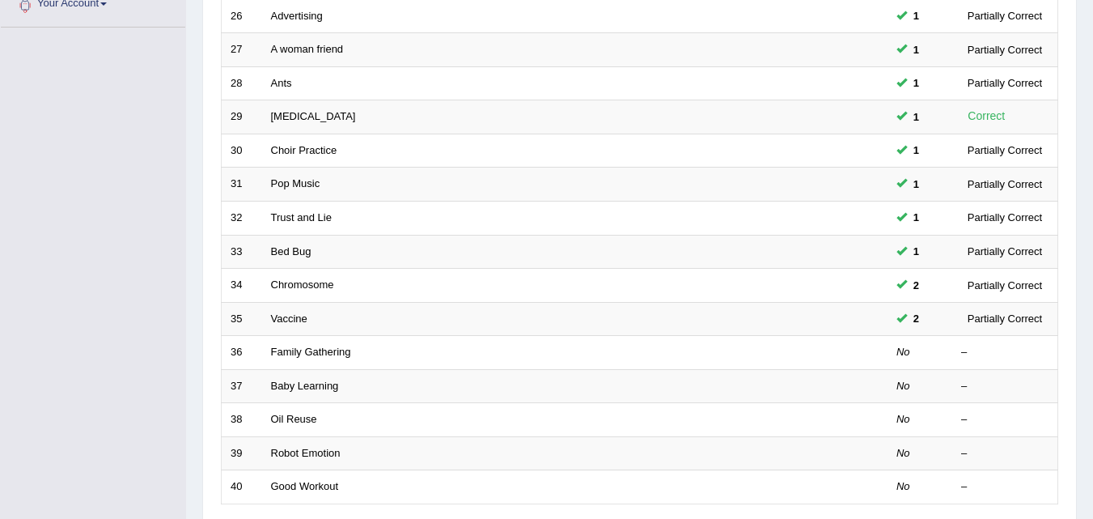
scroll to position [443, 0]
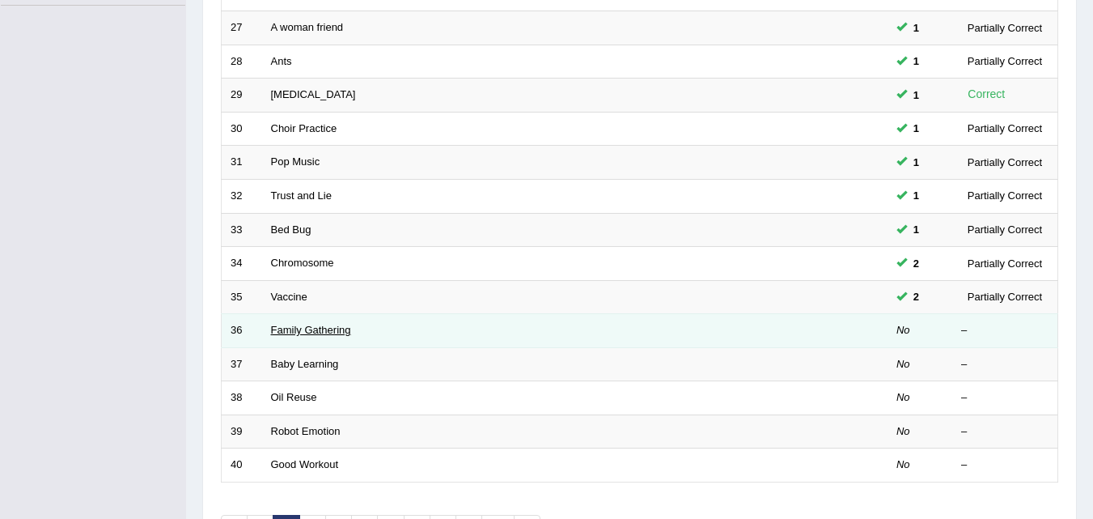
click at [346, 331] on link "Family Gathering" at bounding box center [311, 330] width 80 height 12
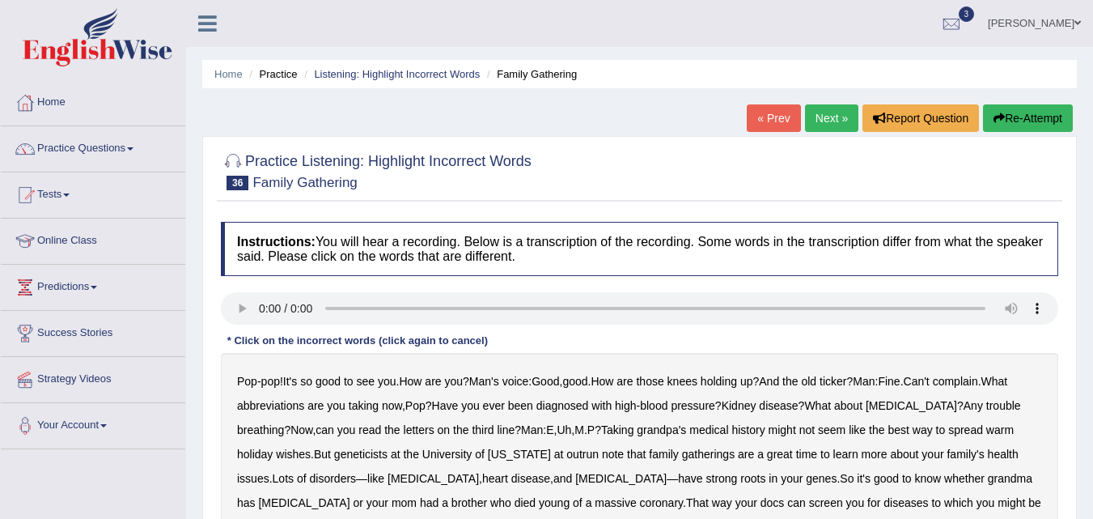
click at [346, 333] on div "* Click on the incorrect words (click again to cancel)" at bounding box center [357, 340] width 273 height 15
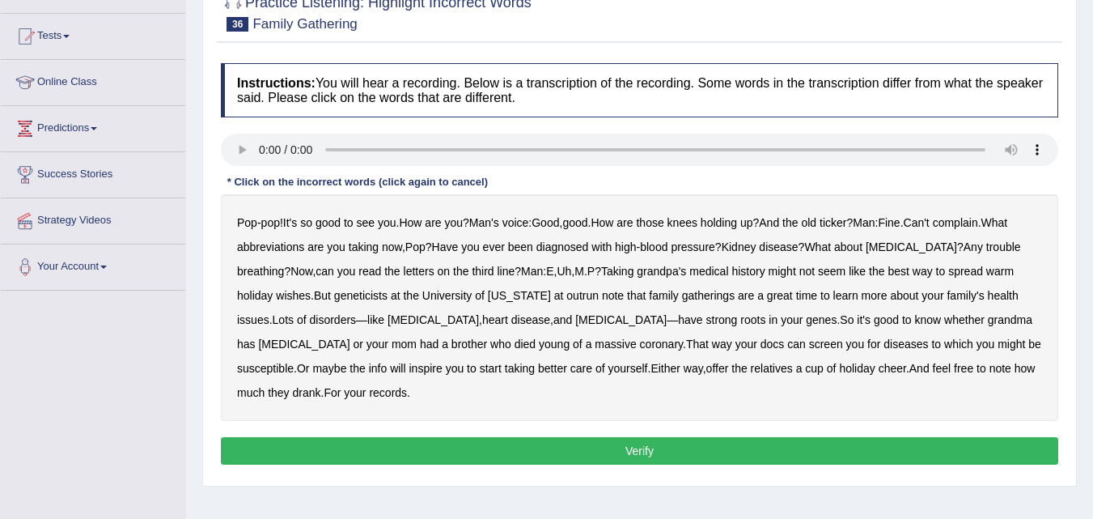
scroll to position [162, 0]
